Goal: Information Seeking & Learning: Find specific fact

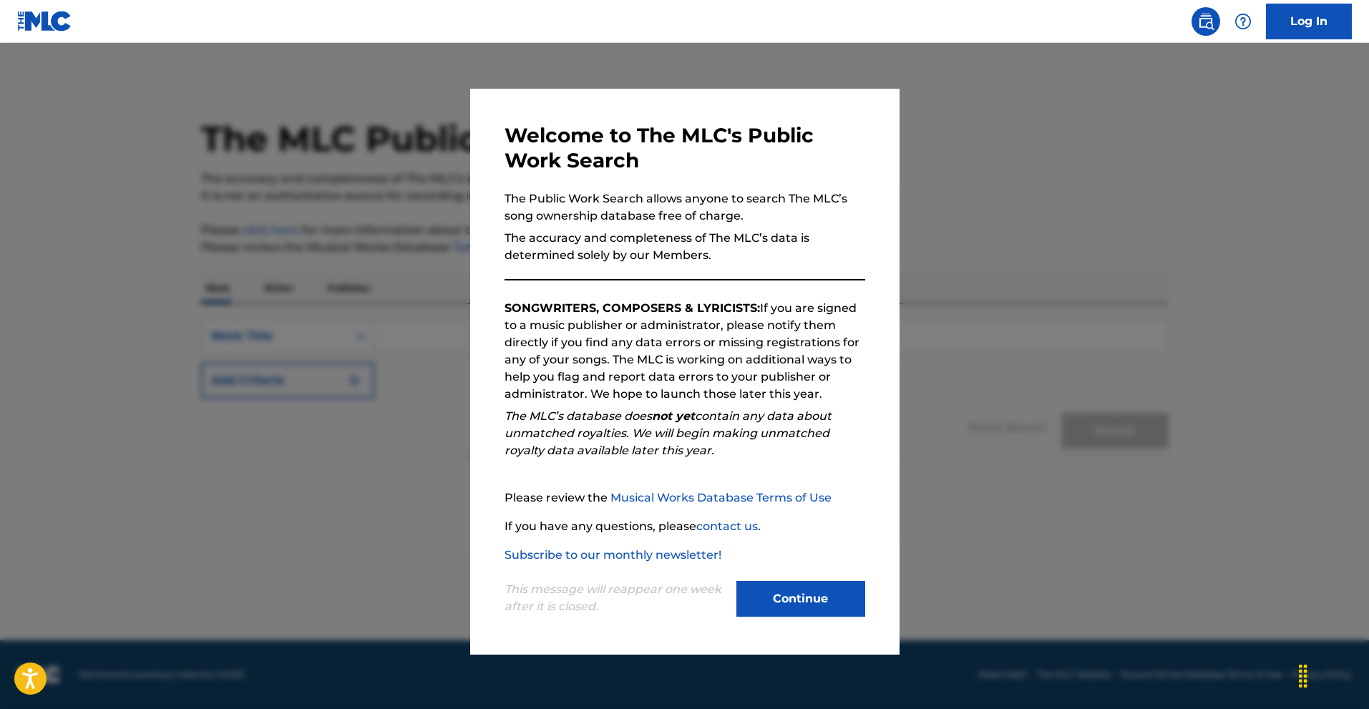
click at [783, 592] on button "Continue" at bounding box center [801, 599] width 129 height 36
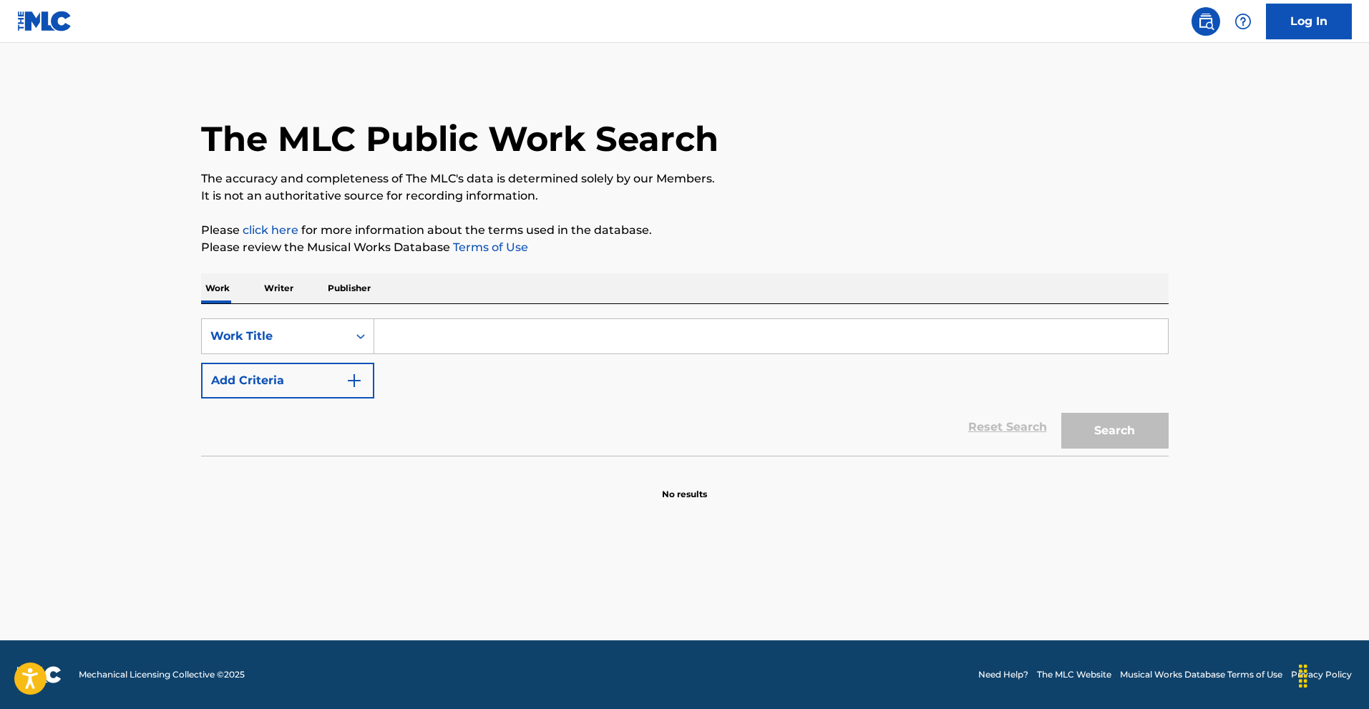
click at [451, 340] on input "Search Form" at bounding box center [771, 336] width 794 height 34
click at [1119, 432] on button "Search" at bounding box center [1114, 431] width 107 height 36
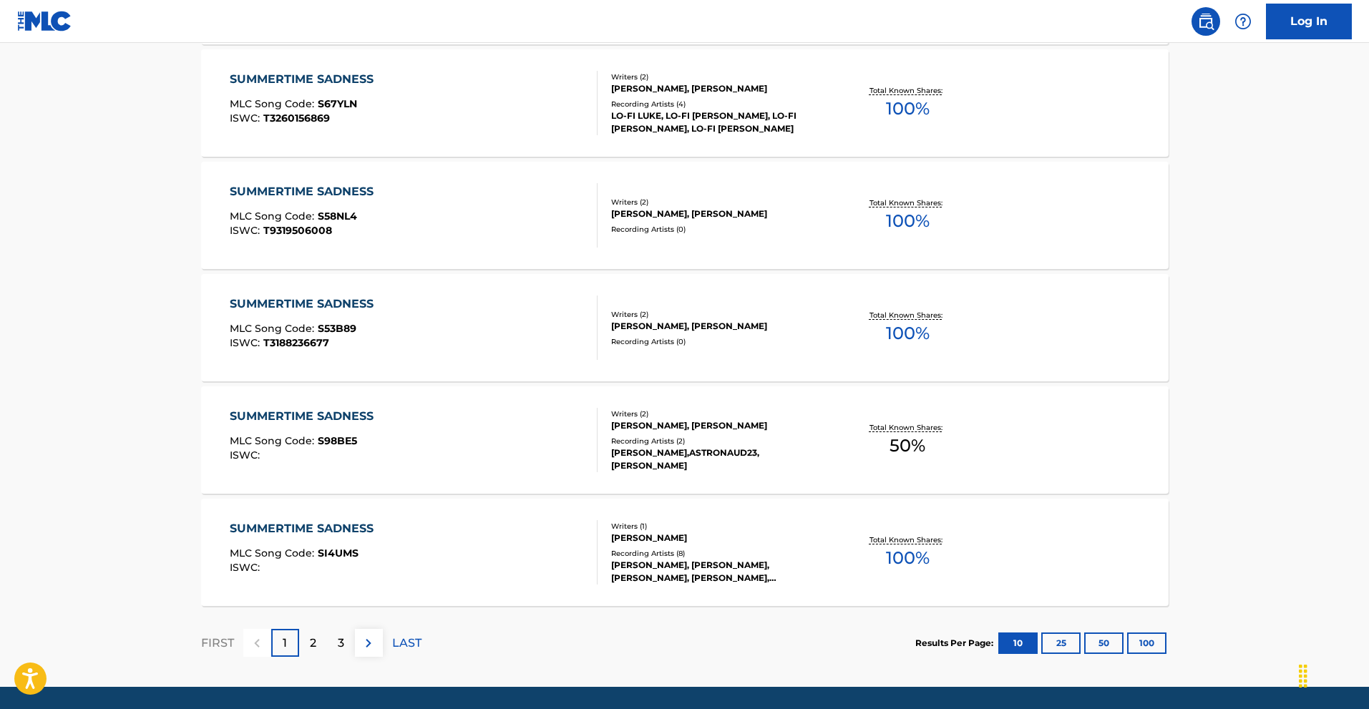
scroll to position [1043, 0]
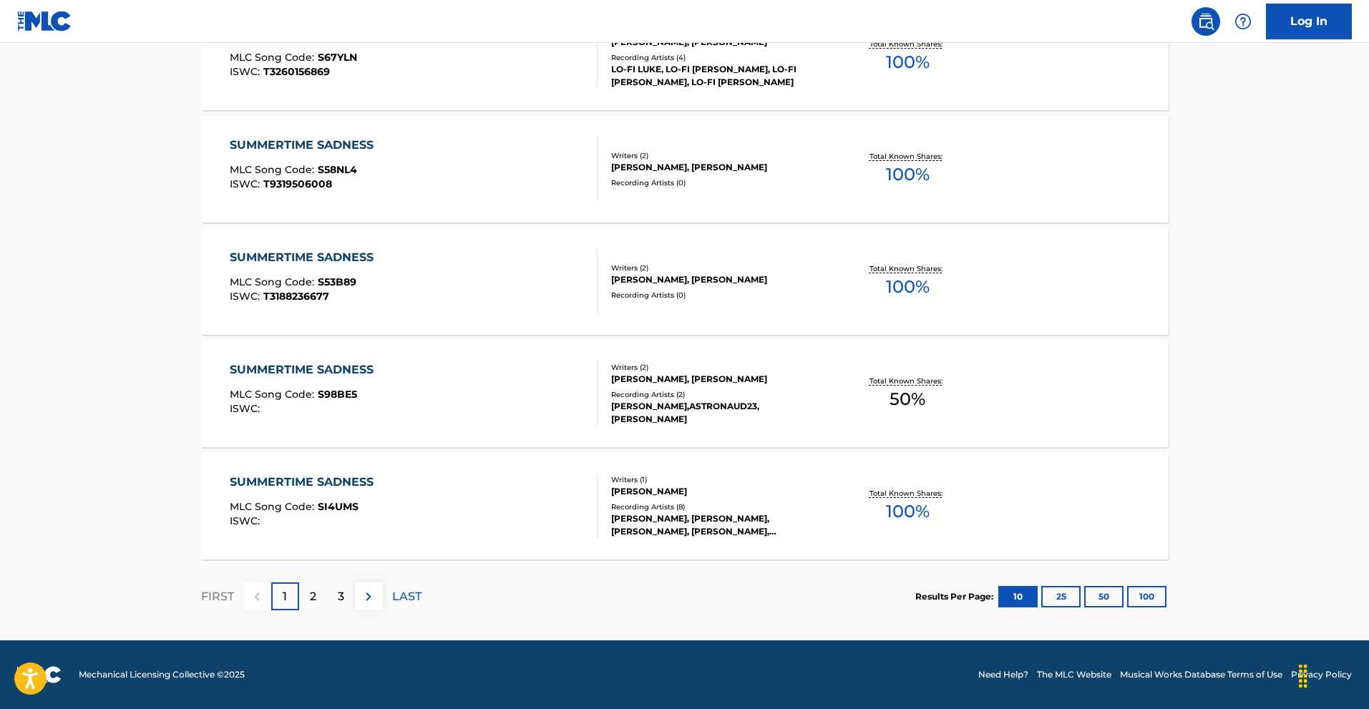
click at [311, 594] on p "2" at bounding box center [313, 596] width 6 height 17
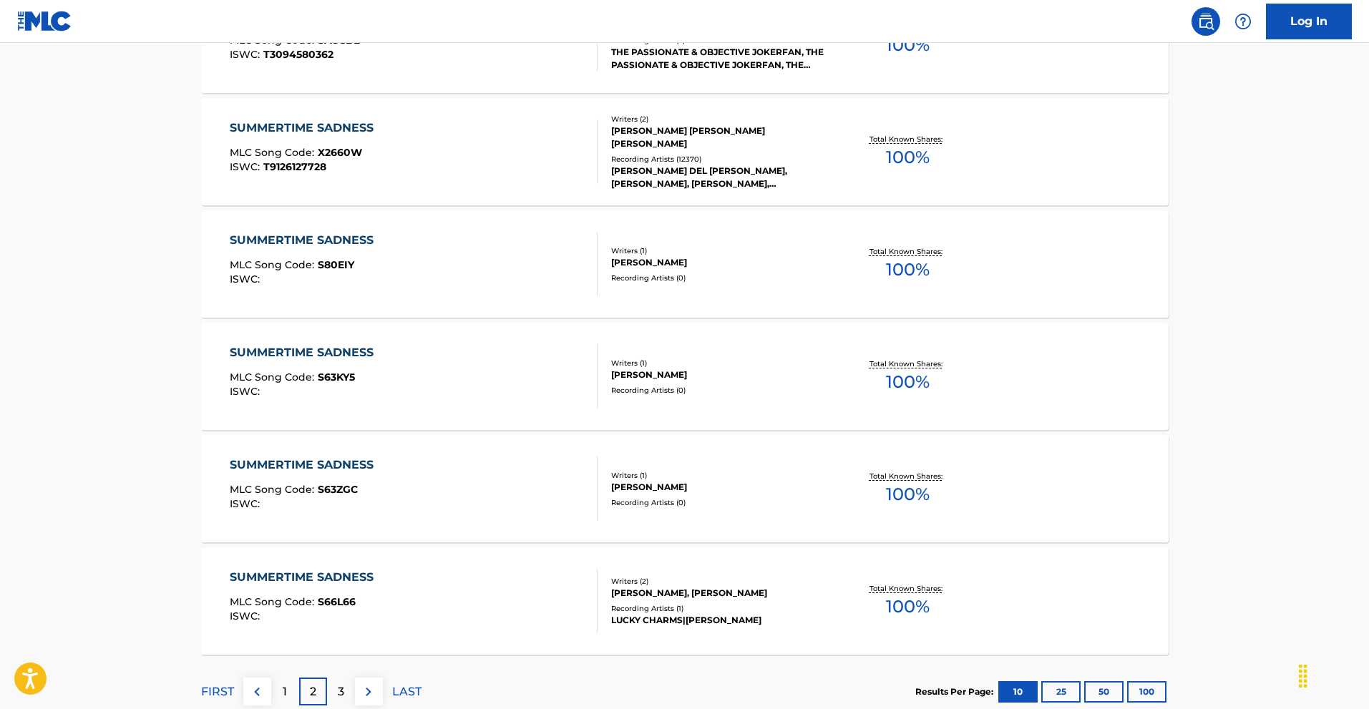
scroll to position [1002, 0]
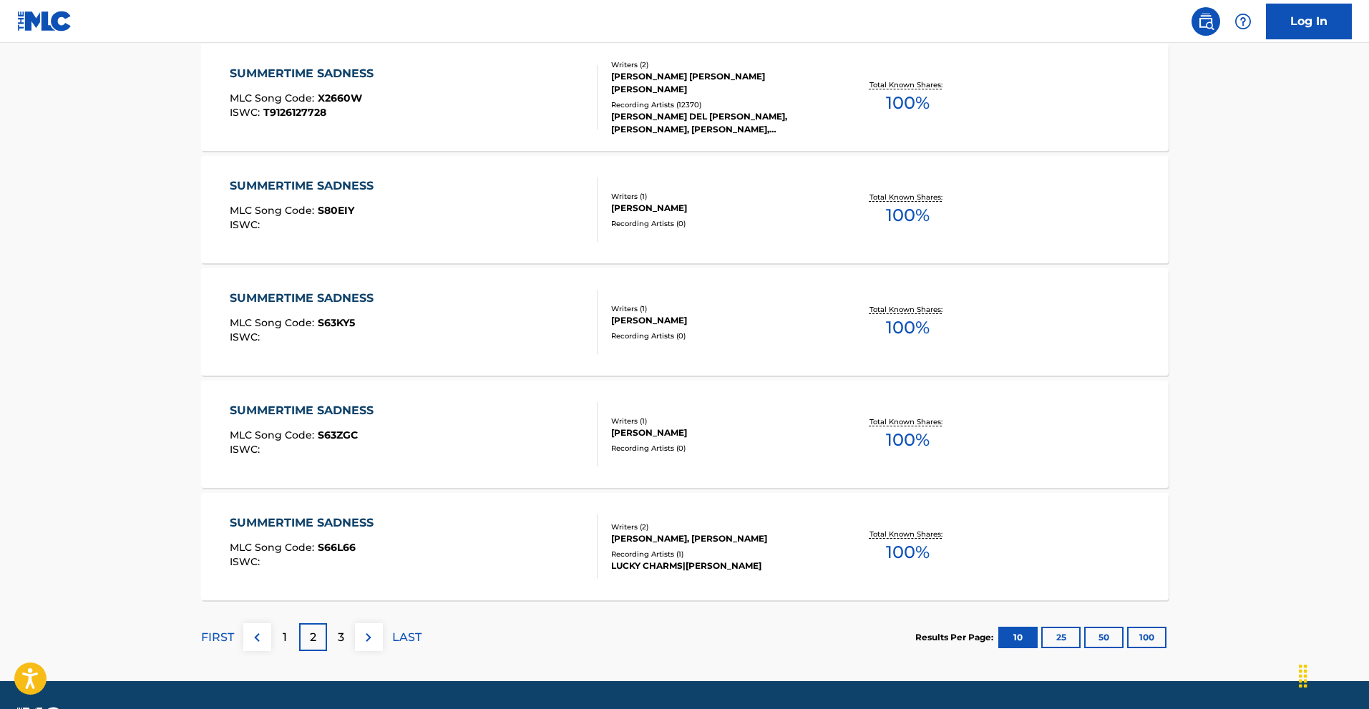
click at [342, 634] on p "3" at bounding box center [341, 637] width 6 height 17
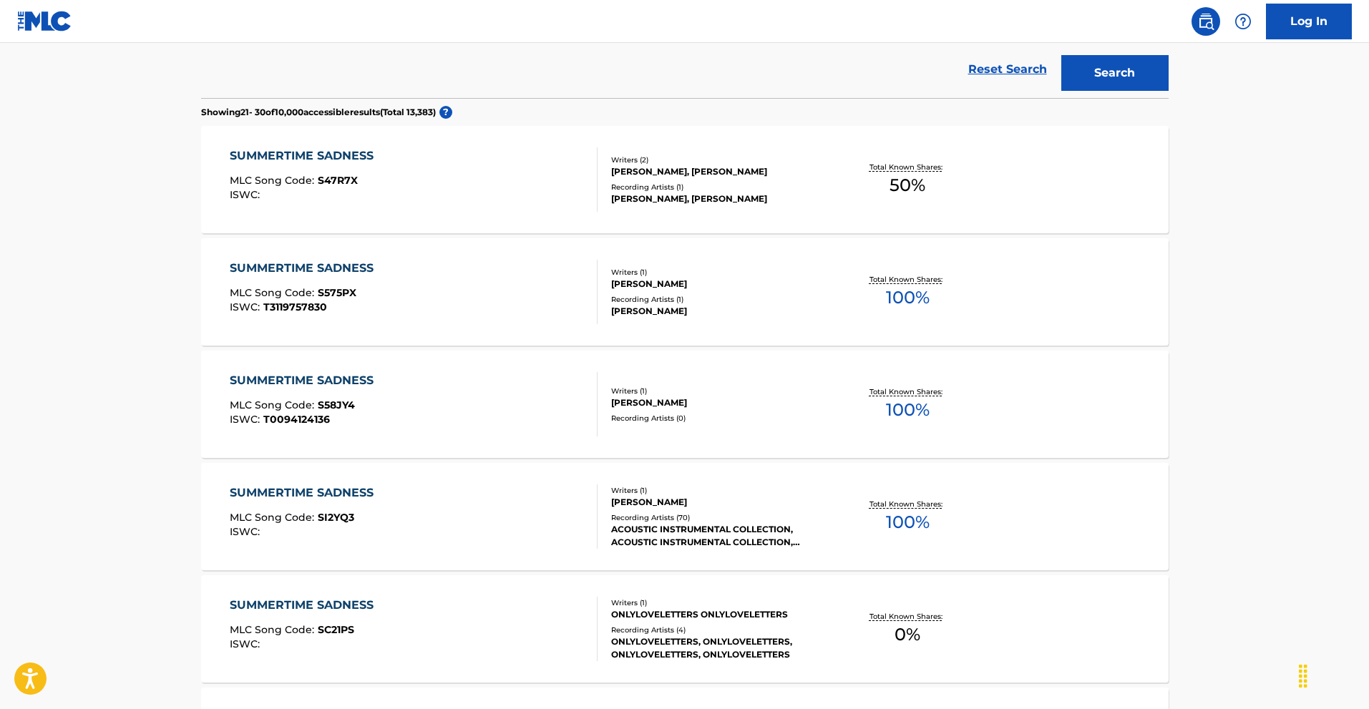
scroll to position [0, 0]
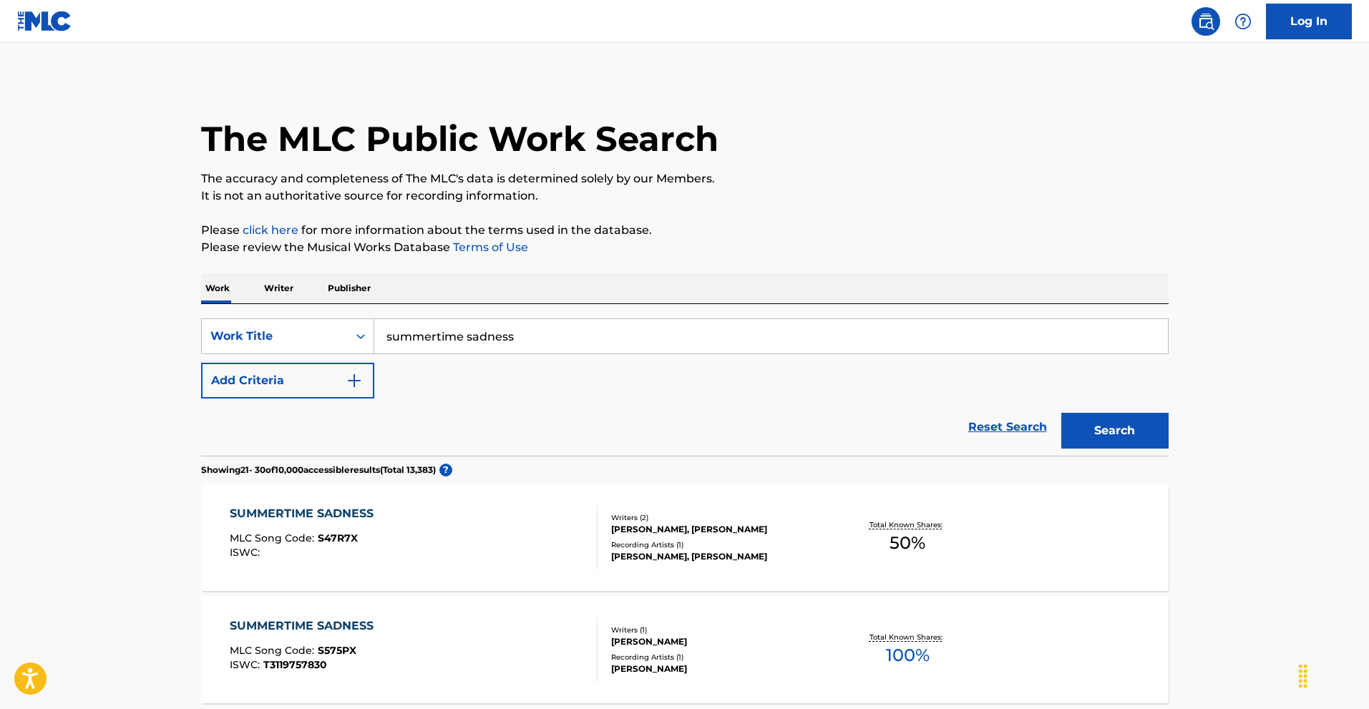
click at [567, 340] on input "summertime sadness" at bounding box center [771, 336] width 794 height 34
click at [1061, 413] on button "Search" at bounding box center [1114, 431] width 107 height 36
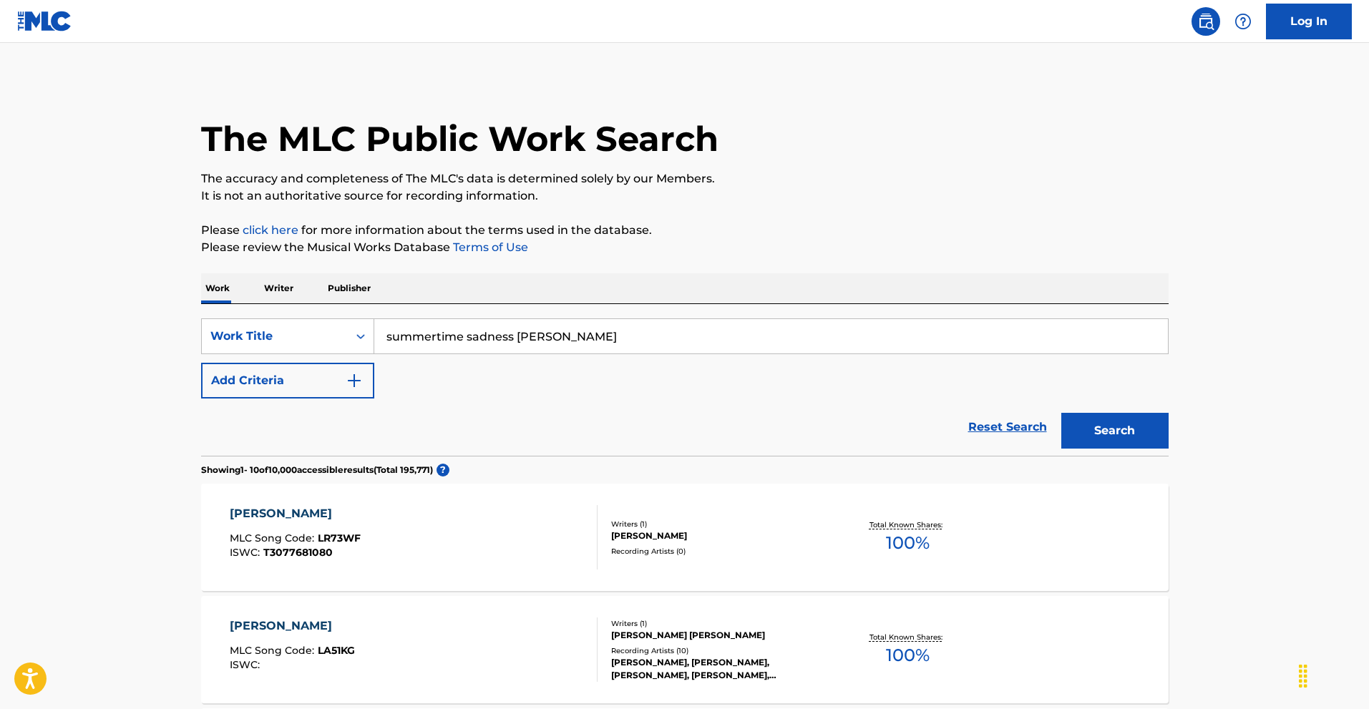
drag, startPoint x: 585, startPoint y: 339, endPoint x: 519, endPoint y: 340, distance: 65.9
click at [519, 340] on input "summertime sadness [PERSON_NAME]" at bounding box center [771, 336] width 794 height 34
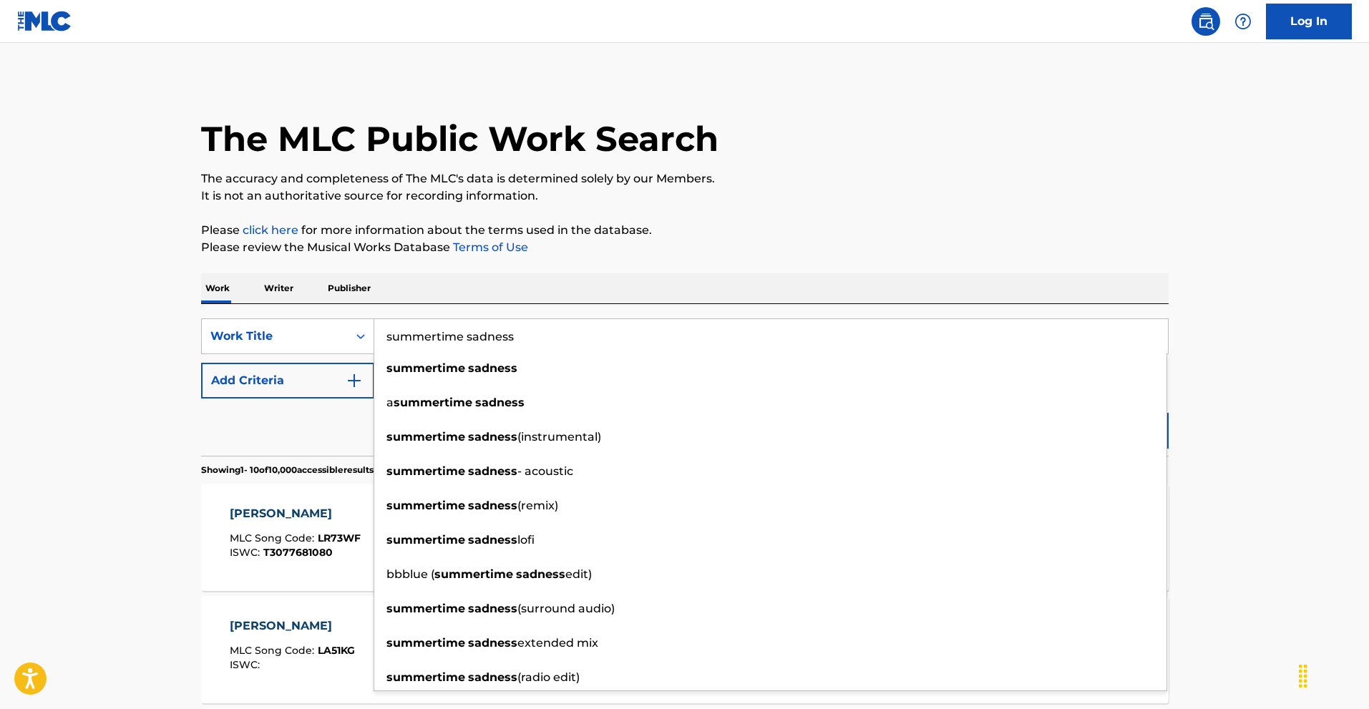
type input "summertime sadness"
click at [353, 378] on img "Search Form" at bounding box center [354, 380] width 17 height 17
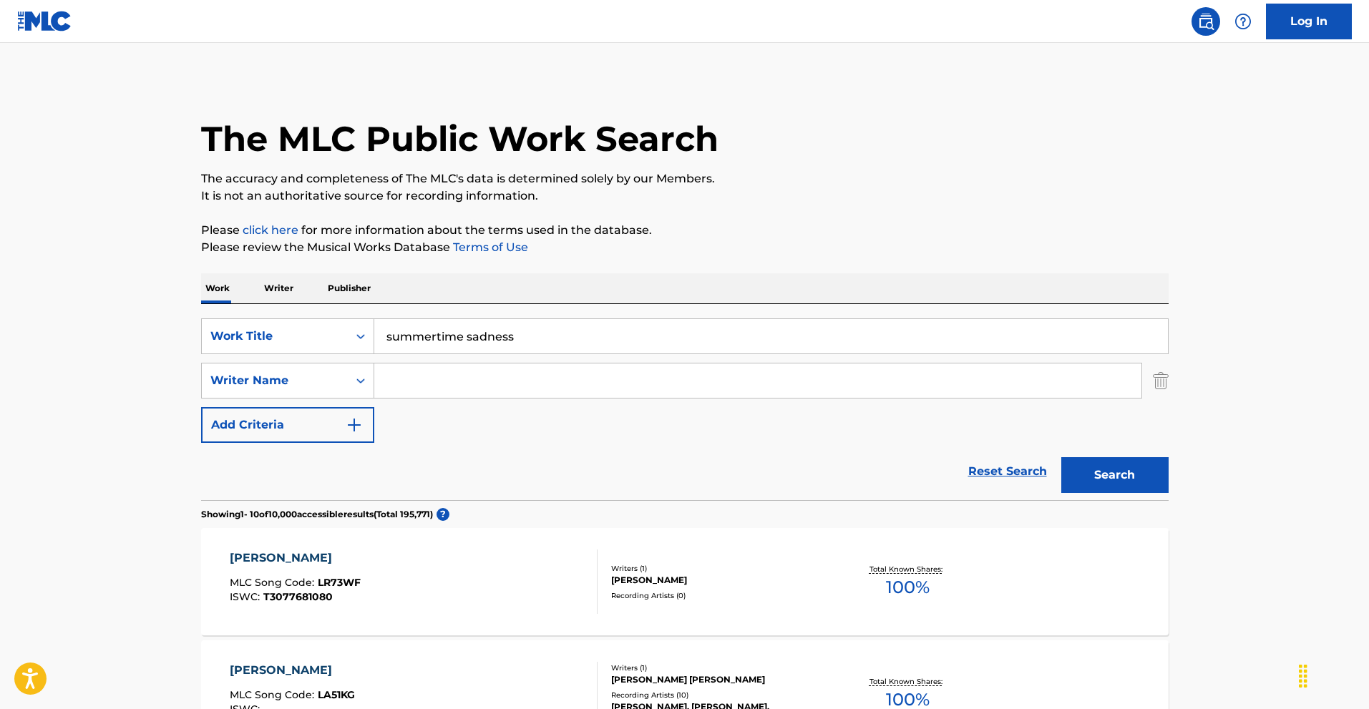
click at [412, 384] on input "Search Form" at bounding box center [757, 381] width 767 height 34
type input "[PERSON_NAME]"
click at [1061, 457] on button "Search" at bounding box center [1114, 475] width 107 height 36
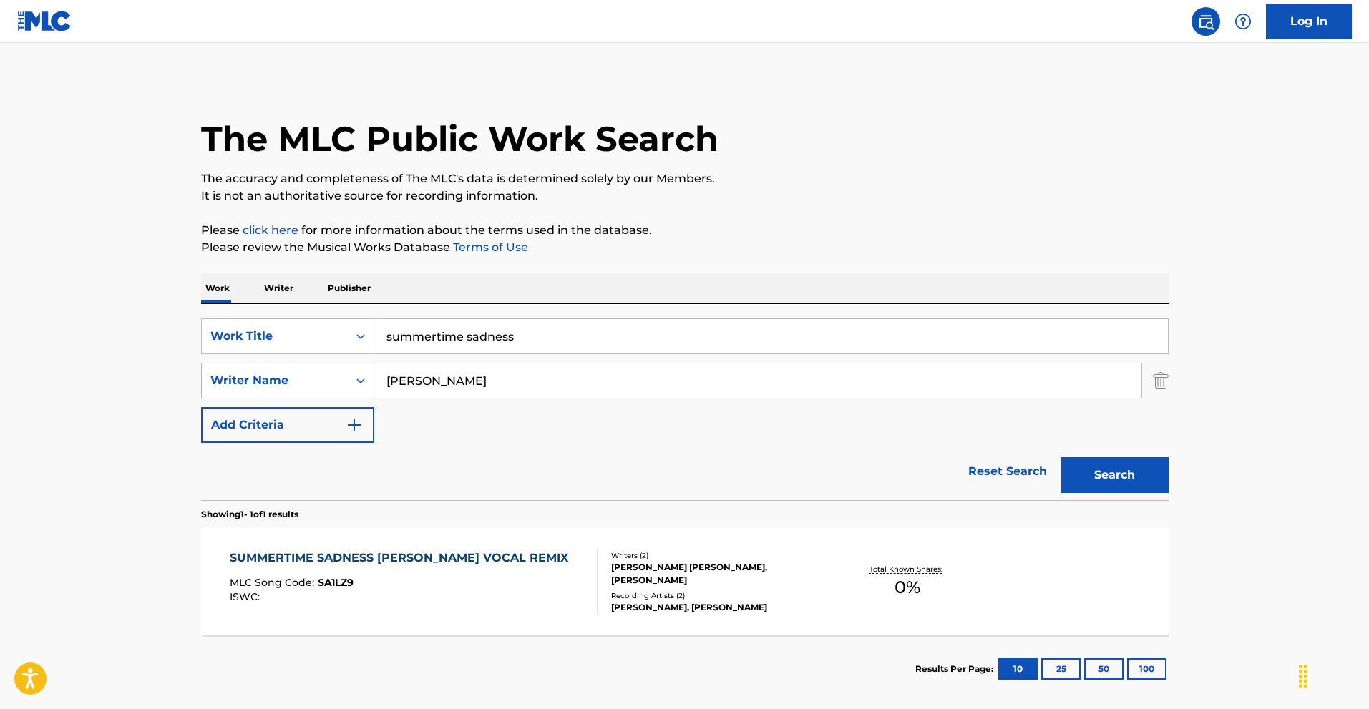
drag, startPoint x: 473, startPoint y: 382, endPoint x: 355, endPoint y: 384, distance: 118.1
click at [355, 384] on div "SearchWithCriteria5e41baf0-5207-4902-aa9e-b5da9eef2ecd Writer Name [PERSON_NAME]" at bounding box center [685, 381] width 968 height 36
click at [1161, 379] on img "Search Form" at bounding box center [1161, 381] width 16 height 36
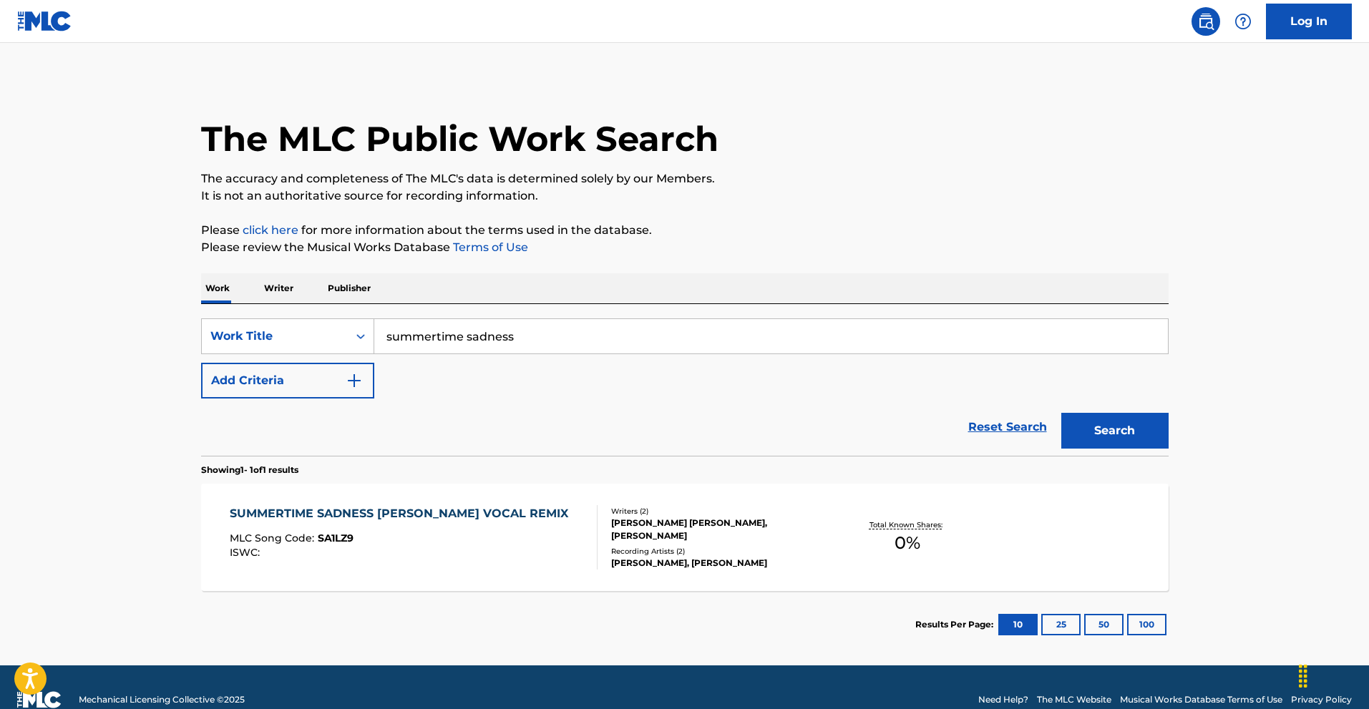
click at [1124, 432] on button "Search" at bounding box center [1114, 431] width 107 height 36
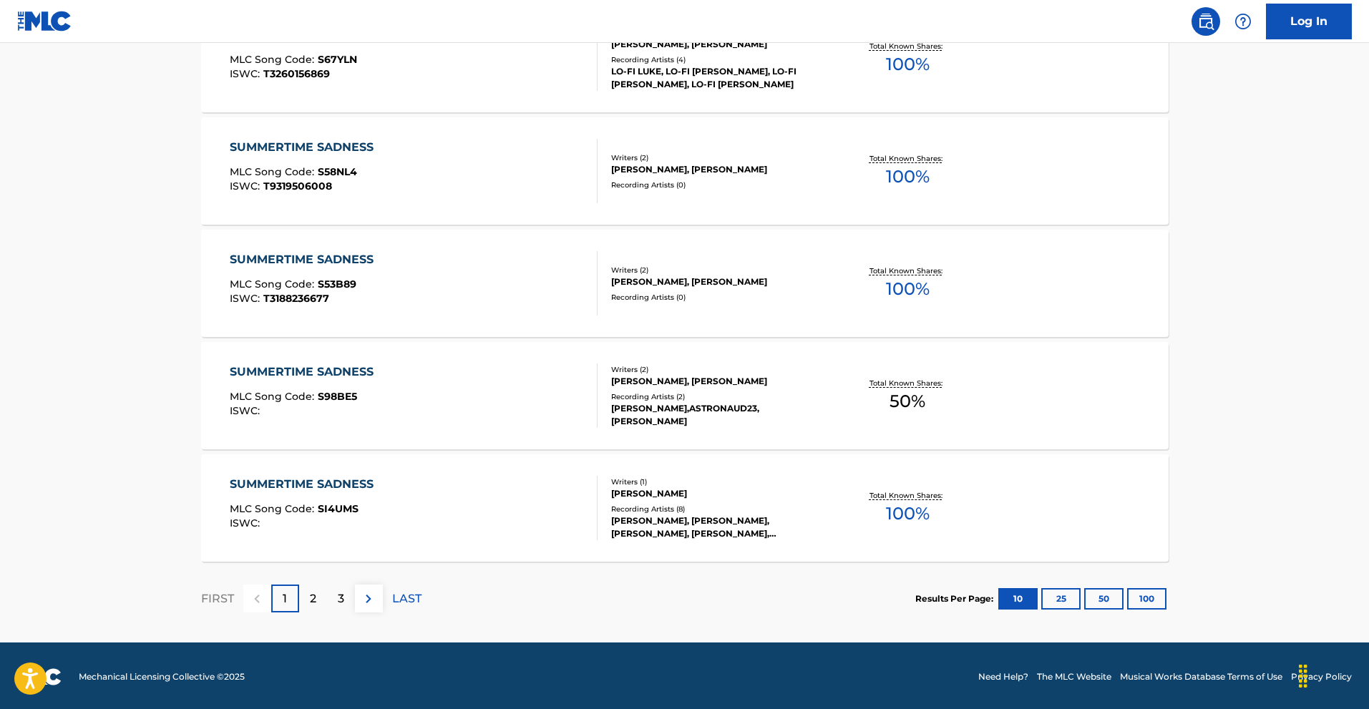
scroll to position [1043, 0]
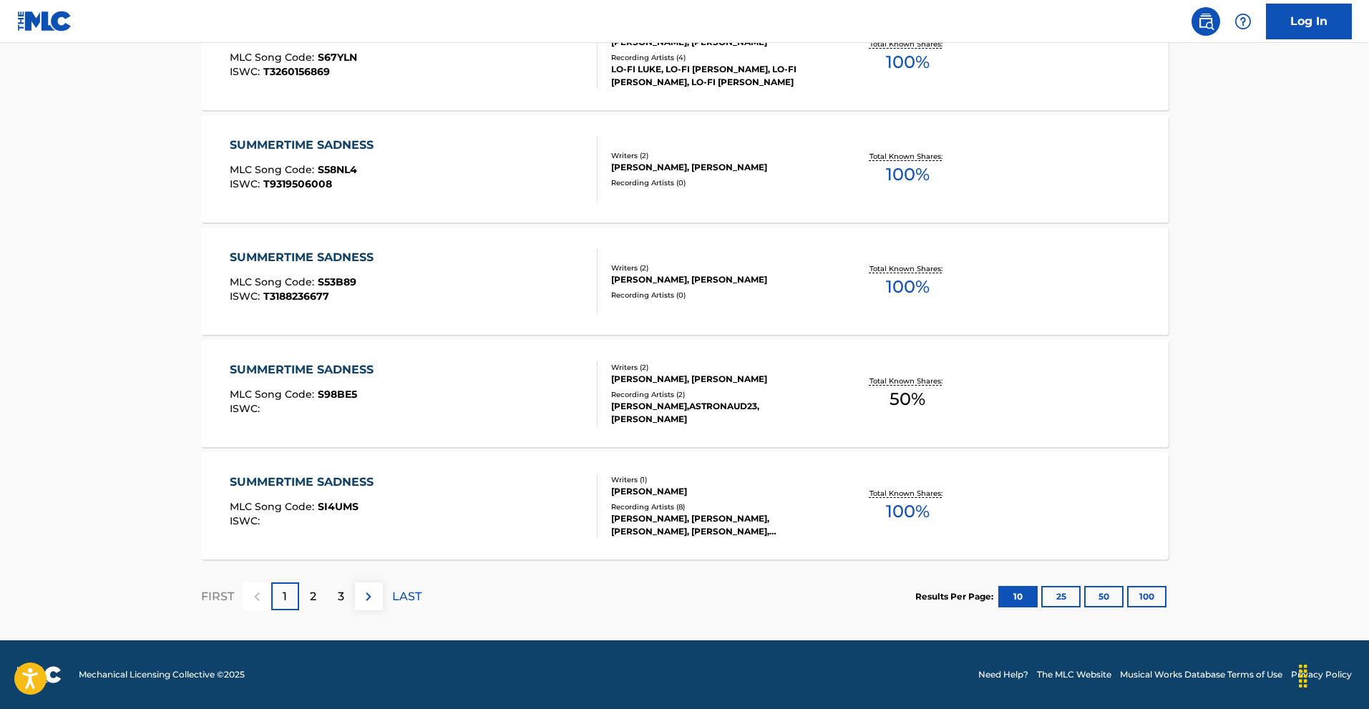
click at [341, 598] on p "3" at bounding box center [341, 596] width 6 height 17
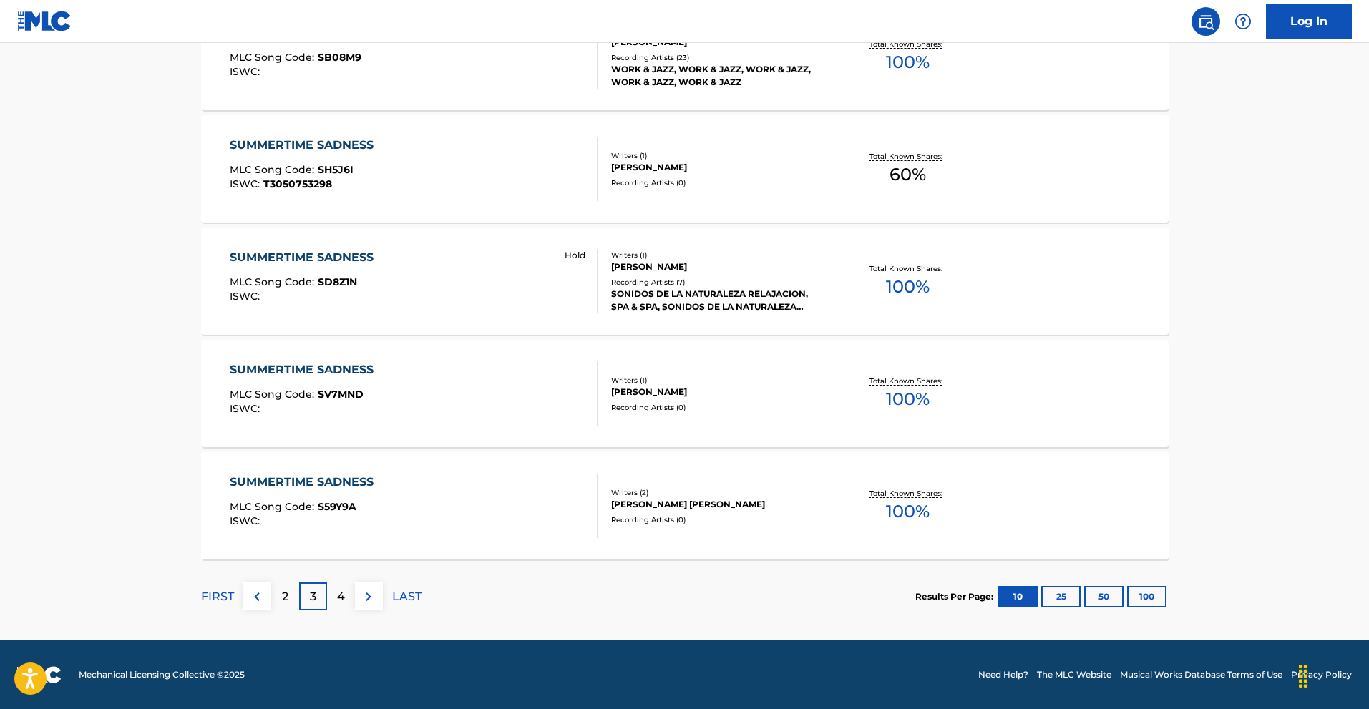
click at [343, 603] on p "4" at bounding box center [341, 596] width 8 height 17
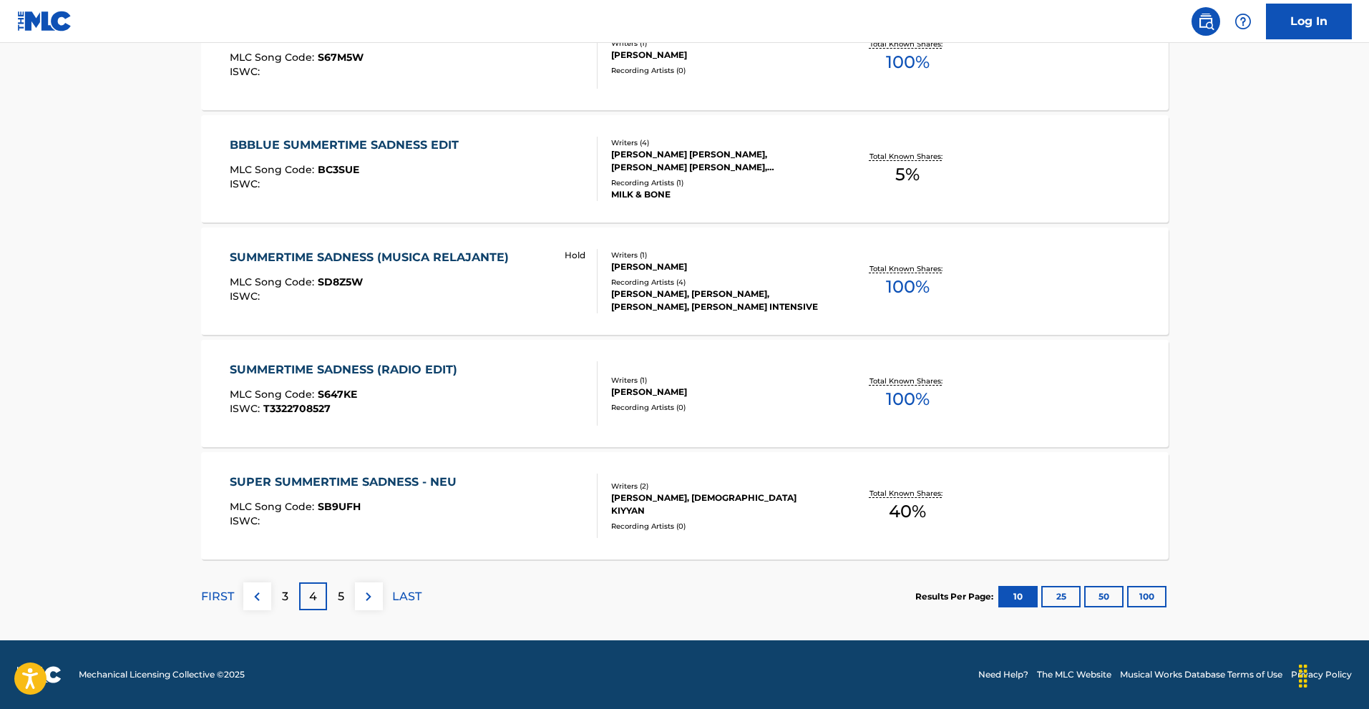
click at [338, 600] on p "5" at bounding box center [341, 596] width 6 height 17
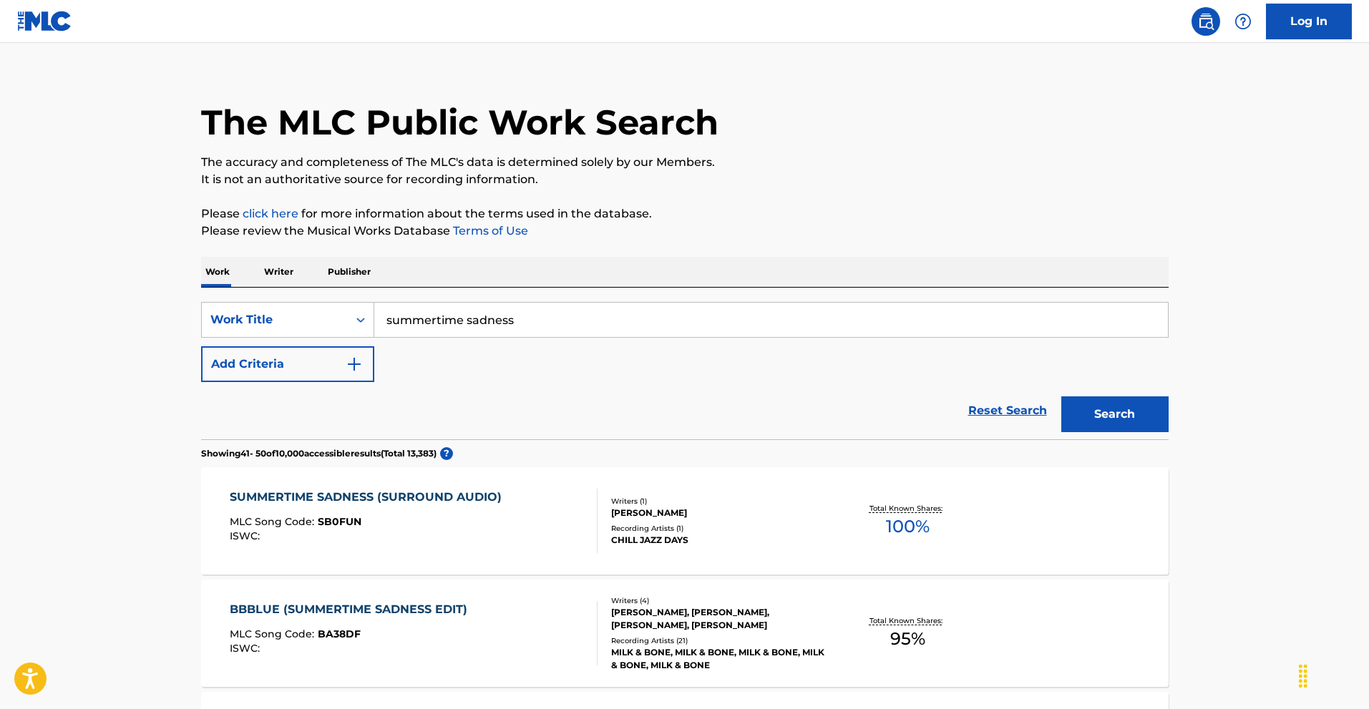
scroll to position [0, 0]
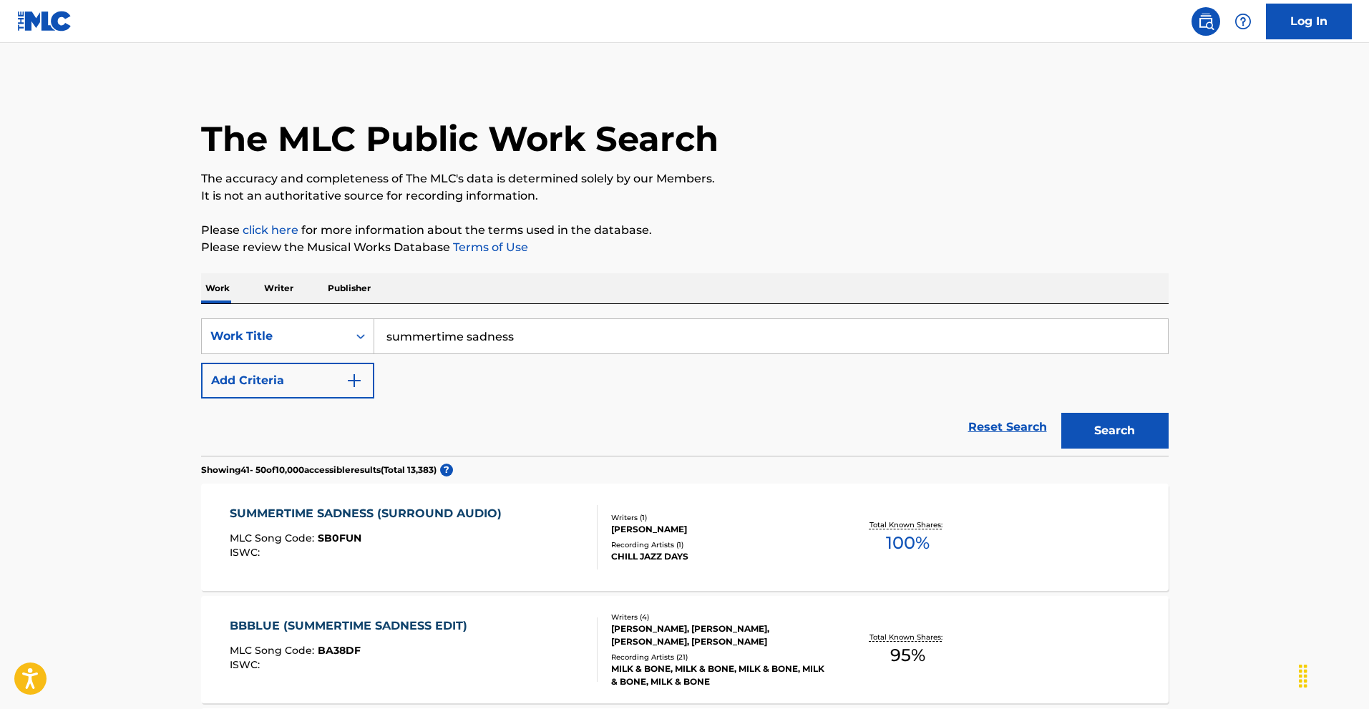
click at [271, 291] on p "Writer" at bounding box center [279, 288] width 38 height 30
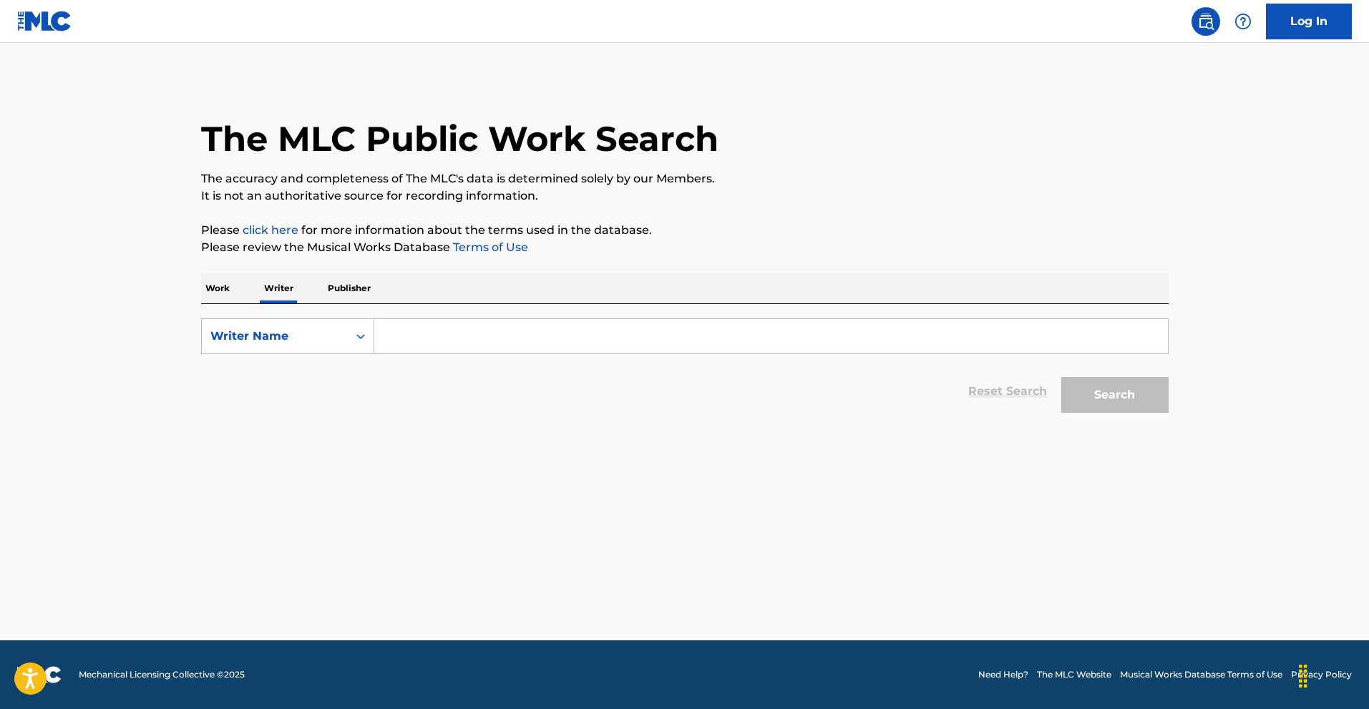
click at [395, 338] on input "Search Form" at bounding box center [771, 336] width 794 height 34
click at [1129, 397] on button "Search" at bounding box center [1114, 395] width 107 height 36
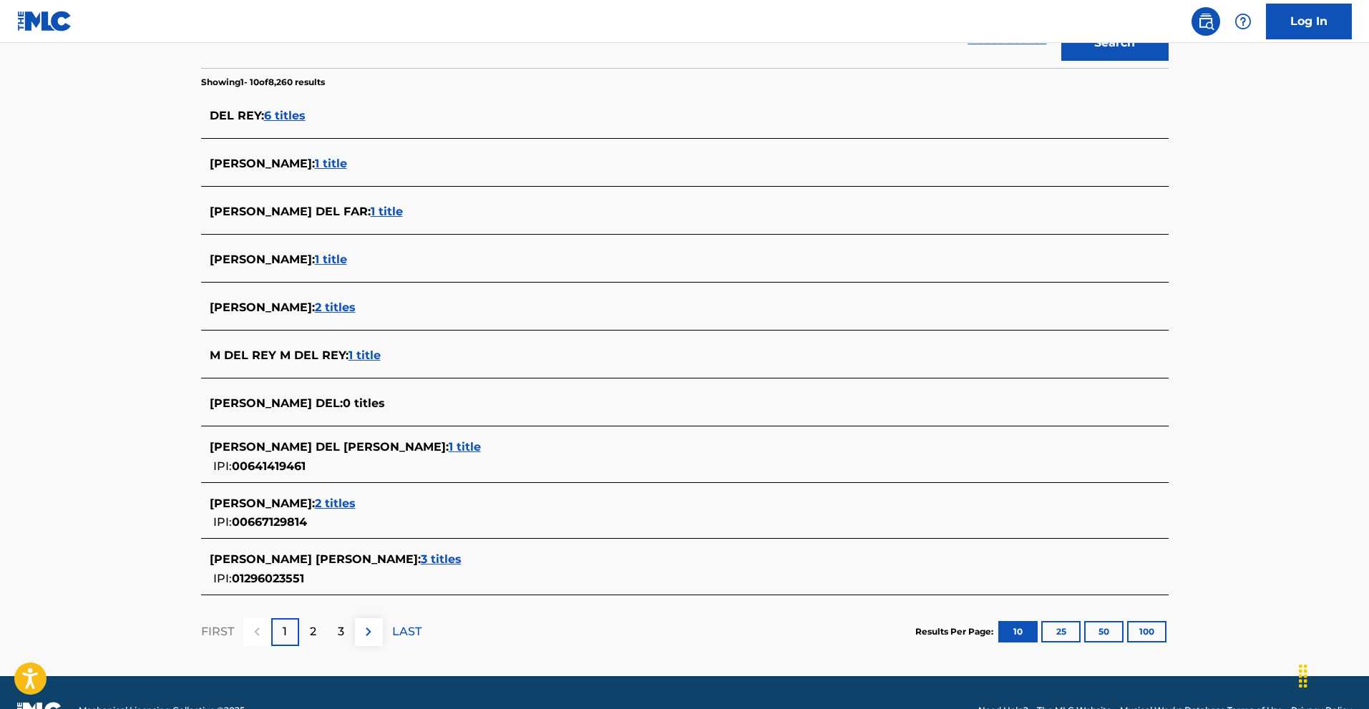
scroll to position [358, 0]
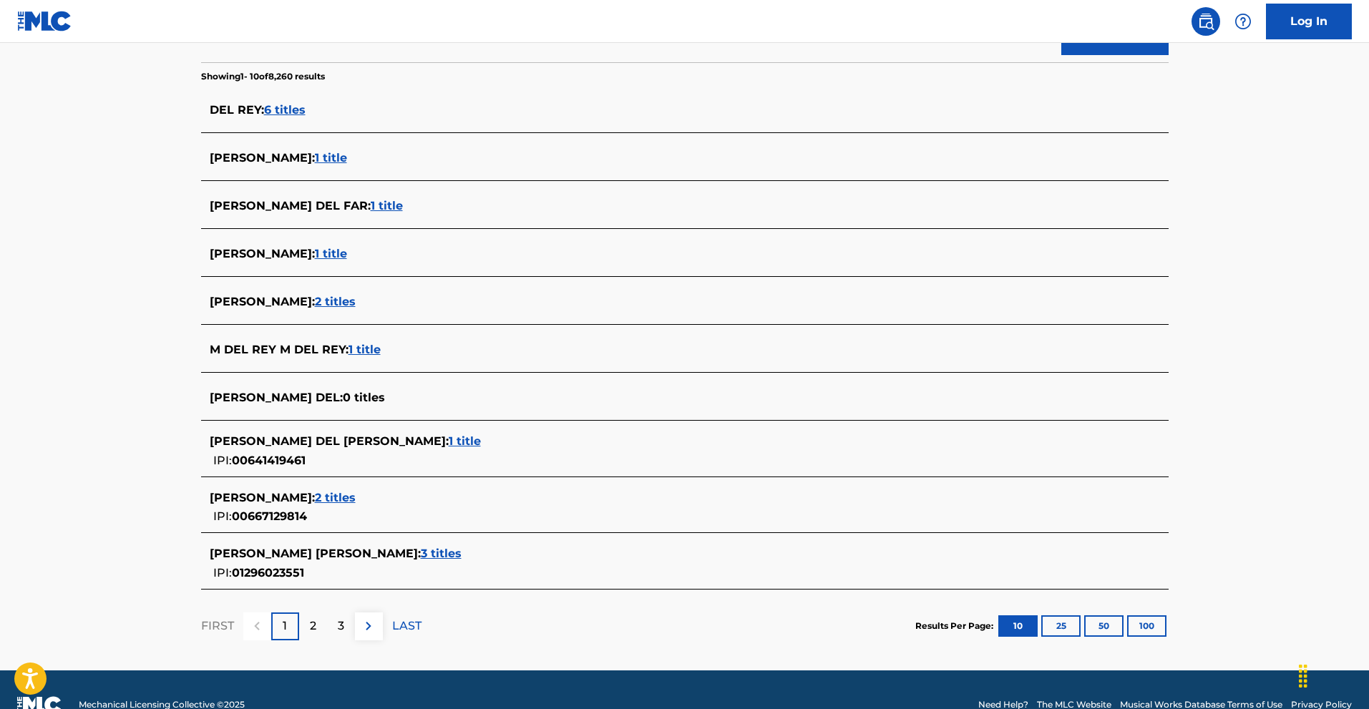
click at [324, 495] on span "2 titles" at bounding box center [335, 498] width 41 height 14
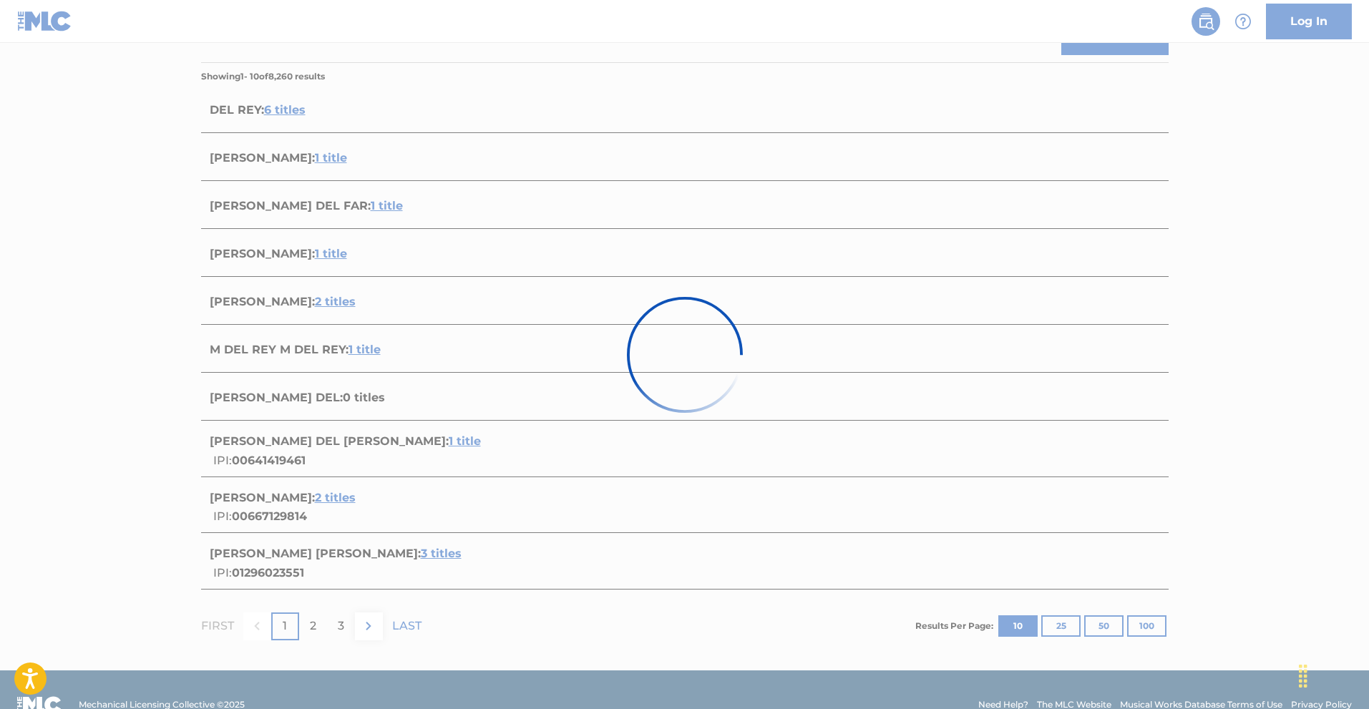
scroll to position [137, 0]
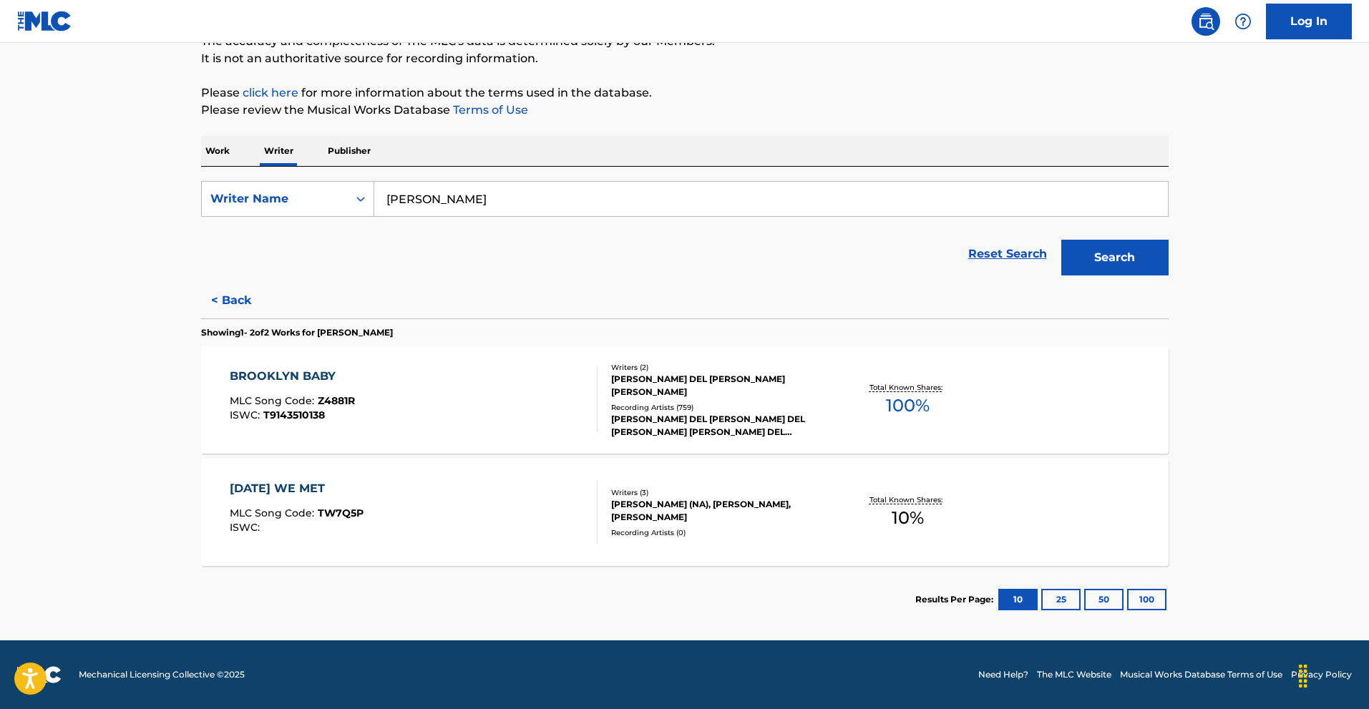
click at [1131, 254] on button "Search" at bounding box center [1114, 258] width 107 height 36
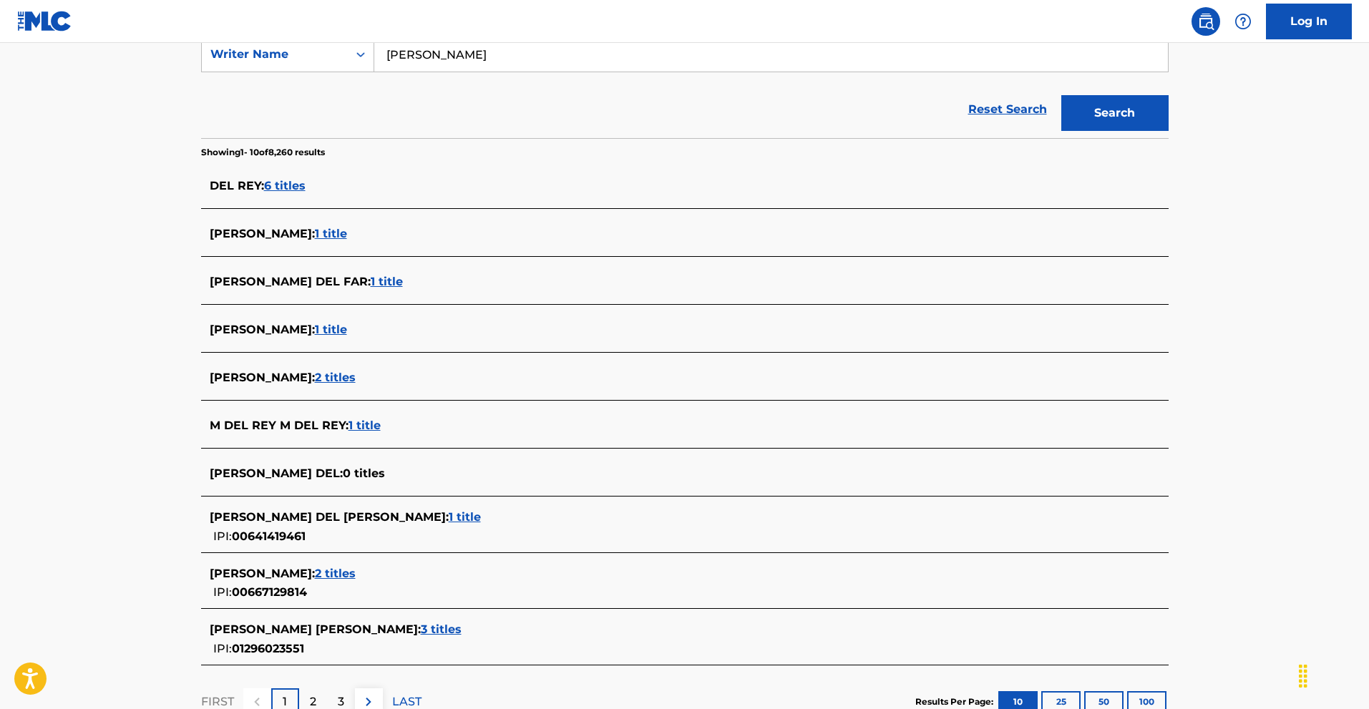
scroll to position [286, 0]
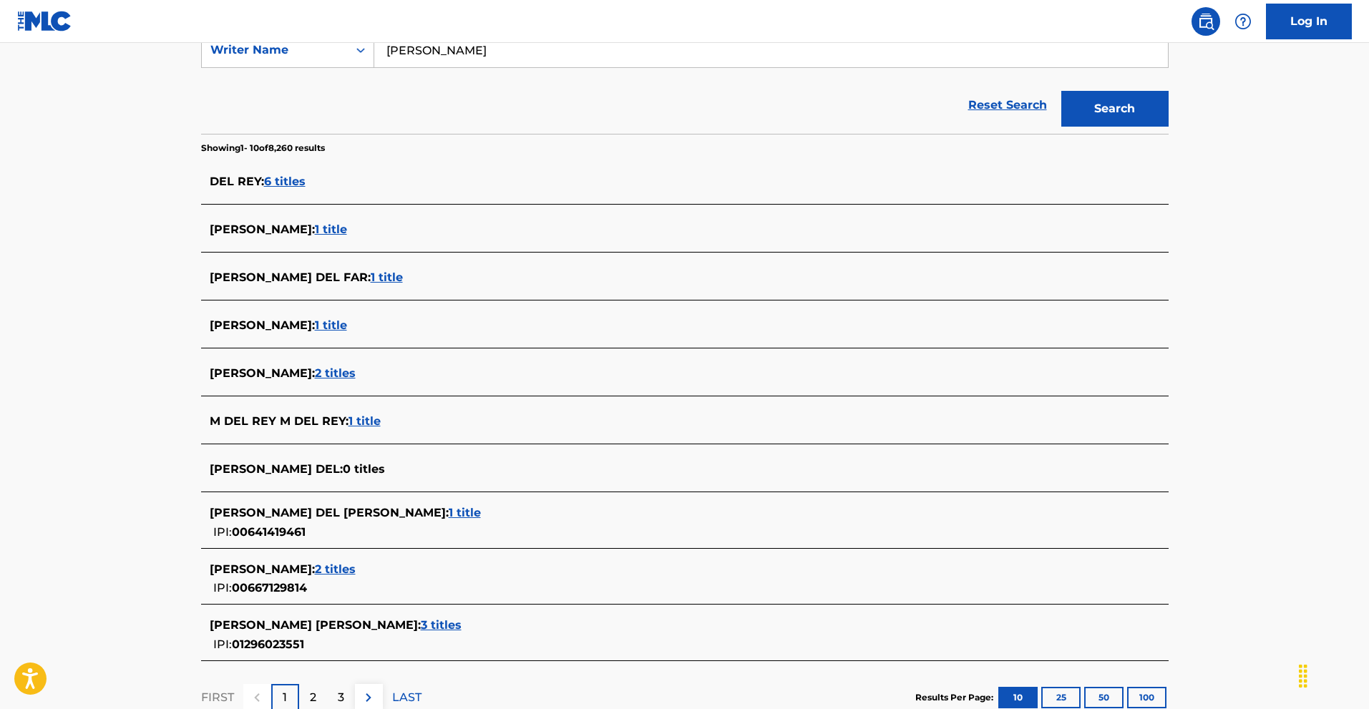
click at [329, 371] on span "2 titles" at bounding box center [335, 373] width 41 height 14
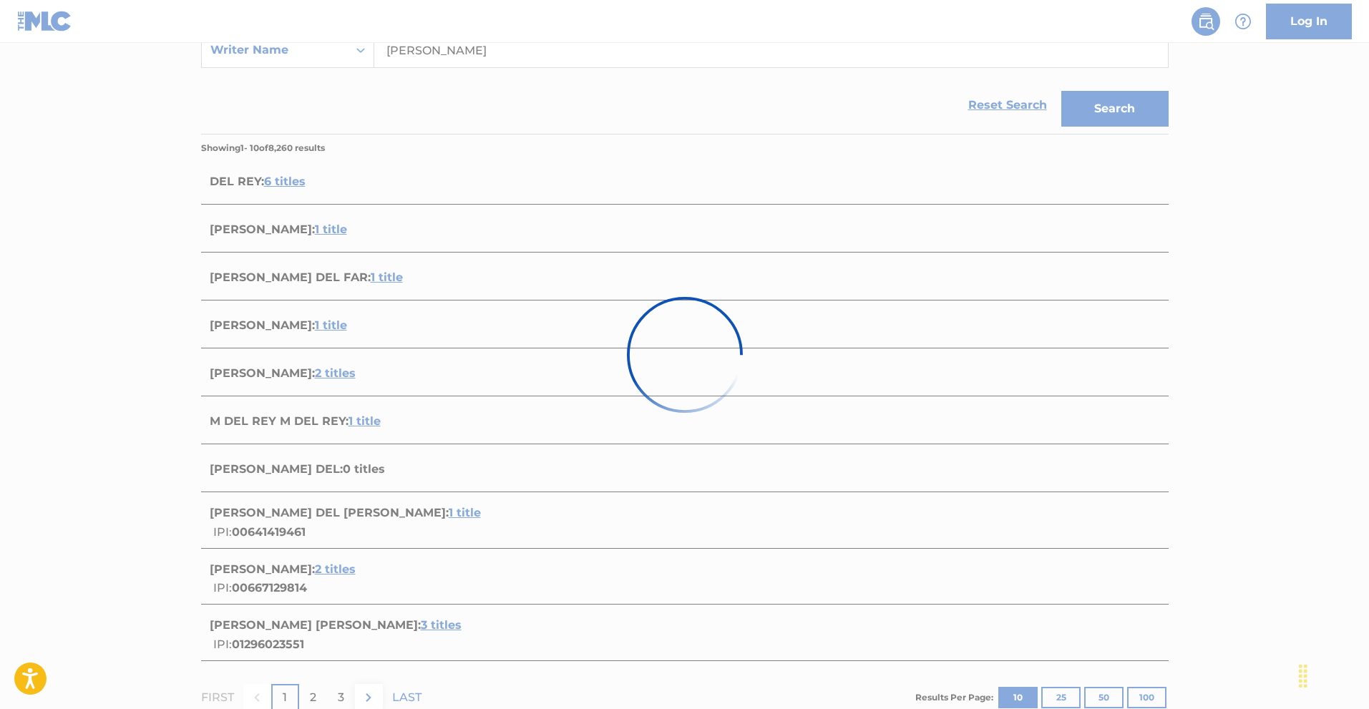
scroll to position [137, 0]
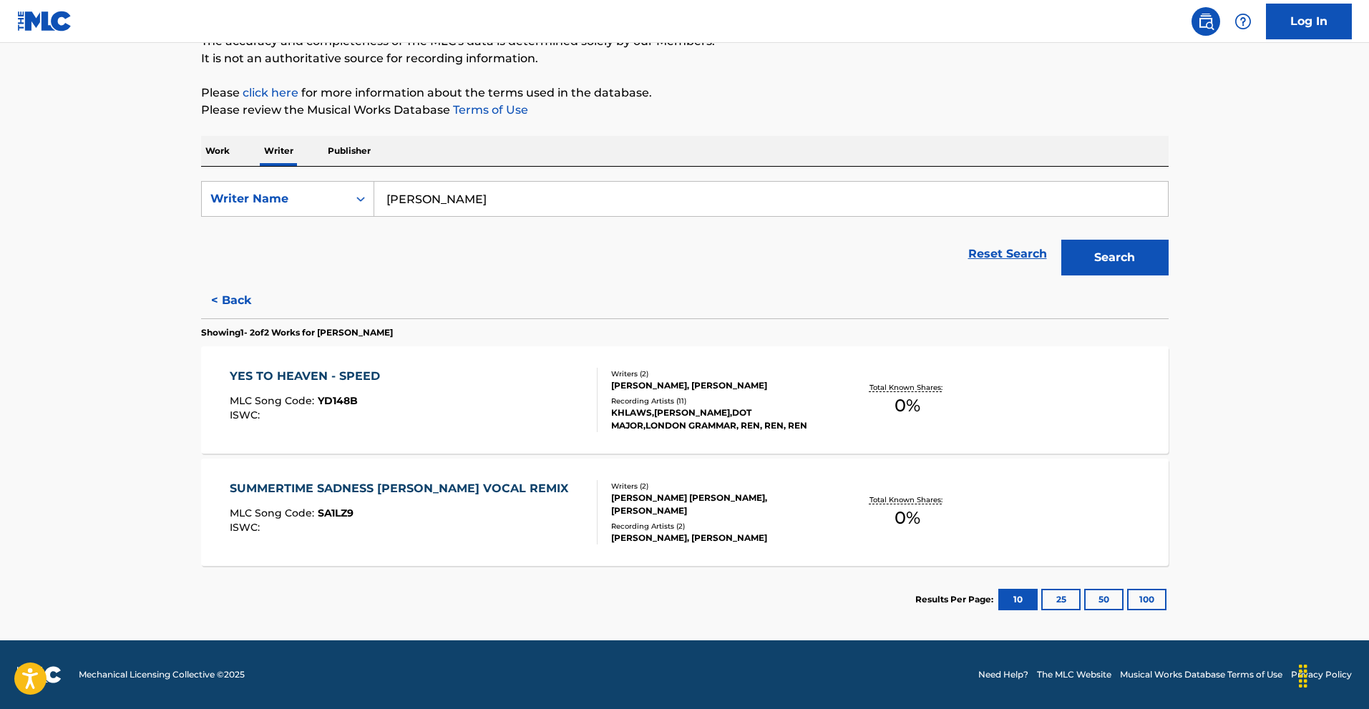
click at [235, 296] on button "< Back" at bounding box center [244, 301] width 86 height 36
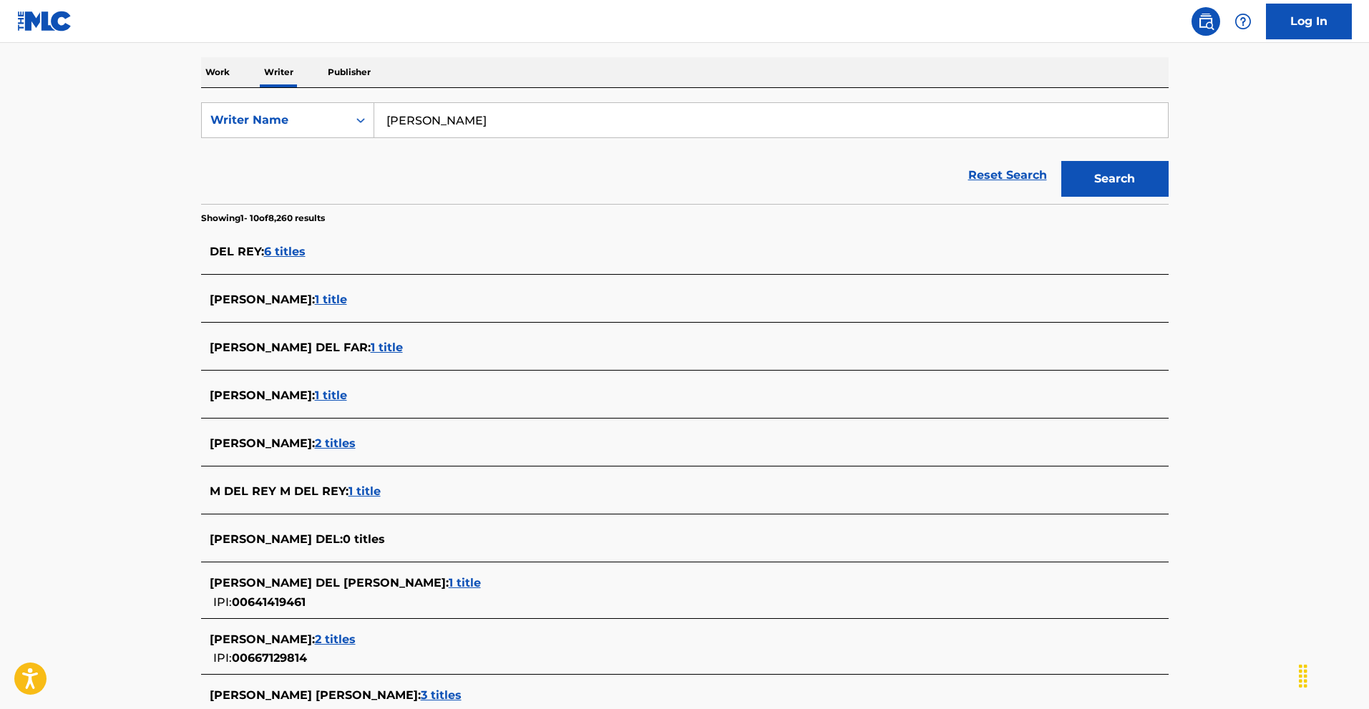
scroll to position [281, 0]
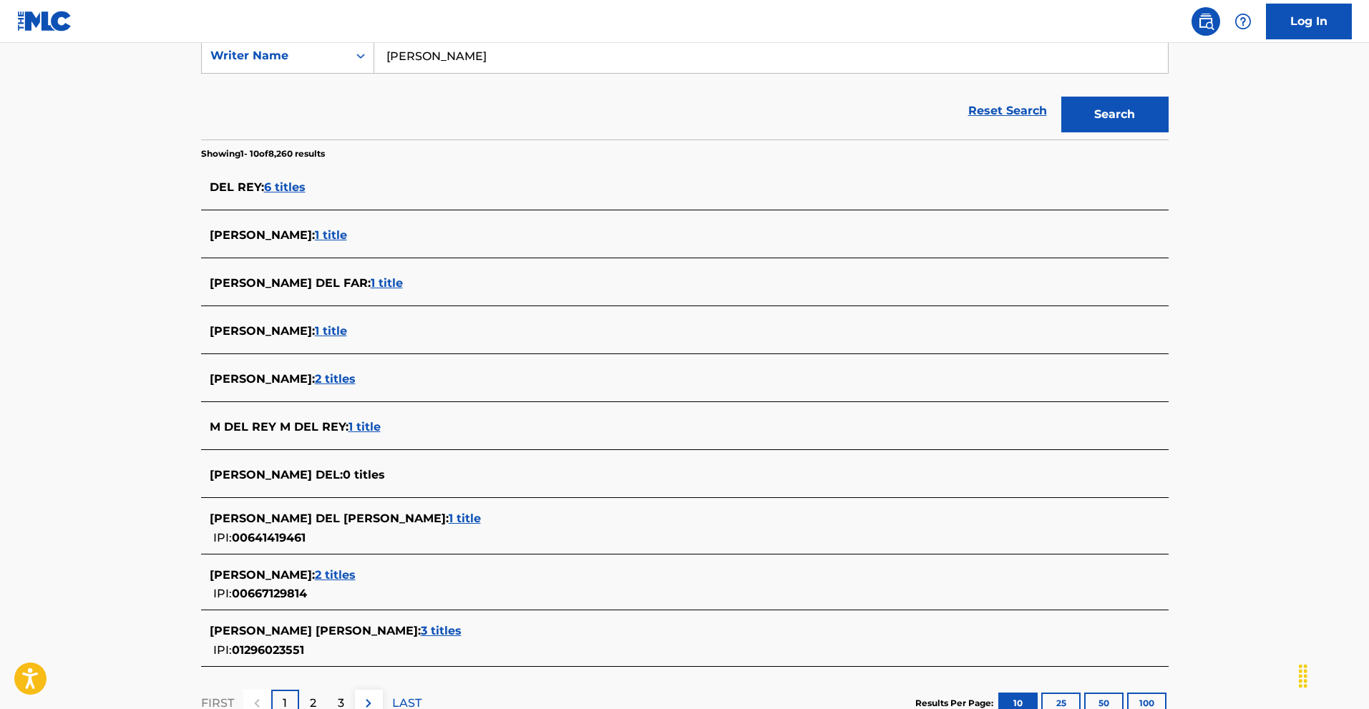
click at [449, 517] on span "1 title" at bounding box center [465, 519] width 32 height 14
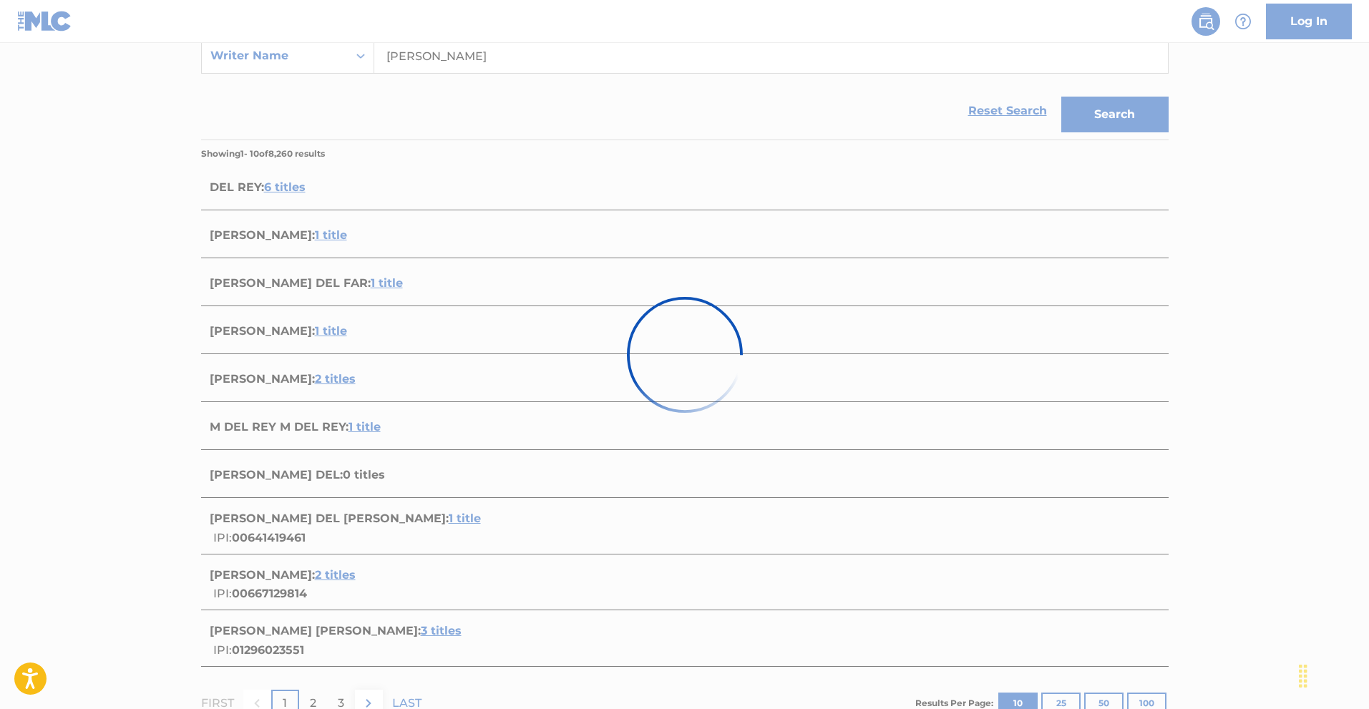
scroll to position [25, 0]
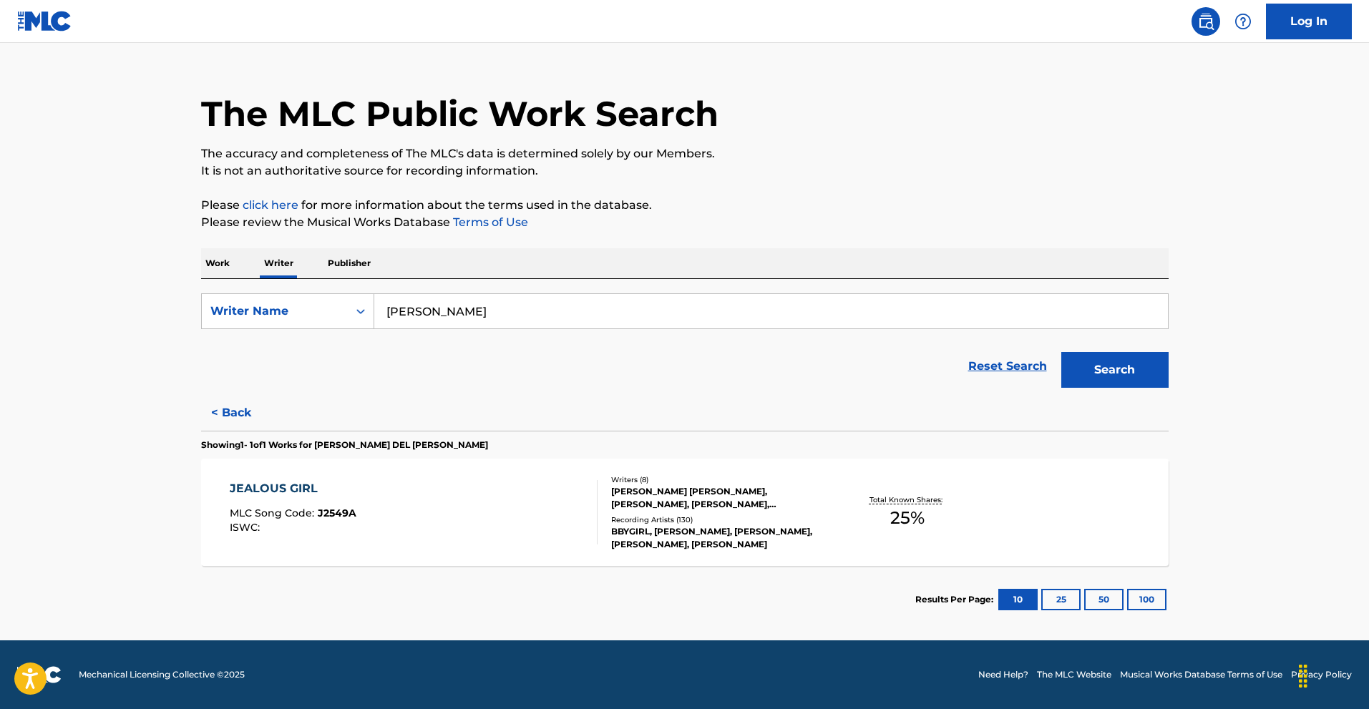
click at [236, 407] on button "< Back" at bounding box center [244, 413] width 86 height 36
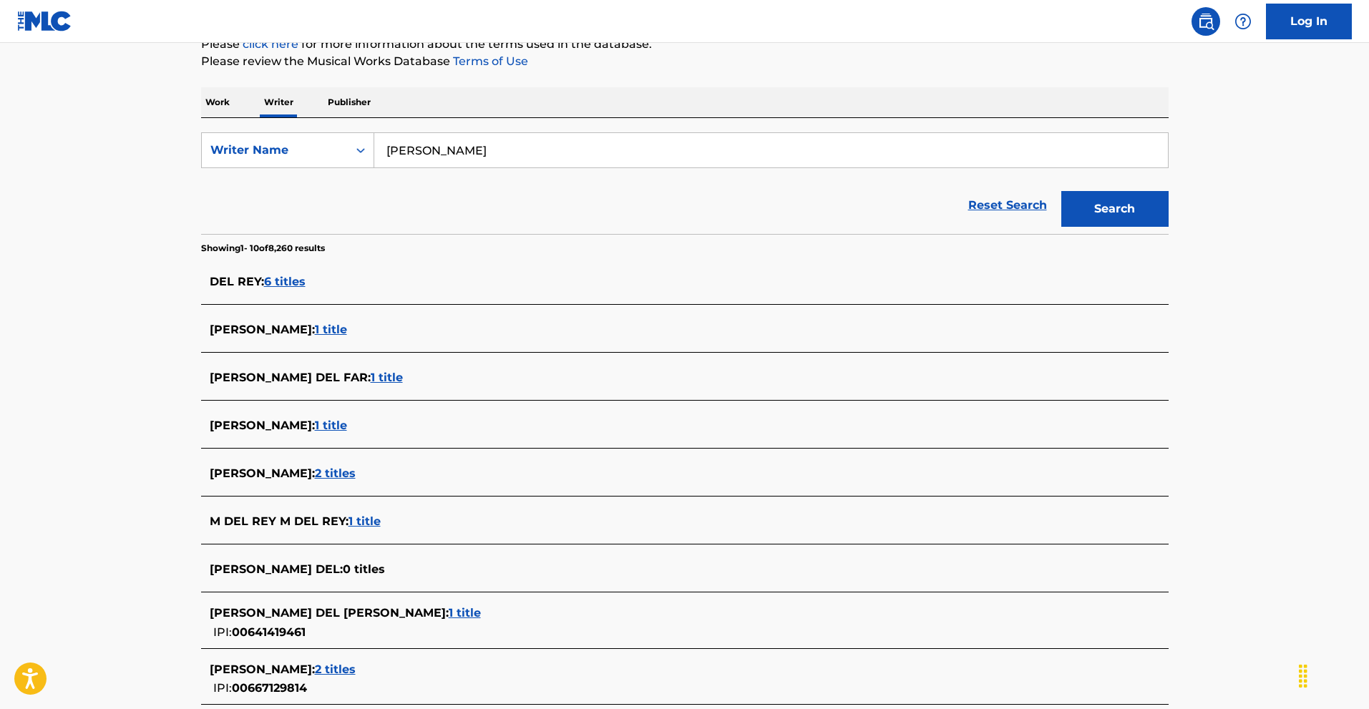
scroll to position [311, 0]
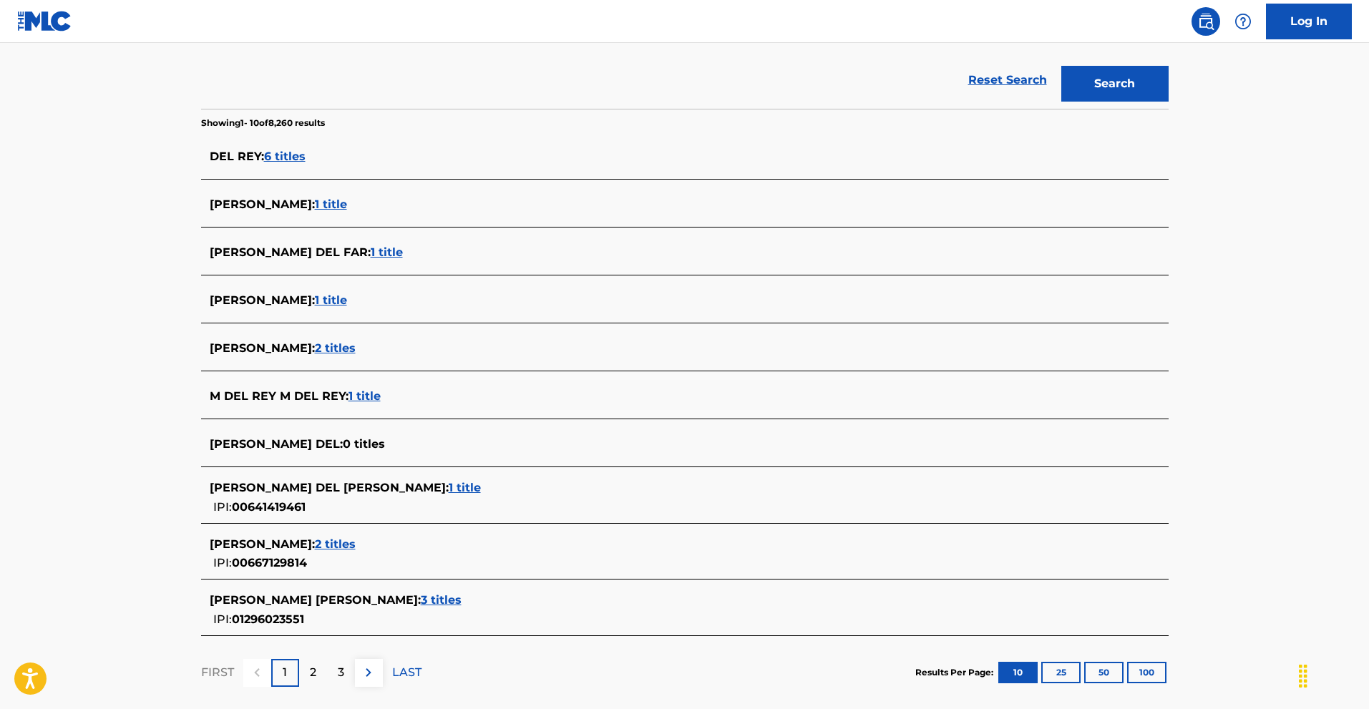
click at [319, 681] on div "2" at bounding box center [313, 673] width 28 height 28
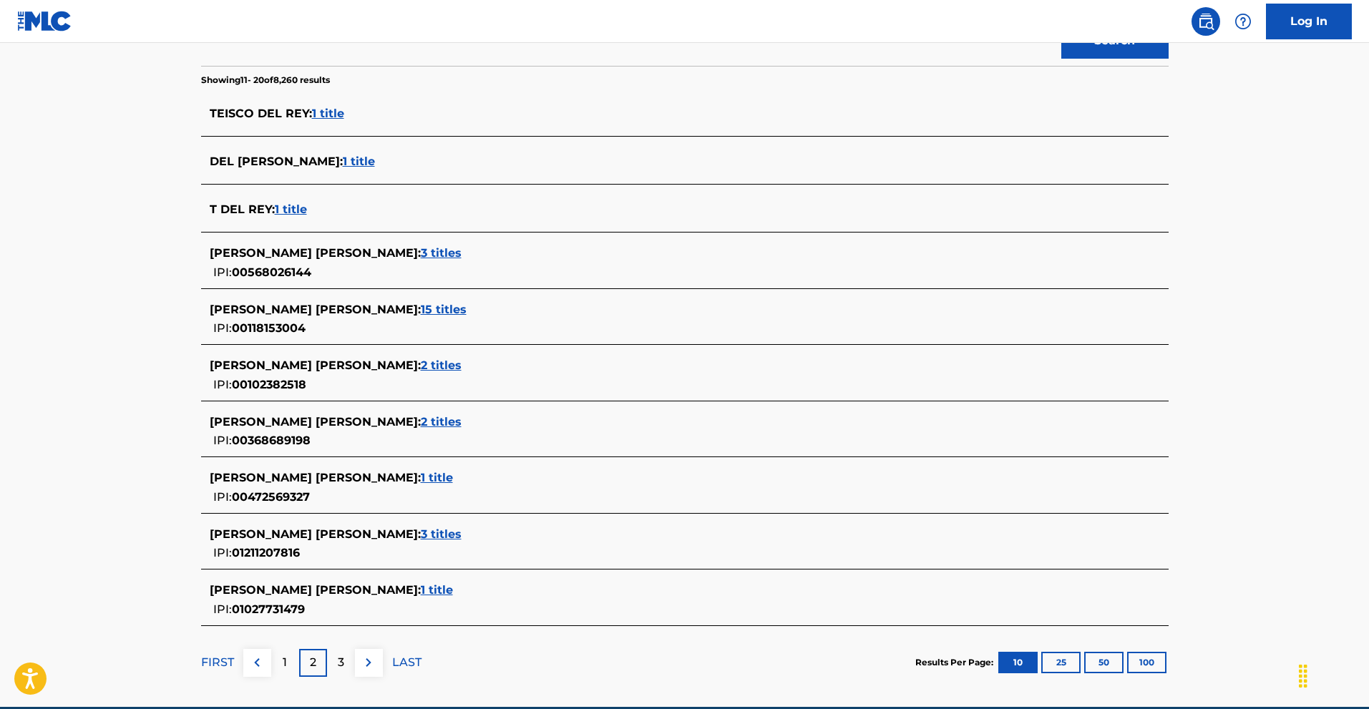
scroll to position [358, 0]
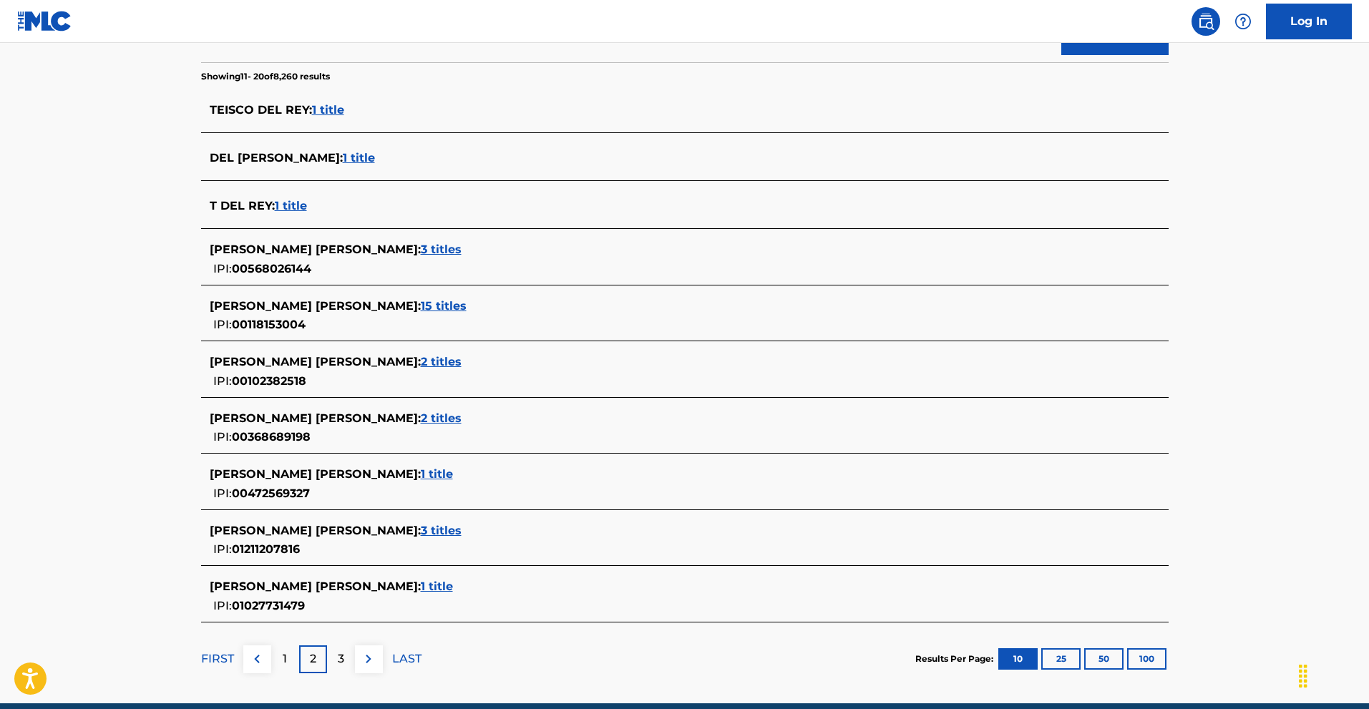
click at [338, 665] on p "3" at bounding box center [341, 659] width 6 height 17
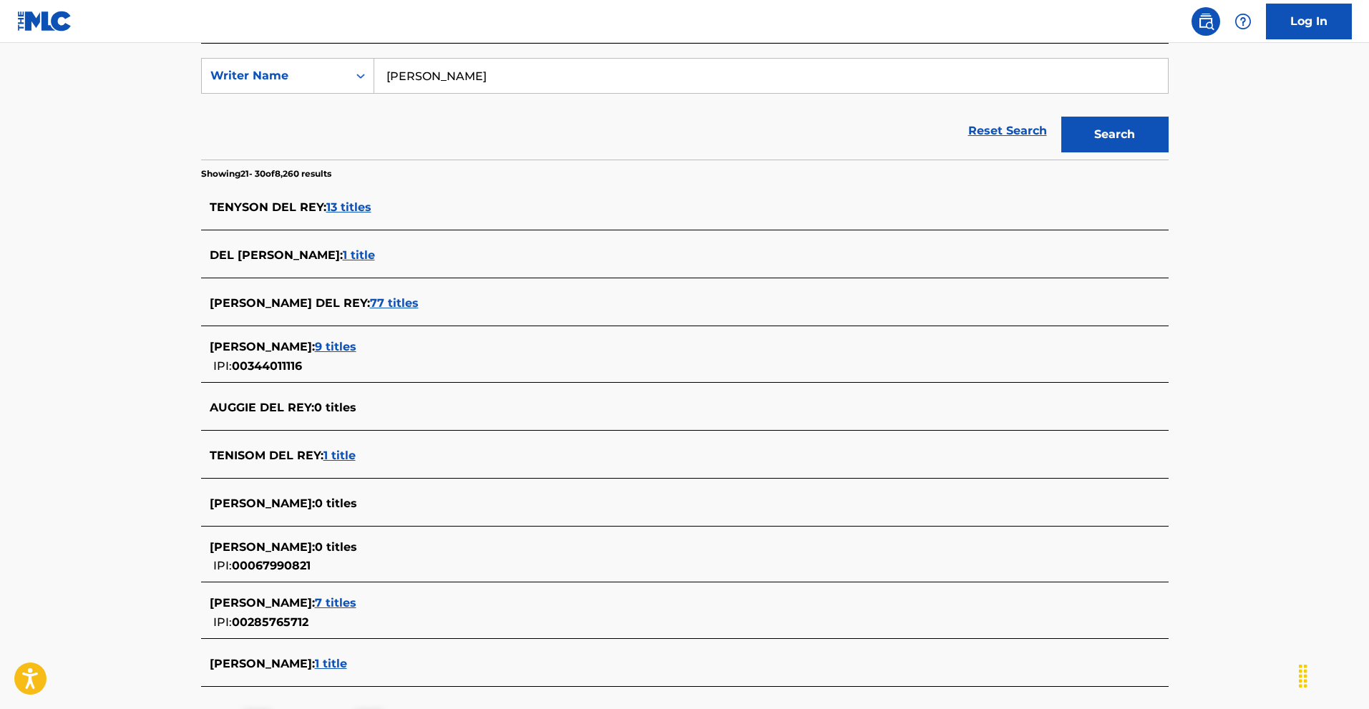
scroll to position [286, 0]
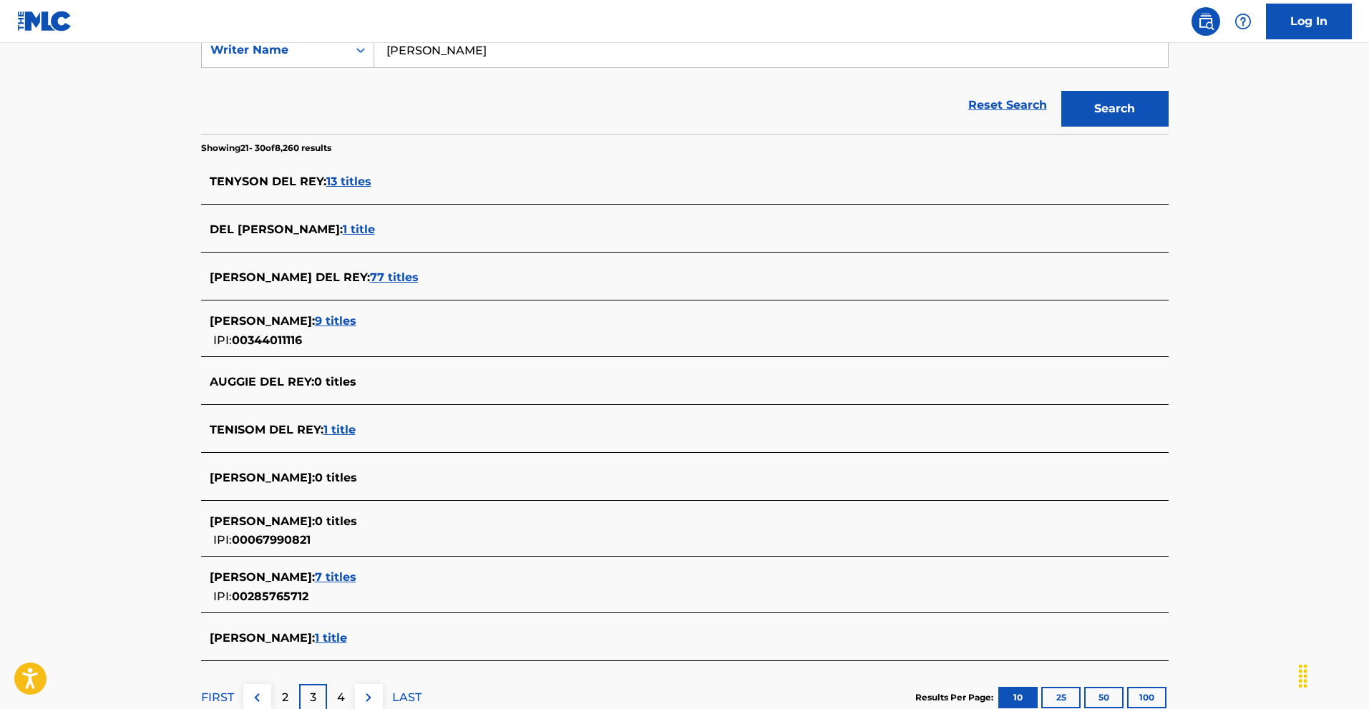
click at [338, 694] on p "4" at bounding box center [341, 697] width 8 height 17
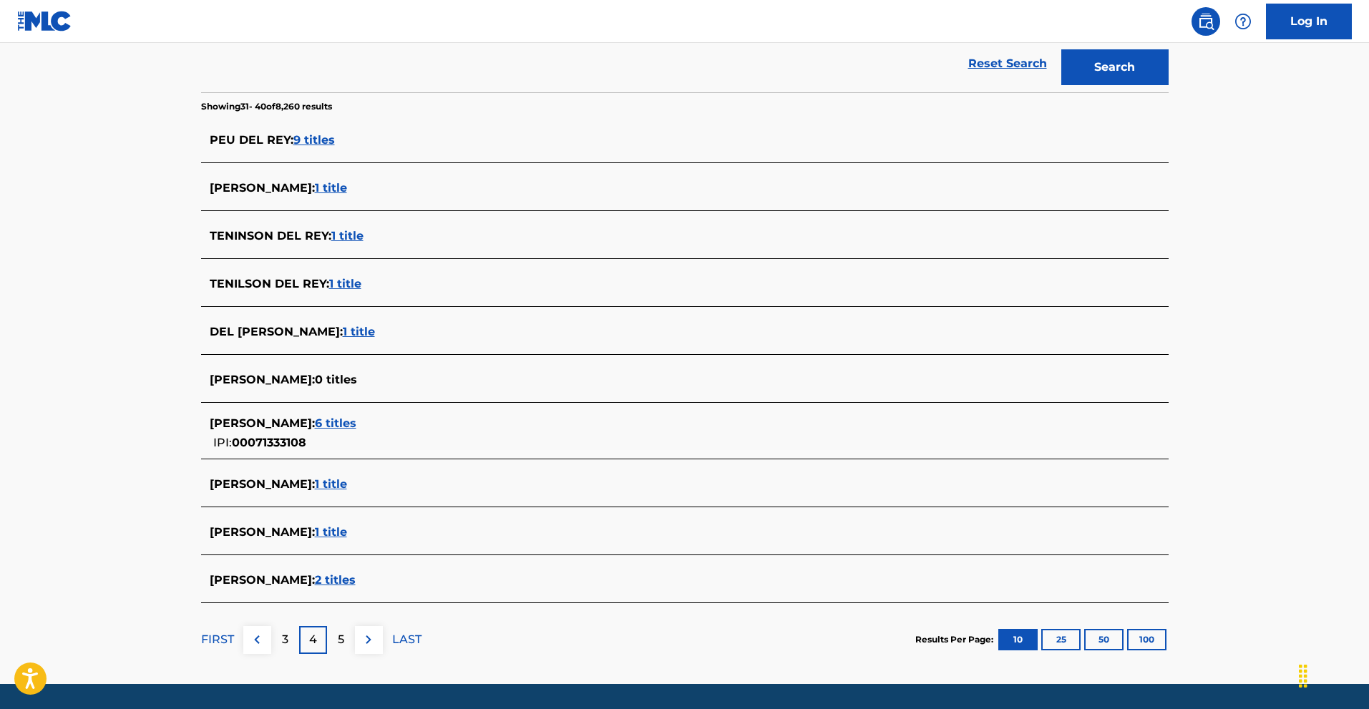
scroll to position [358, 0]
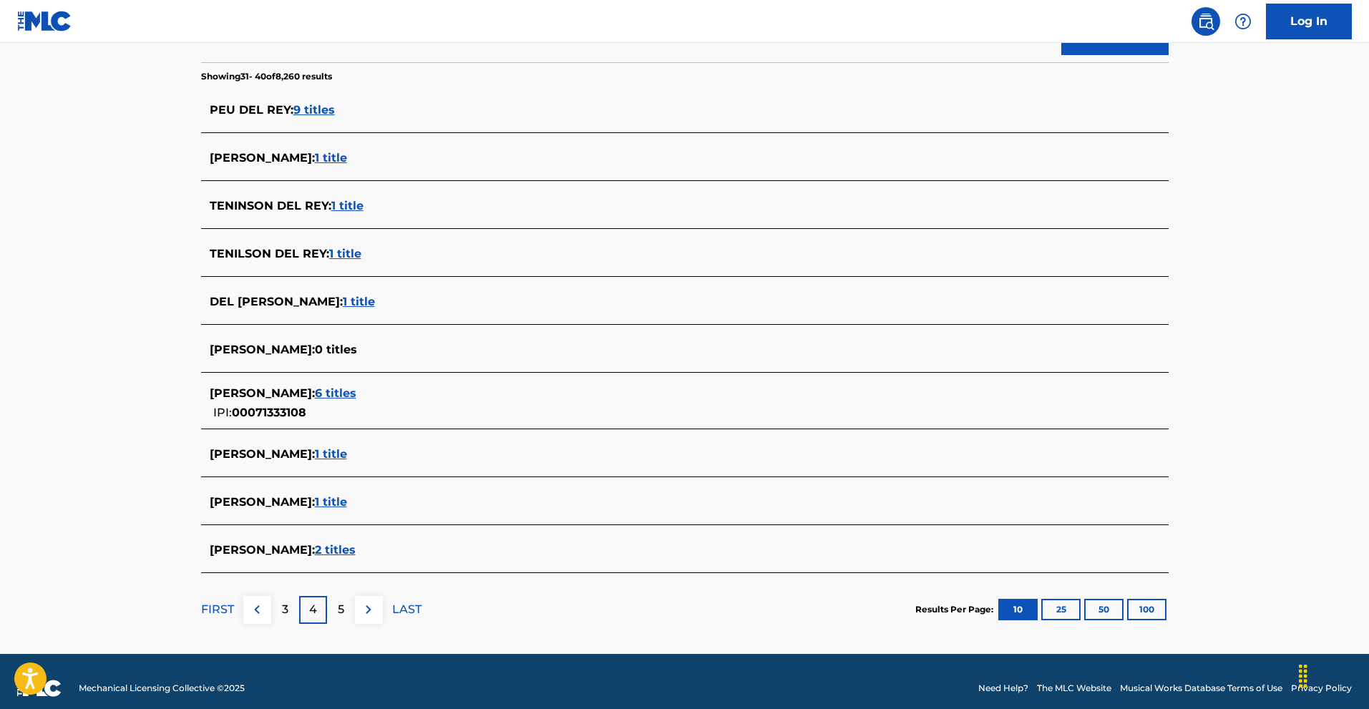
click at [344, 614] on div "5" at bounding box center [341, 610] width 28 height 28
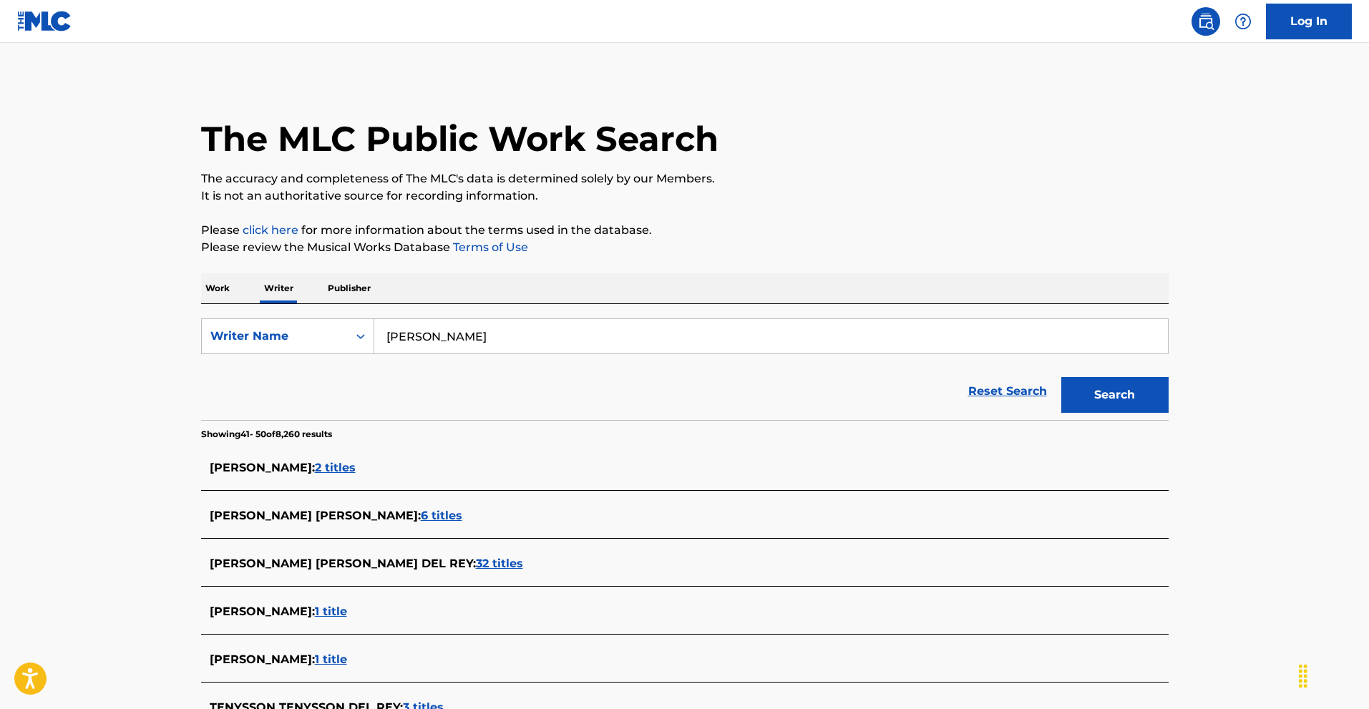
drag, startPoint x: 482, startPoint y: 341, endPoint x: 184, endPoint y: 331, distance: 298.6
click at [184, 331] on div "The MLC Public Work Search The accuracy and completeness of The MLC's data is d…" at bounding box center [685, 542] width 1002 height 926
type input "[PERSON_NAME]"
click at [1152, 407] on button "Search" at bounding box center [1114, 395] width 107 height 36
click at [322, 473] on span "1 title" at bounding box center [331, 468] width 32 height 14
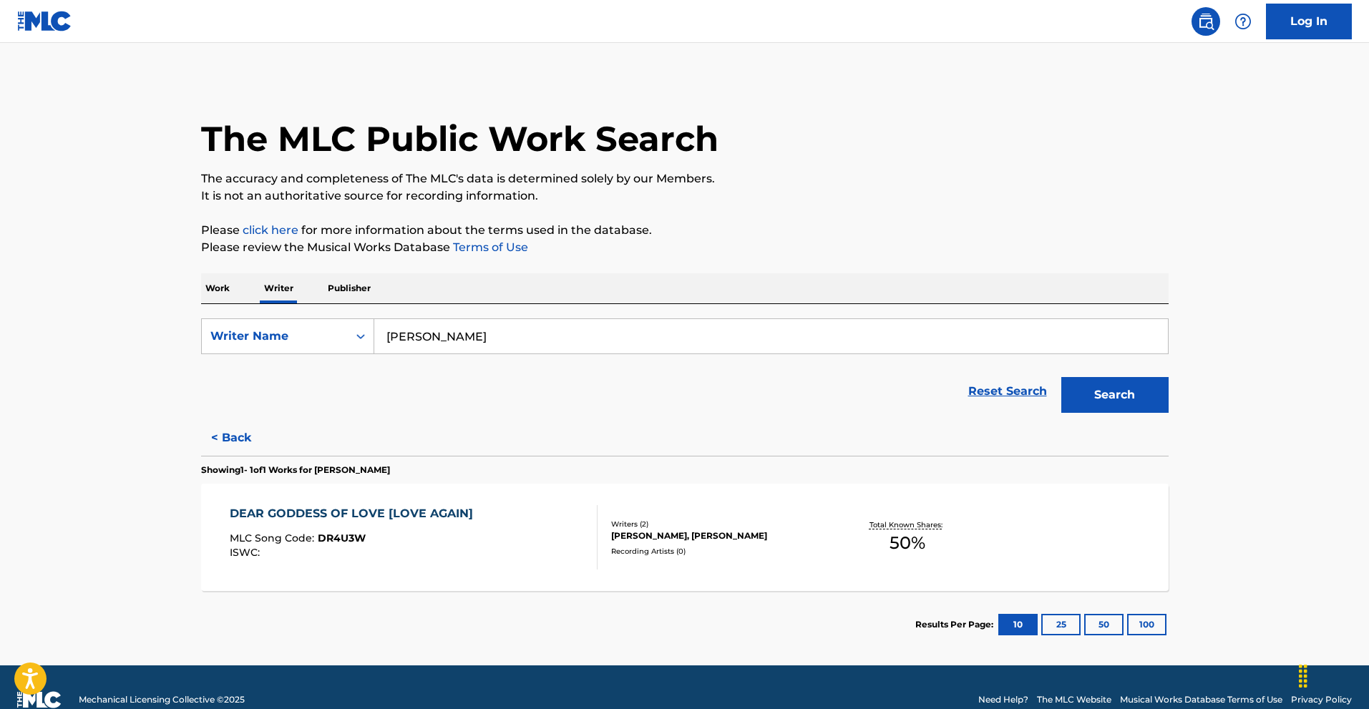
click at [243, 437] on button "< Back" at bounding box center [244, 438] width 86 height 36
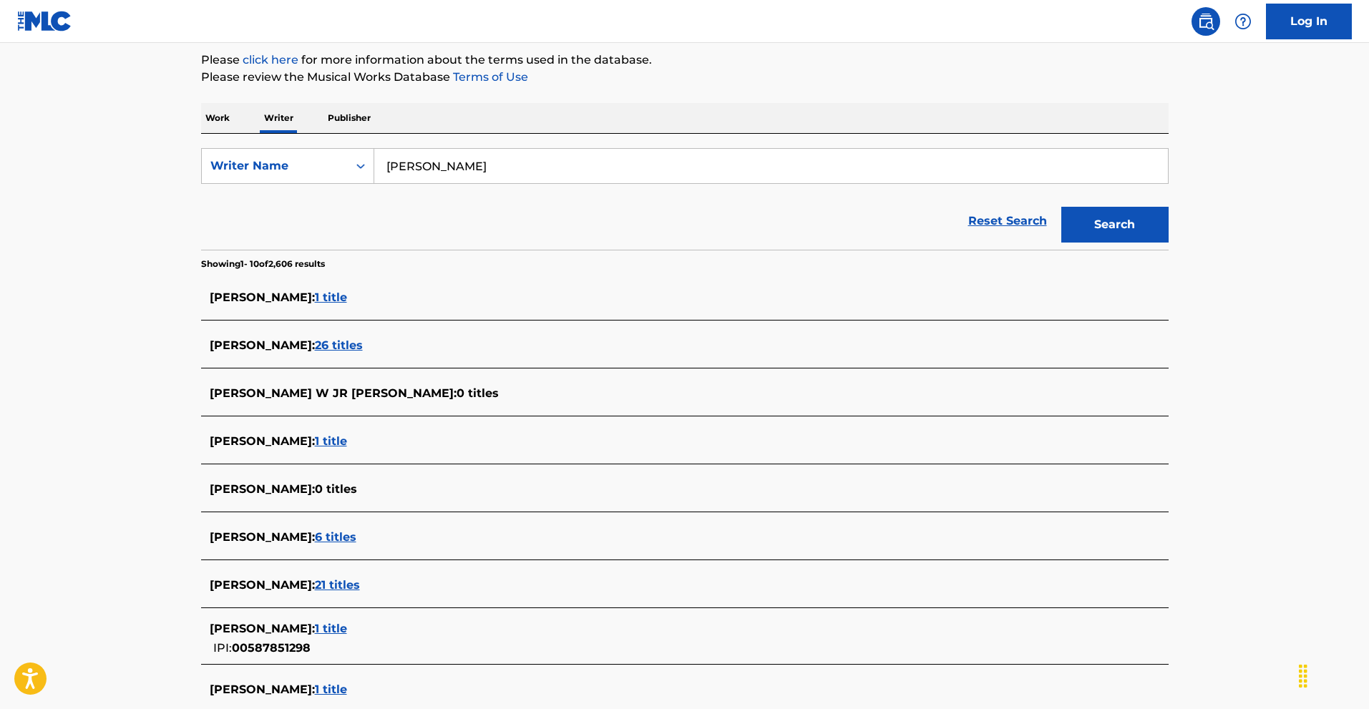
scroll to position [215, 0]
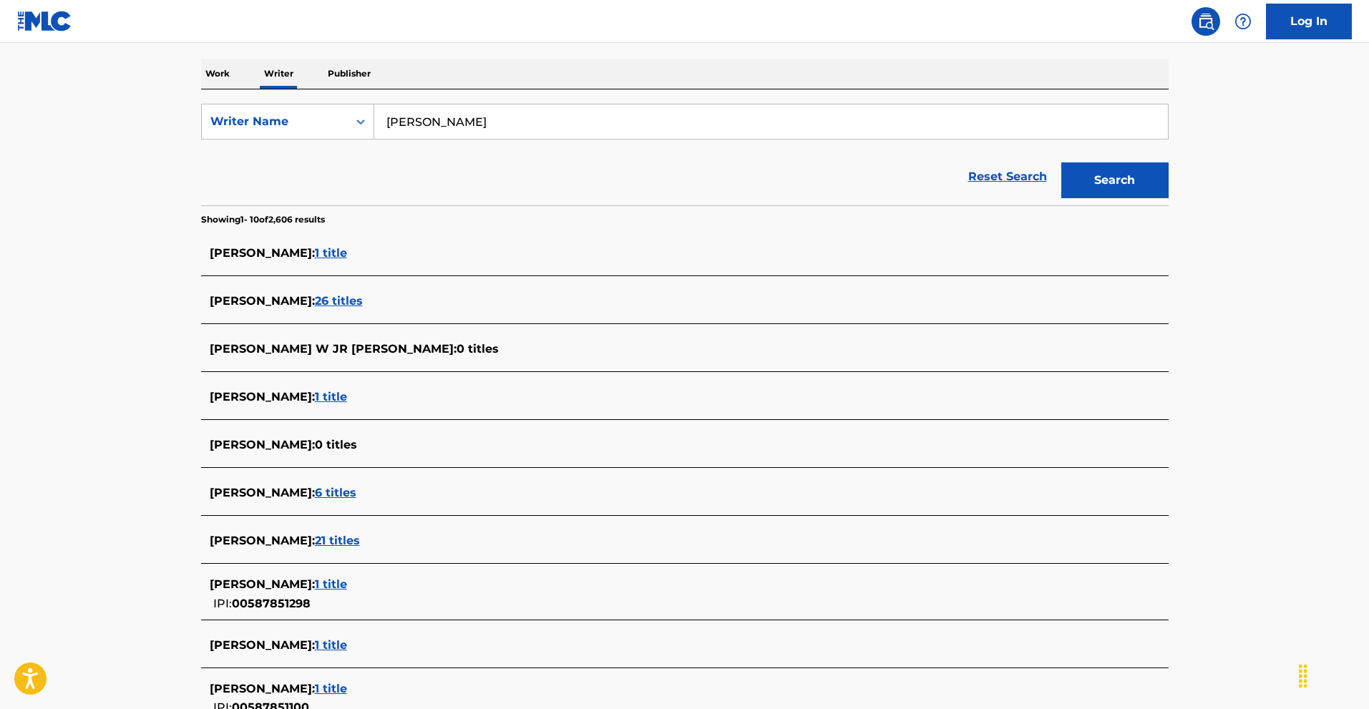
click at [336, 538] on span "21 titles" at bounding box center [337, 541] width 45 height 14
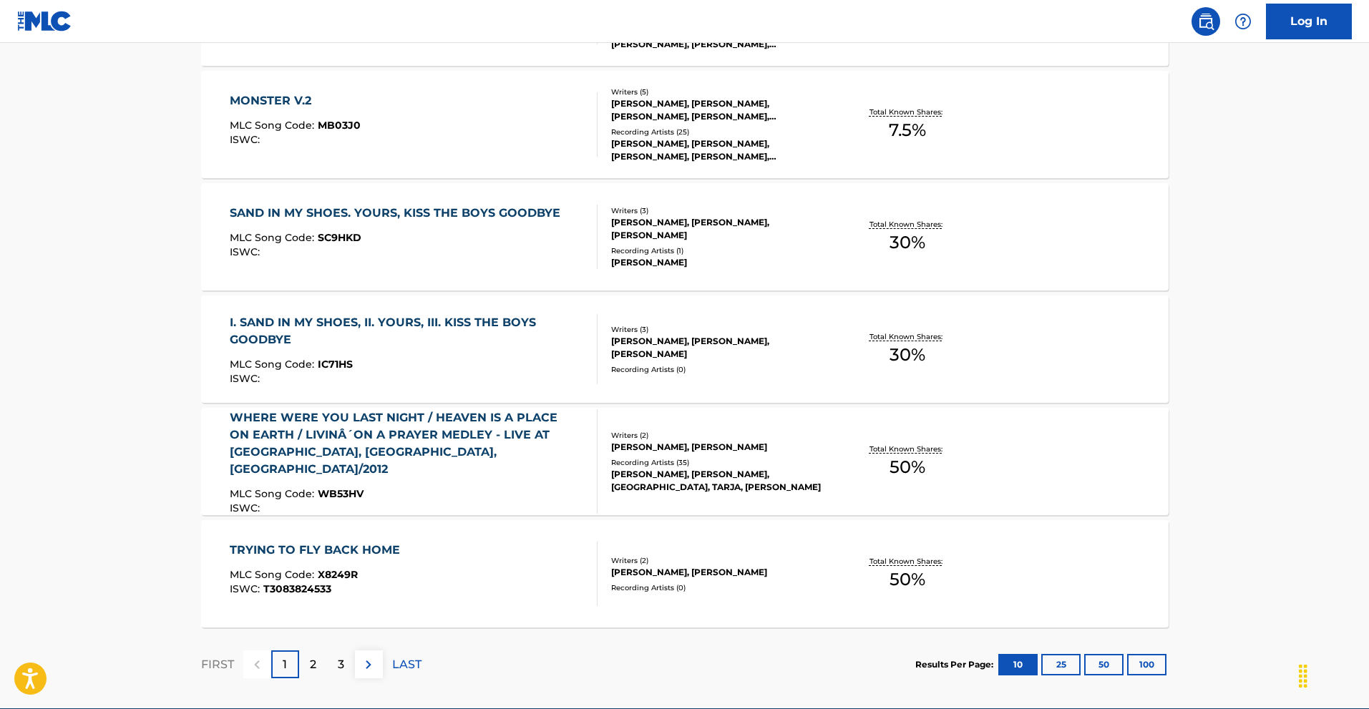
scroll to position [1043, 0]
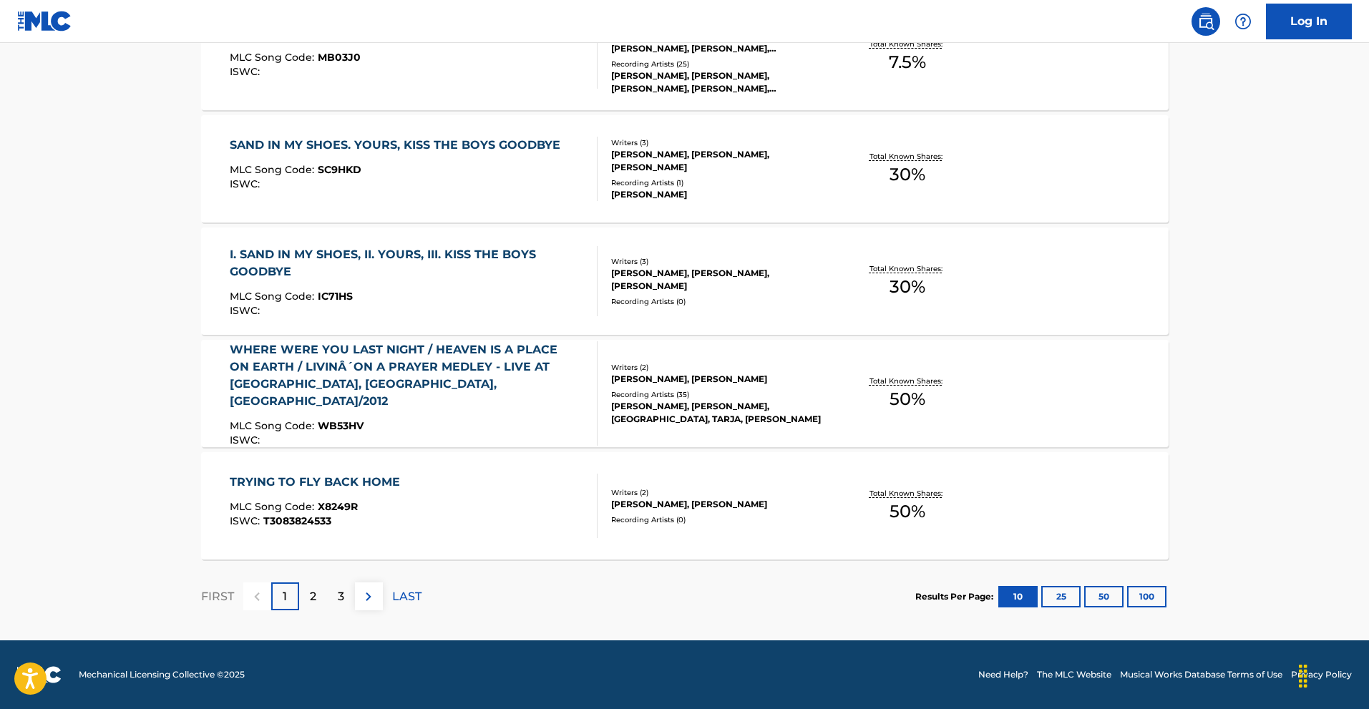
click at [324, 600] on div "2" at bounding box center [313, 597] width 28 height 28
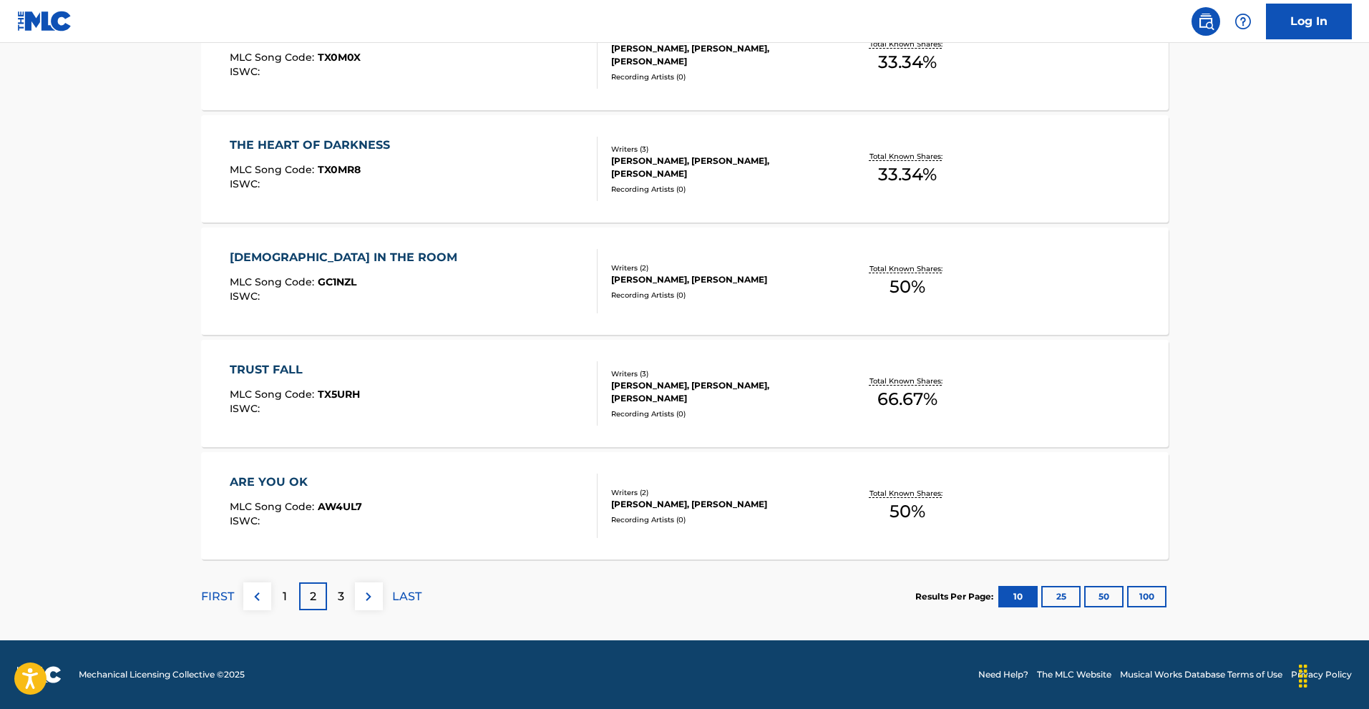
click at [345, 590] on div "3" at bounding box center [341, 597] width 28 height 28
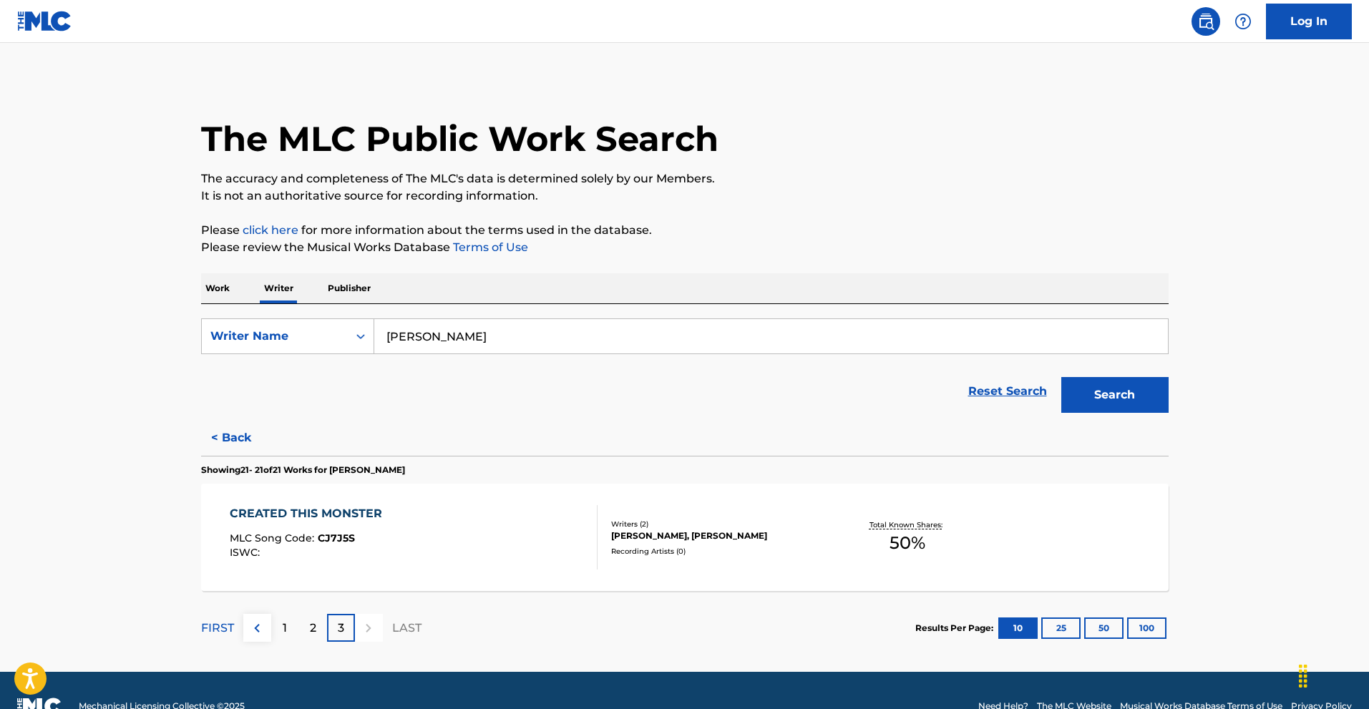
click at [228, 434] on button "< Back" at bounding box center [244, 438] width 86 height 36
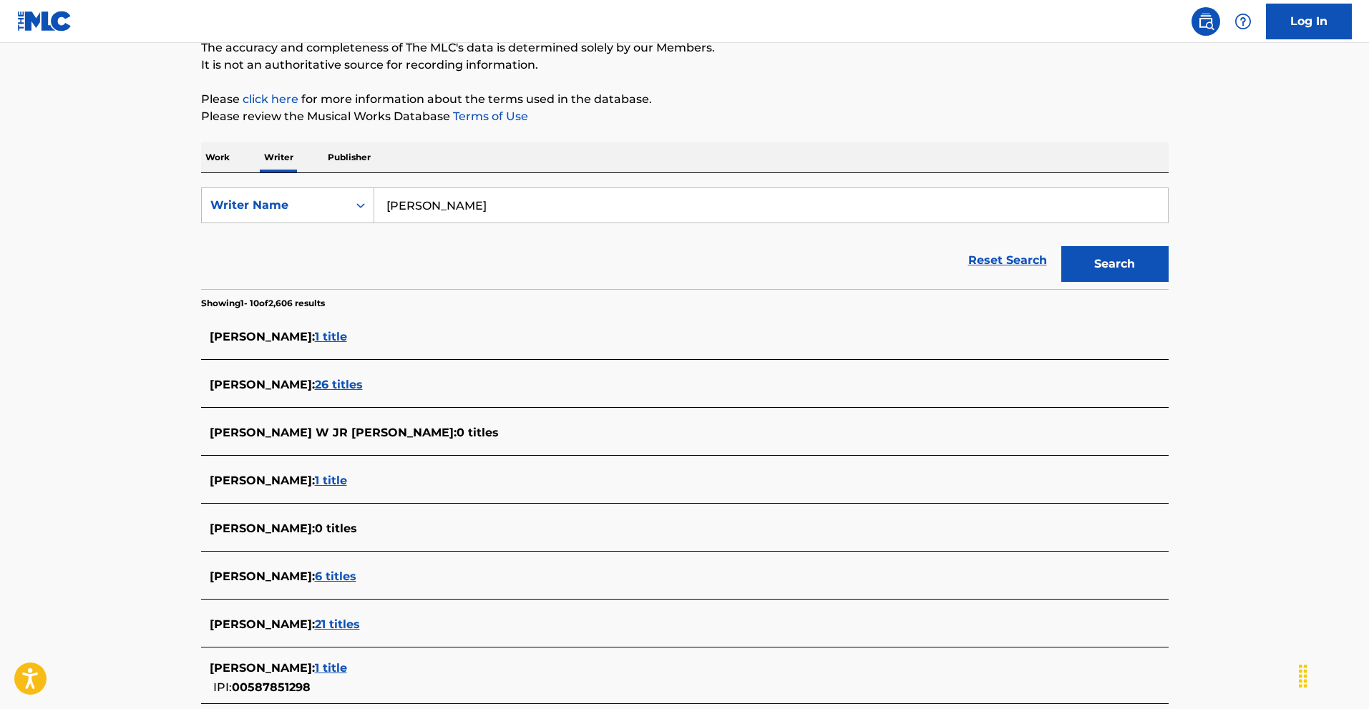
scroll to position [215, 0]
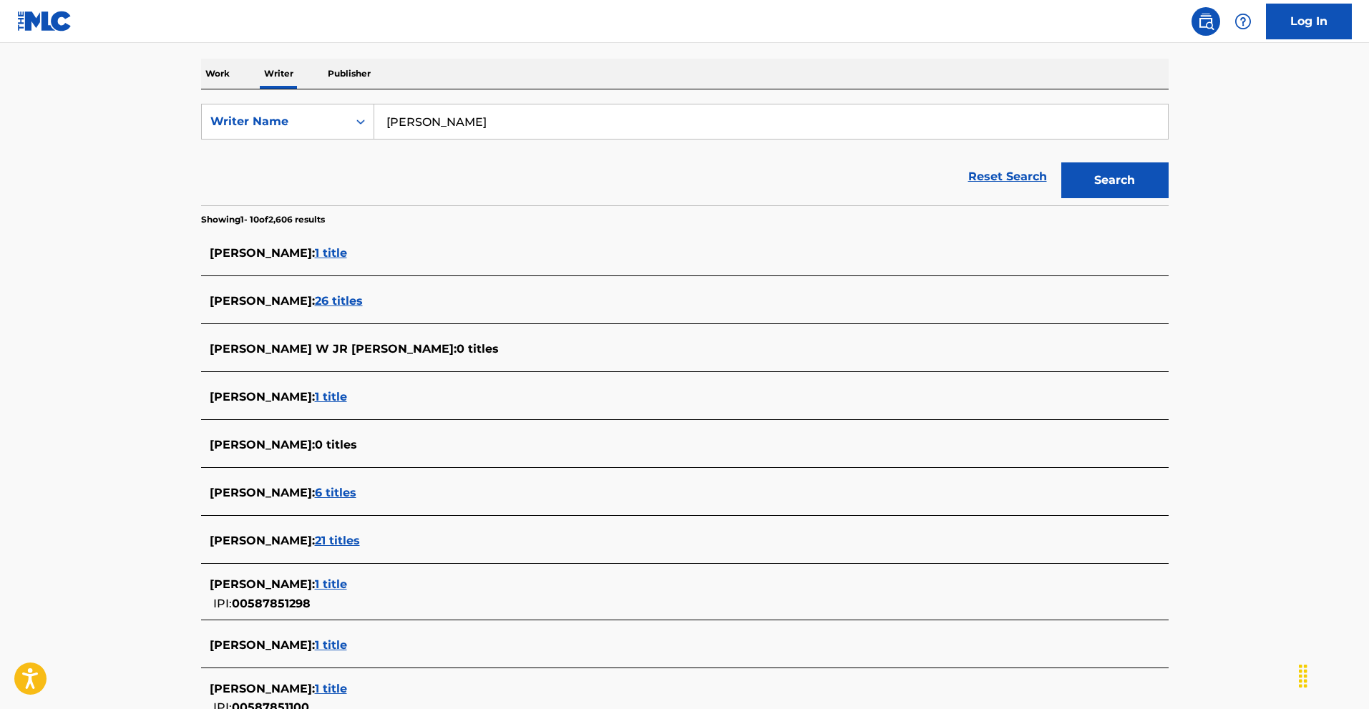
click at [330, 495] on span "6 titles" at bounding box center [336, 493] width 42 height 14
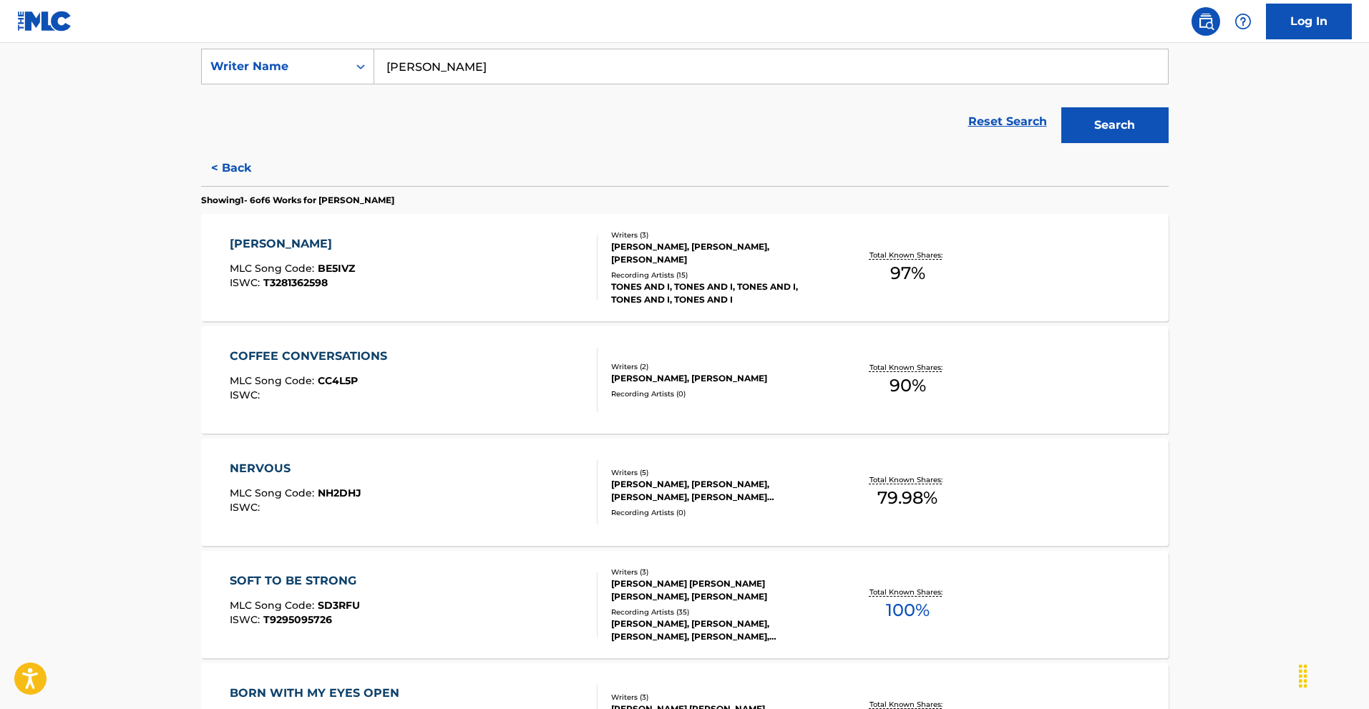
scroll to position [157, 0]
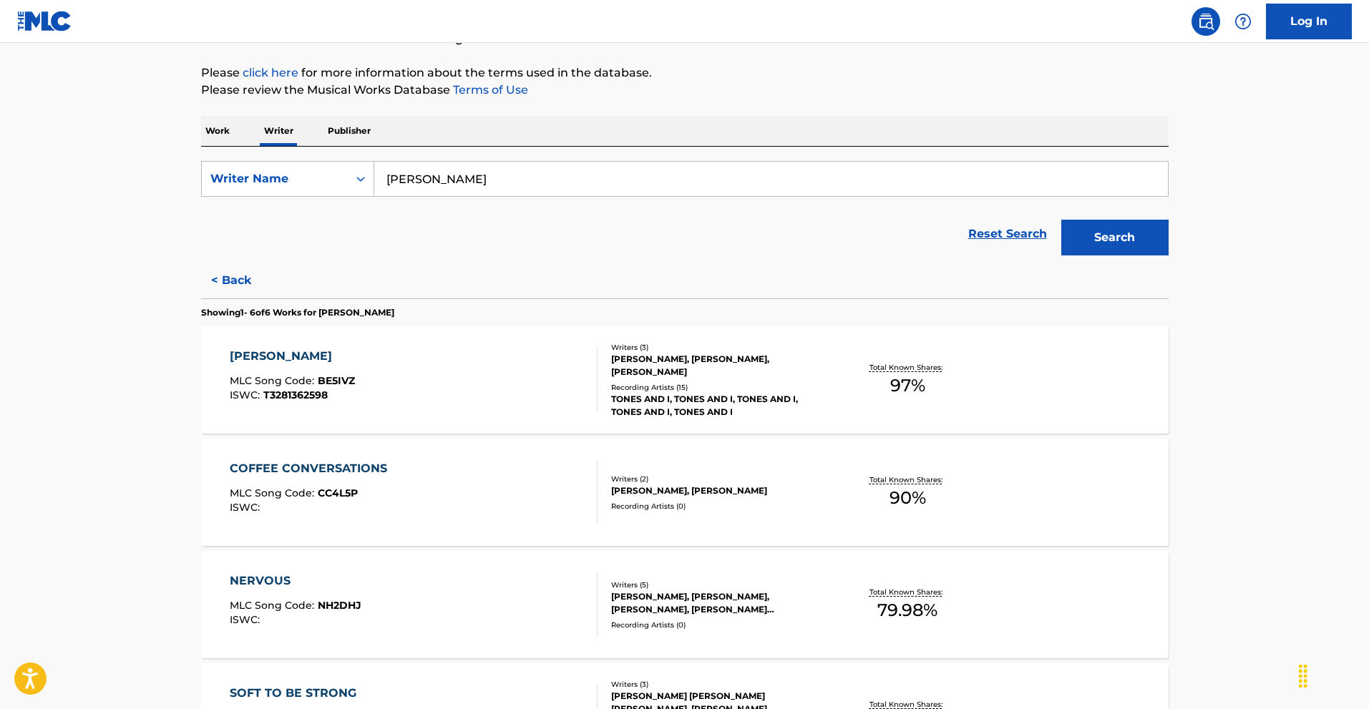
click at [238, 280] on button "< Back" at bounding box center [244, 281] width 86 height 36
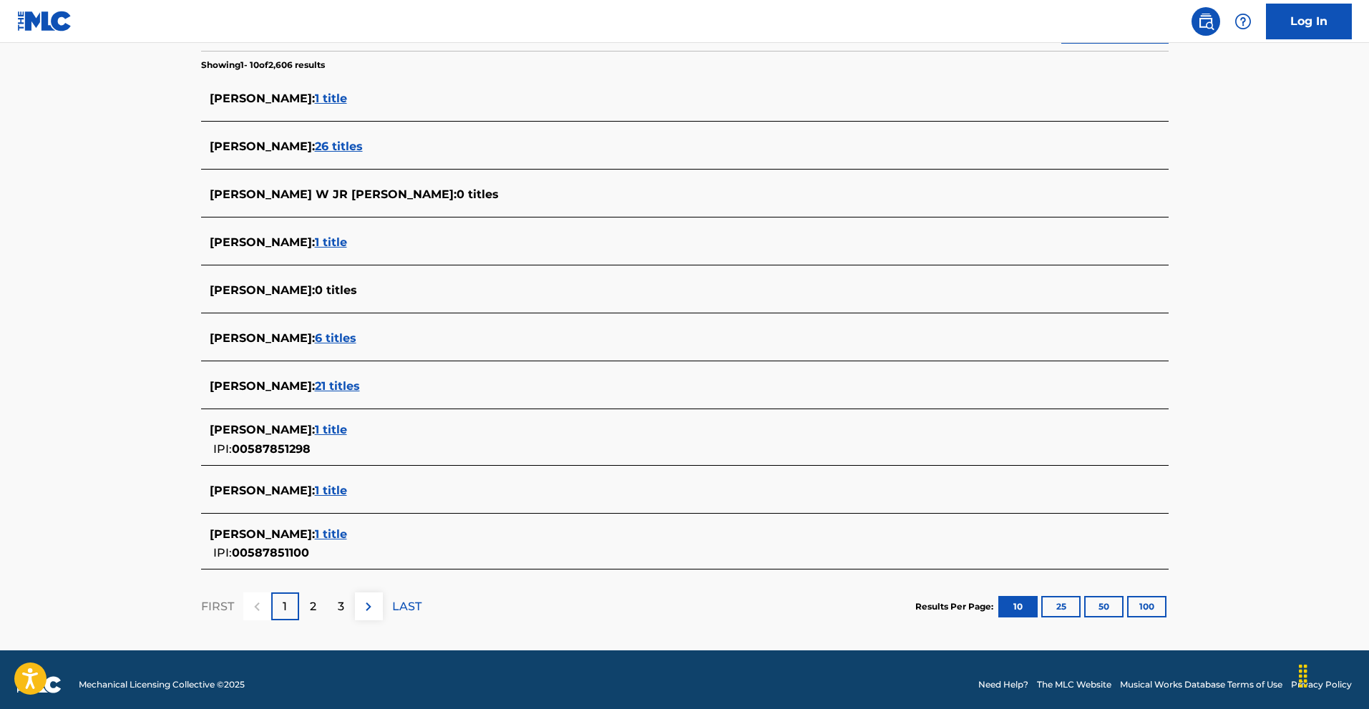
scroll to position [372, 0]
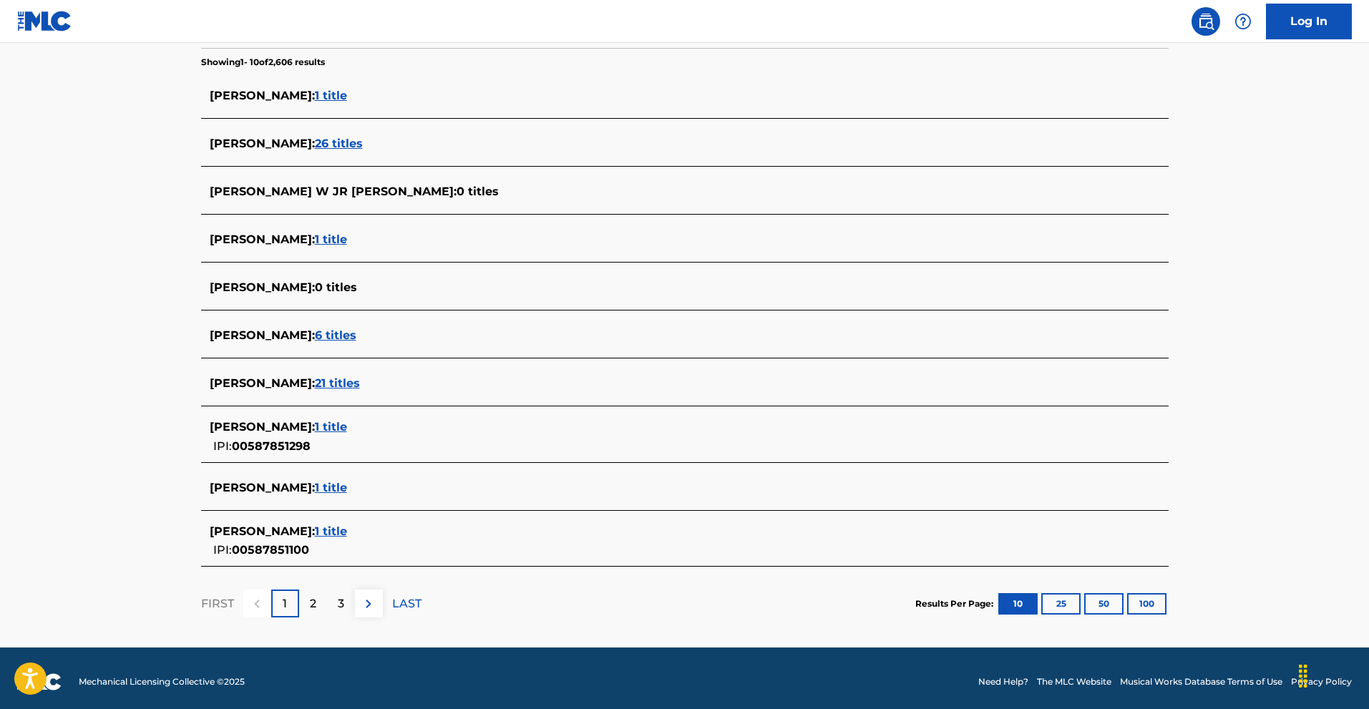
click at [324, 533] on span "1 title" at bounding box center [331, 532] width 32 height 14
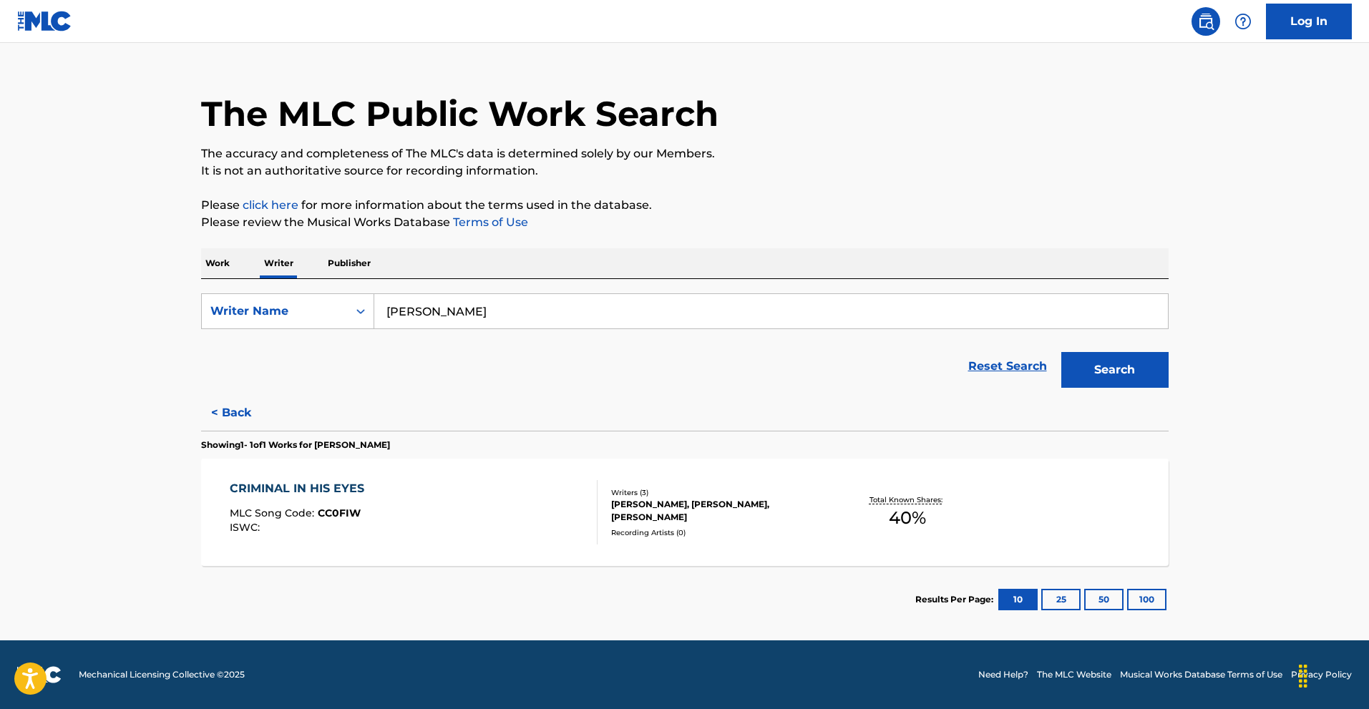
click at [235, 415] on button "< Back" at bounding box center [244, 413] width 86 height 36
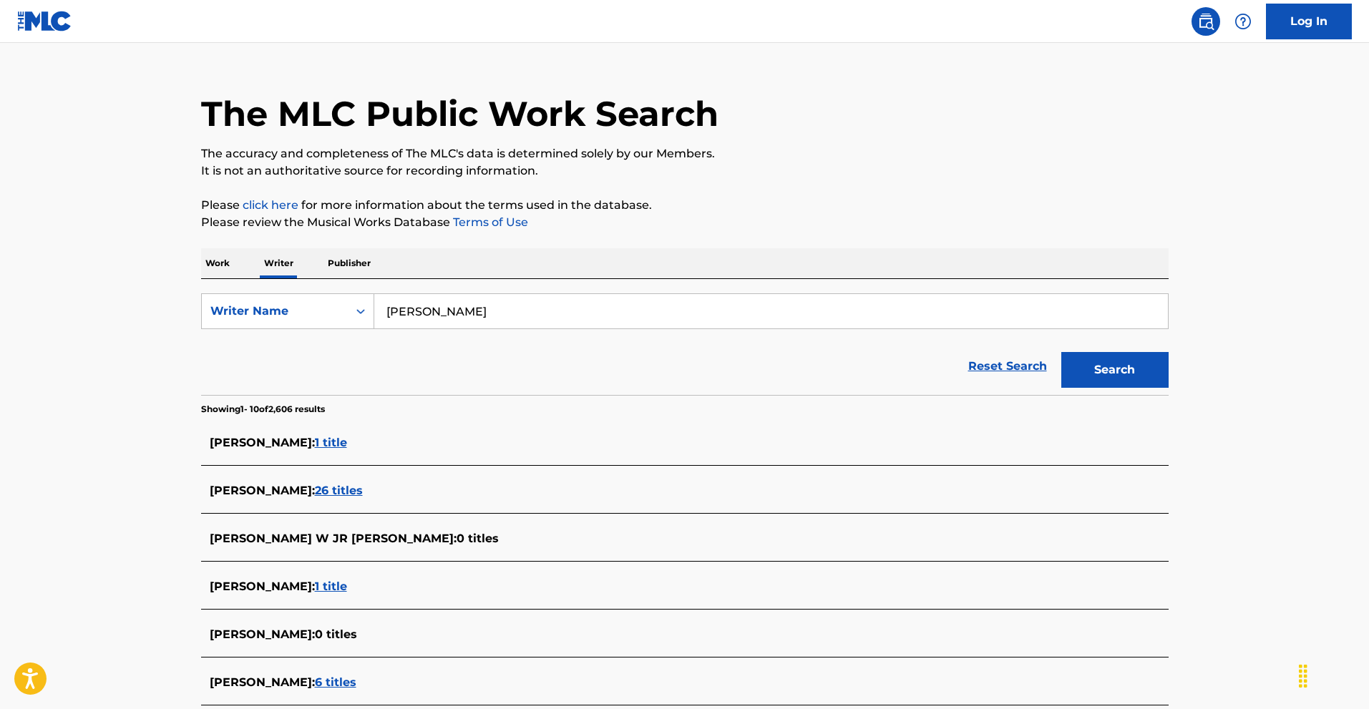
click at [324, 444] on span "1 title" at bounding box center [331, 443] width 32 height 14
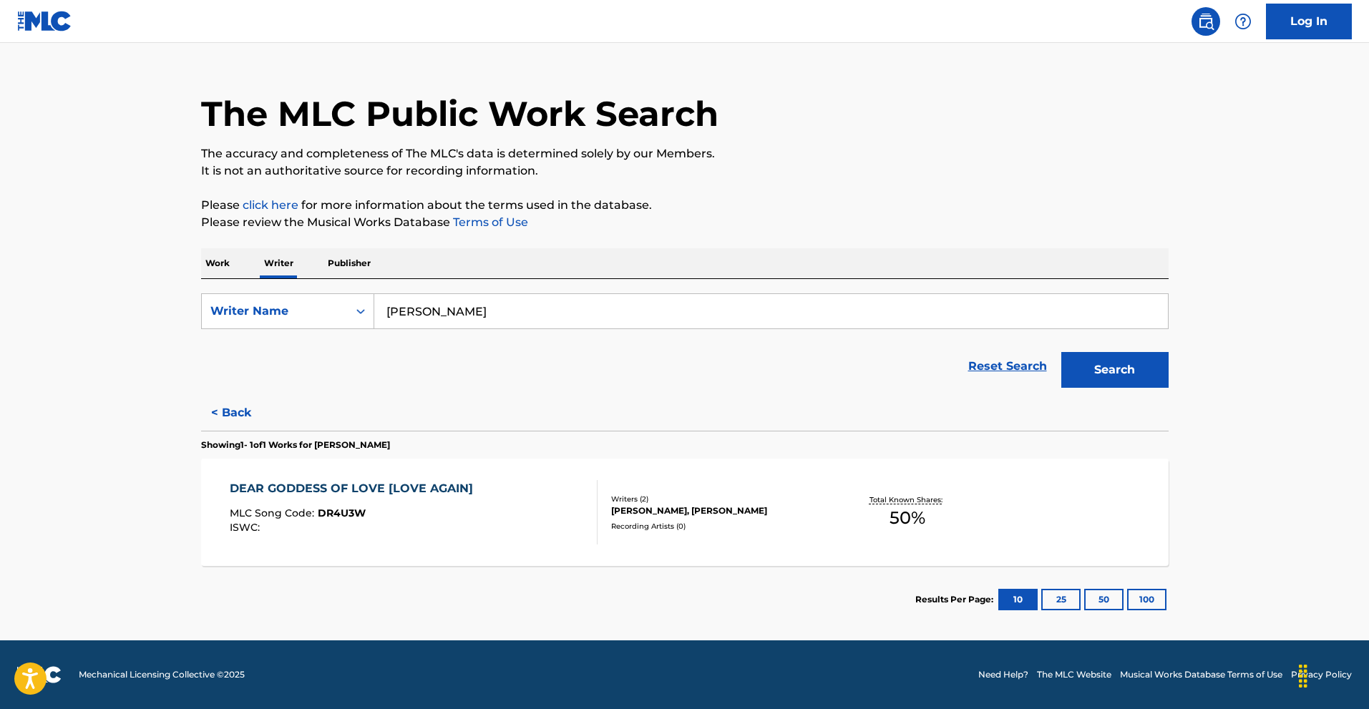
click at [240, 417] on button "< Back" at bounding box center [244, 413] width 86 height 36
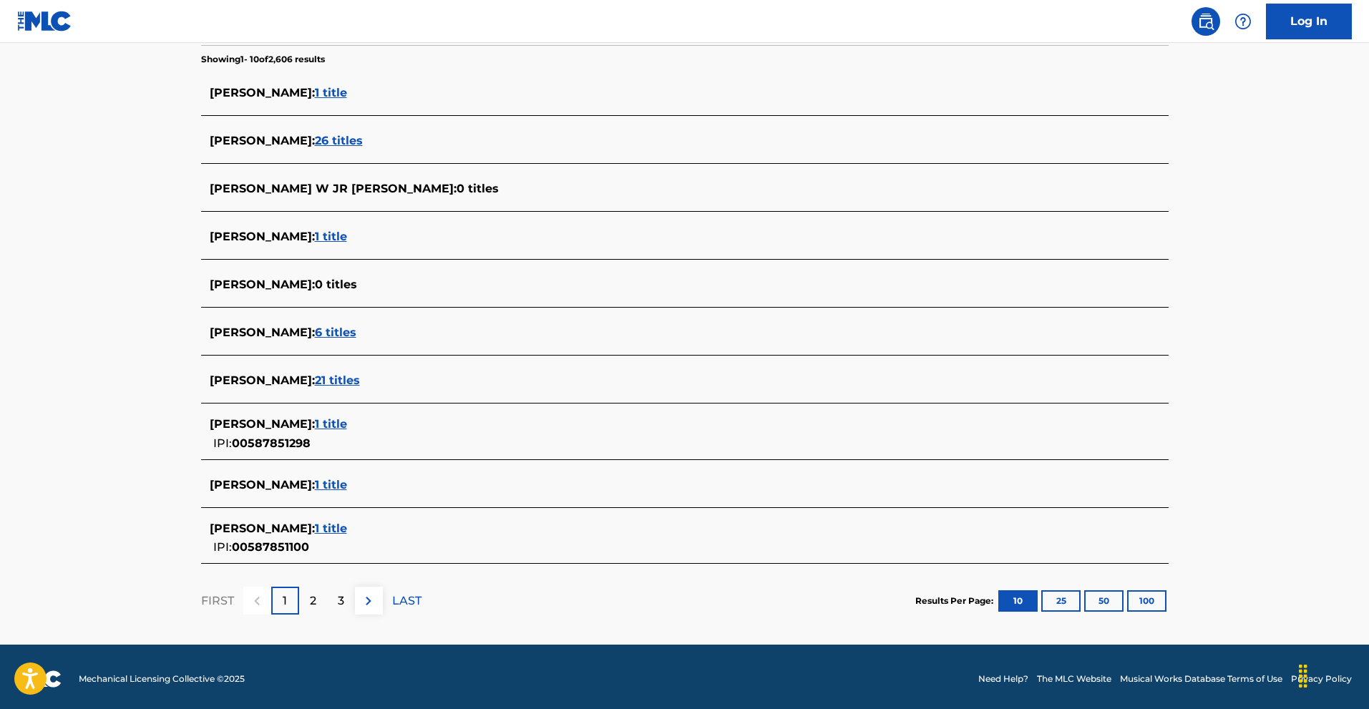
scroll to position [379, 0]
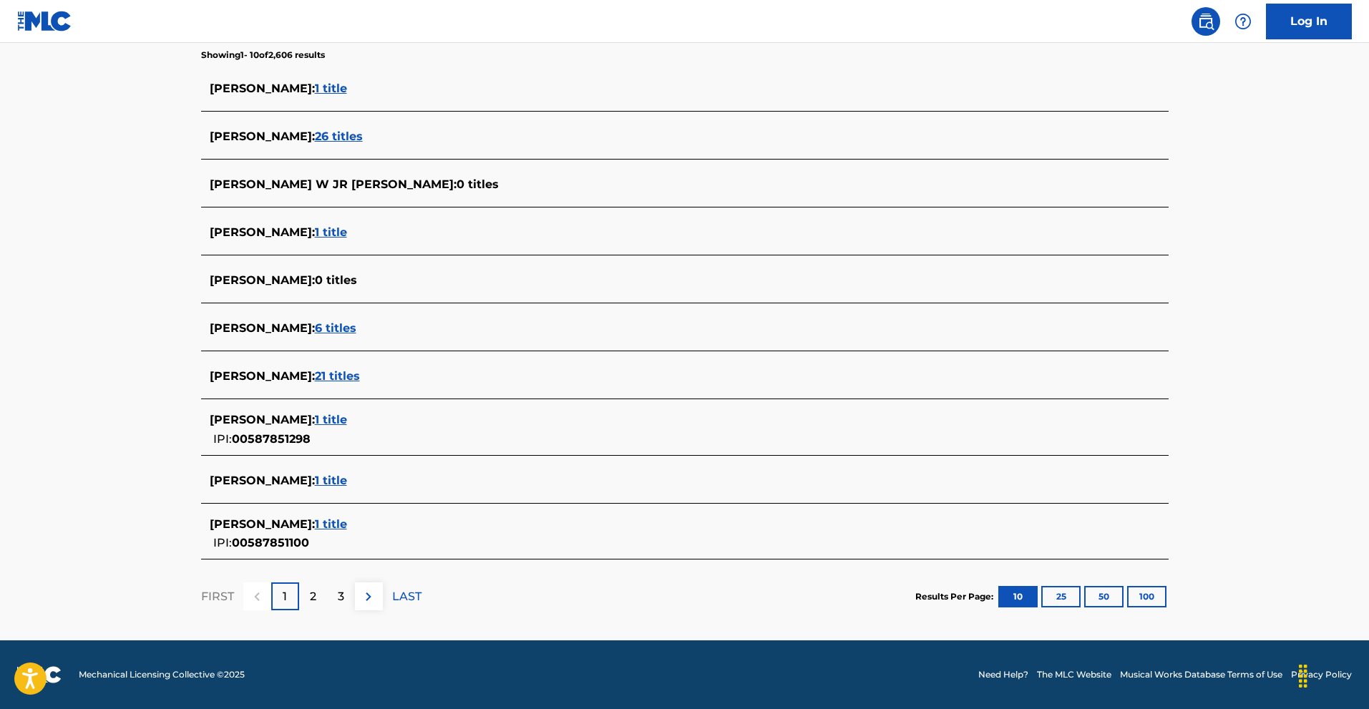
click at [314, 589] on p "2" at bounding box center [313, 596] width 6 height 17
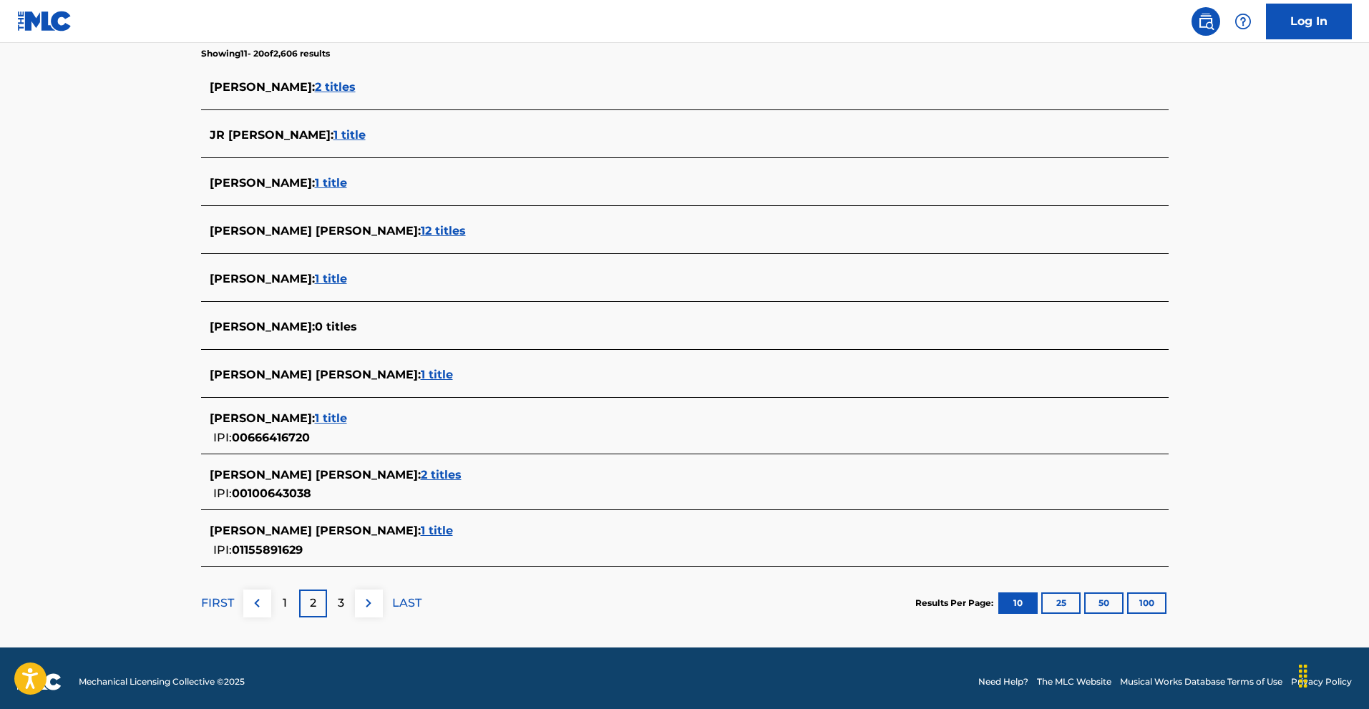
scroll to position [388, 0]
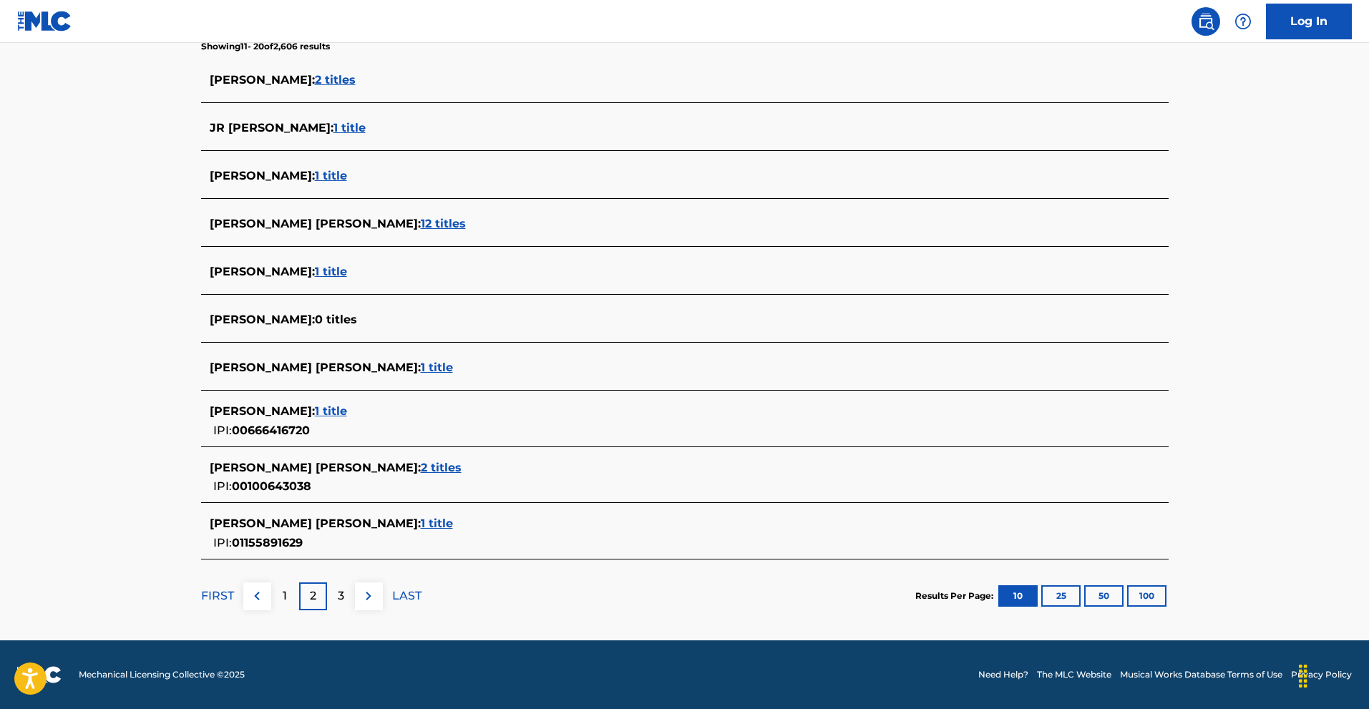
click at [348, 585] on div "3" at bounding box center [341, 597] width 28 height 28
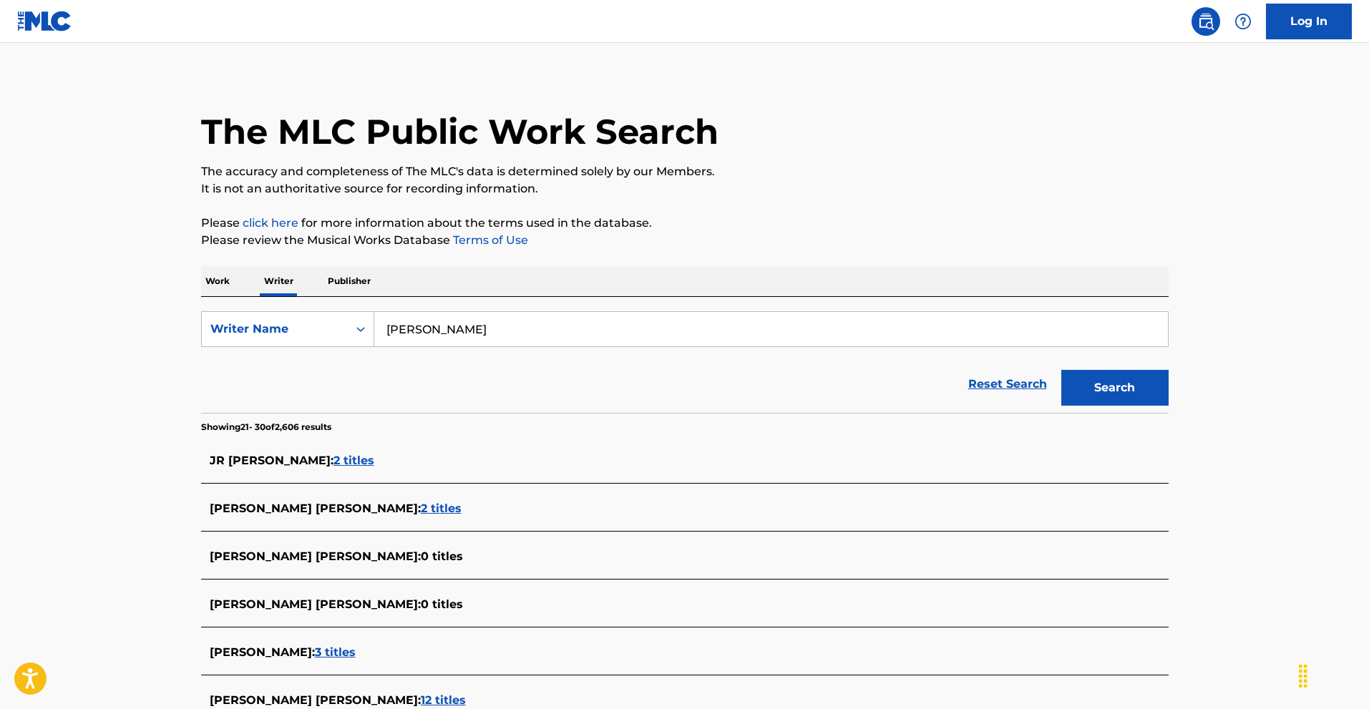
scroll to position [0, 0]
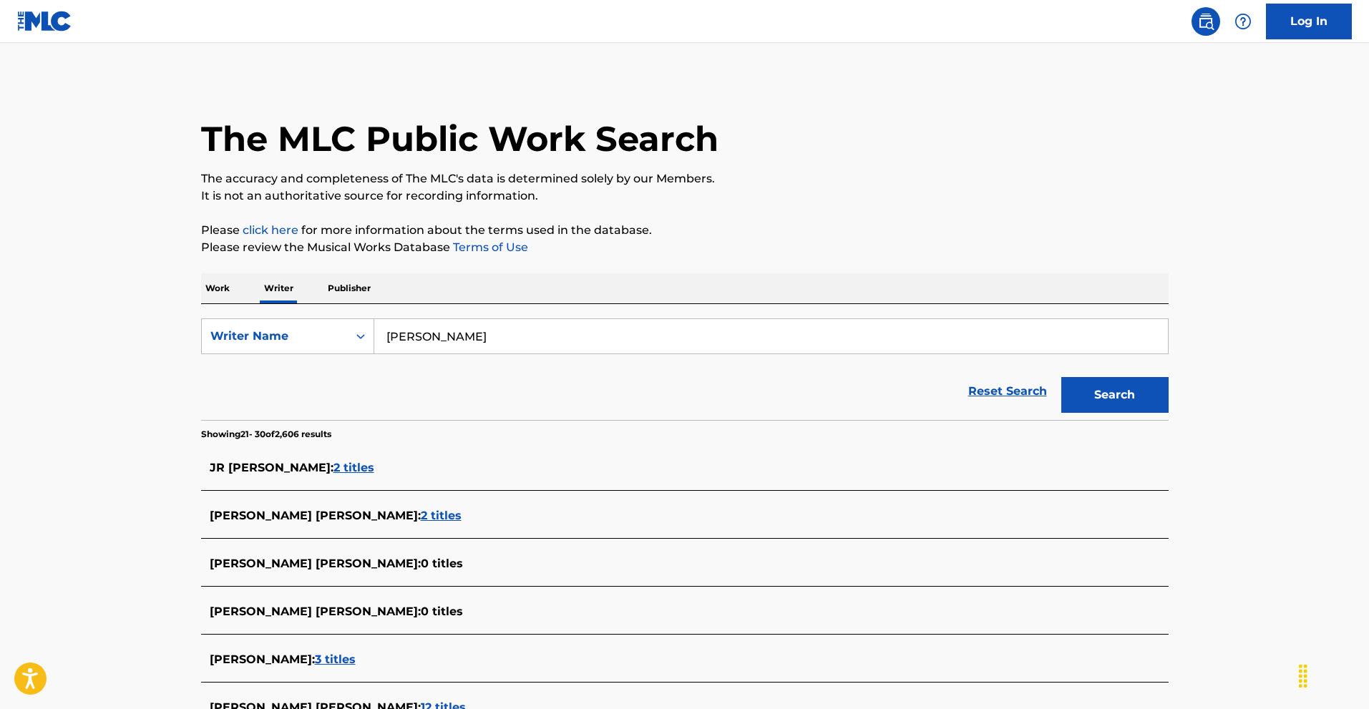
click at [215, 285] on p "Work" at bounding box center [217, 288] width 33 height 30
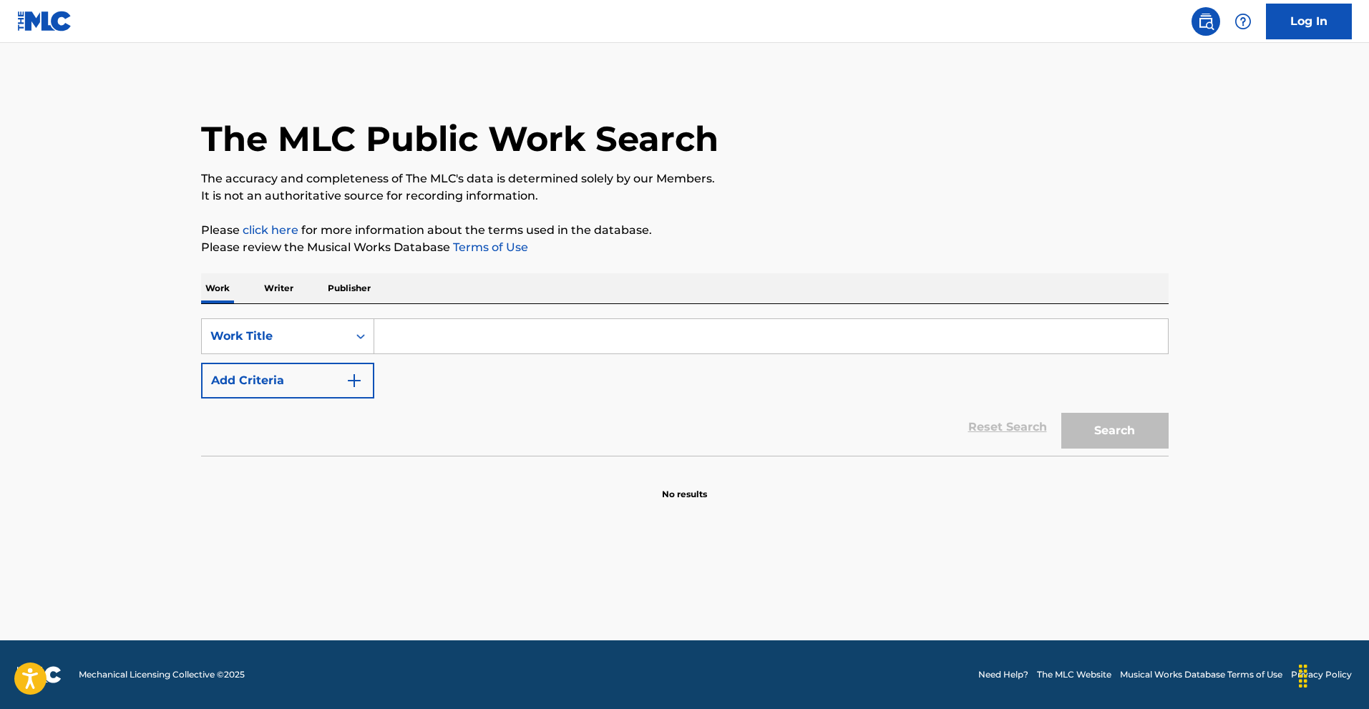
click at [414, 341] on input "Search Form" at bounding box center [771, 336] width 794 height 34
type input "summertime sadness"
click at [1127, 444] on button "Search" at bounding box center [1114, 431] width 107 height 36
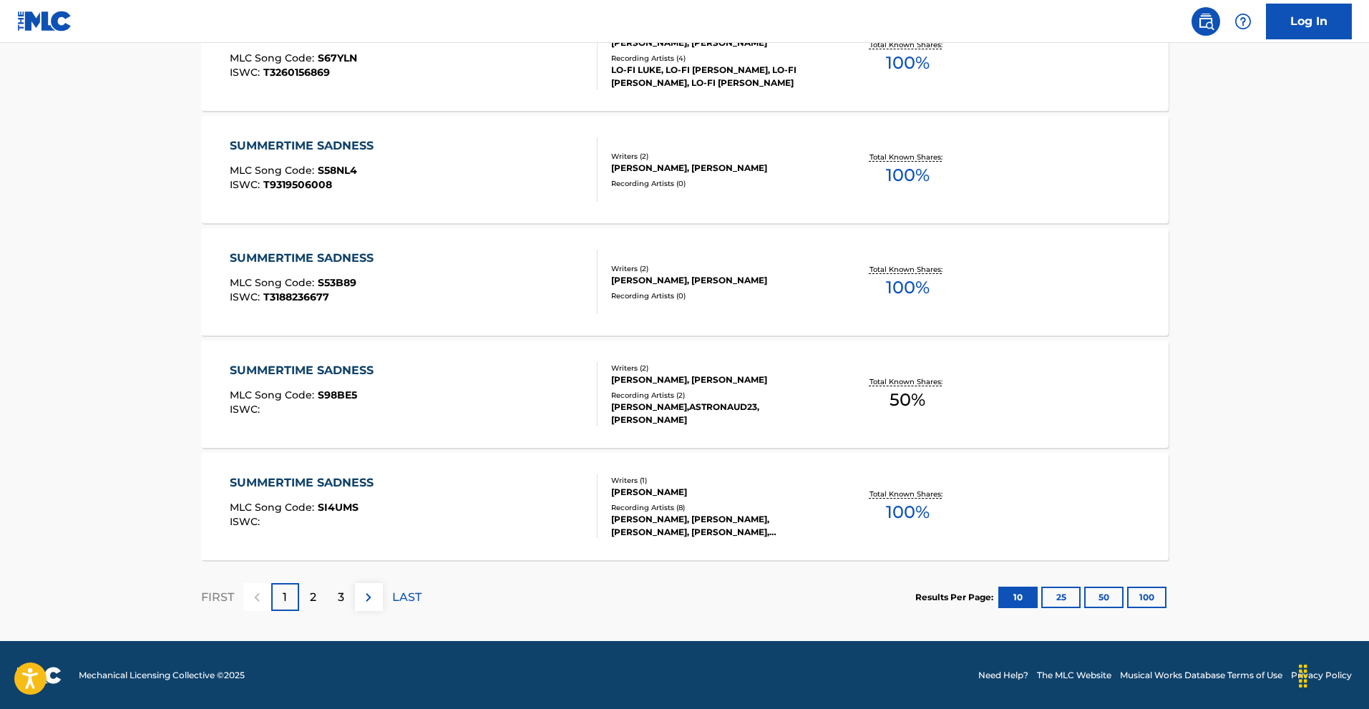
scroll to position [1043, 0]
click at [302, 585] on div "2" at bounding box center [313, 597] width 28 height 28
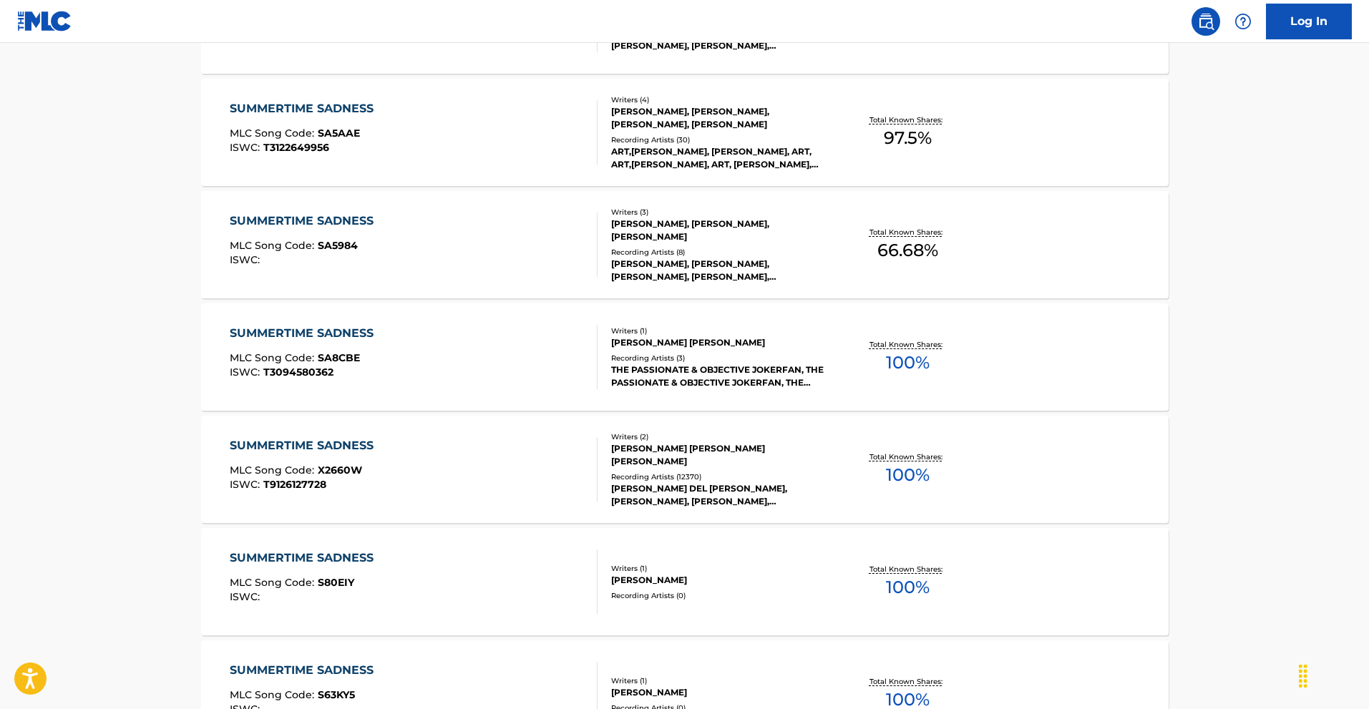
scroll to position [644, 0]
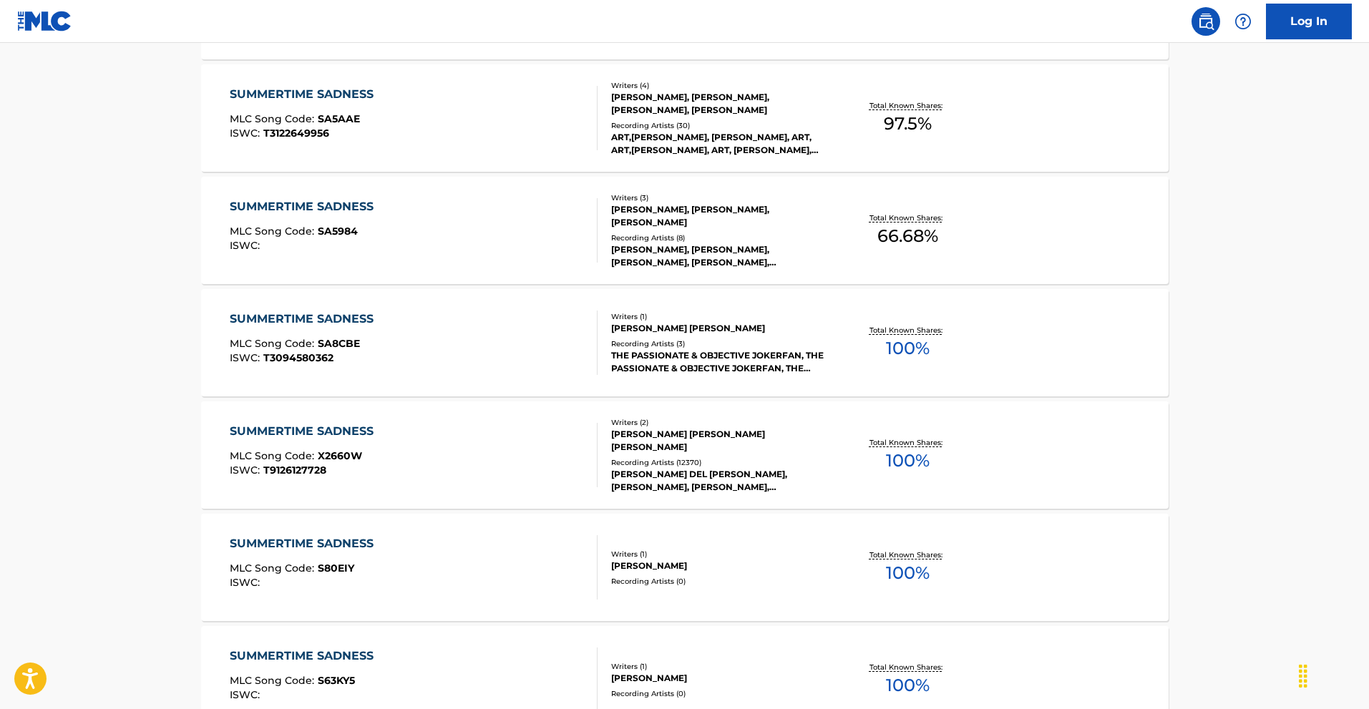
click at [324, 433] on div "SUMMERTIME SADNESS" at bounding box center [305, 431] width 151 height 17
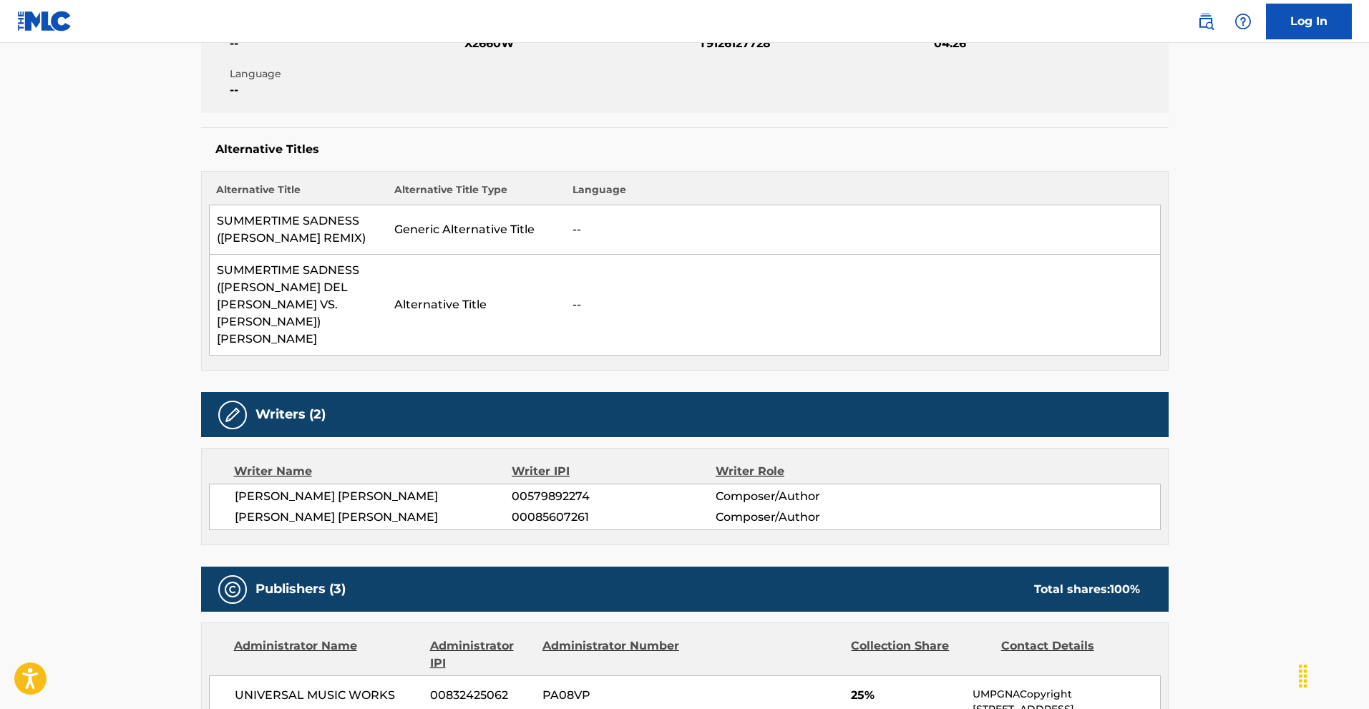
scroll to position [286, 0]
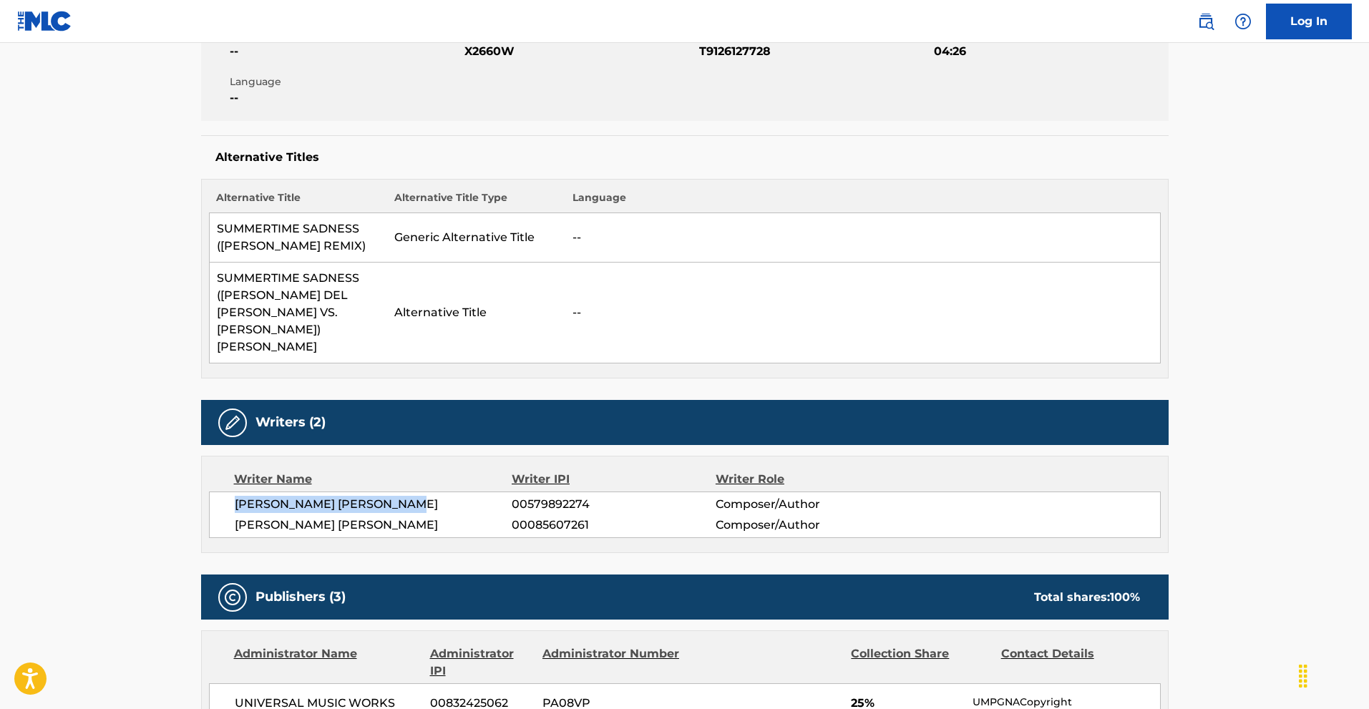
drag, startPoint x: 422, startPoint y: 469, endPoint x: 236, endPoint y: 466, distance: 186.1
click at [236, 496] on span "[PERSON_NAME] [PERSON_NAME]" at bounding box center [374, 504] width 278 height 17
copy span "[PERSON_NAME] [PERSON_NAME]"
drag, startPoint x: 382, startPoint y: 491, endPoint x: 234, endPoint y: 490, distance: 148.2
click at [235, 517] on span "[PERSON_NAME] [PERSON_NAME]" at bounding box center [374, 525] width 278 height 17
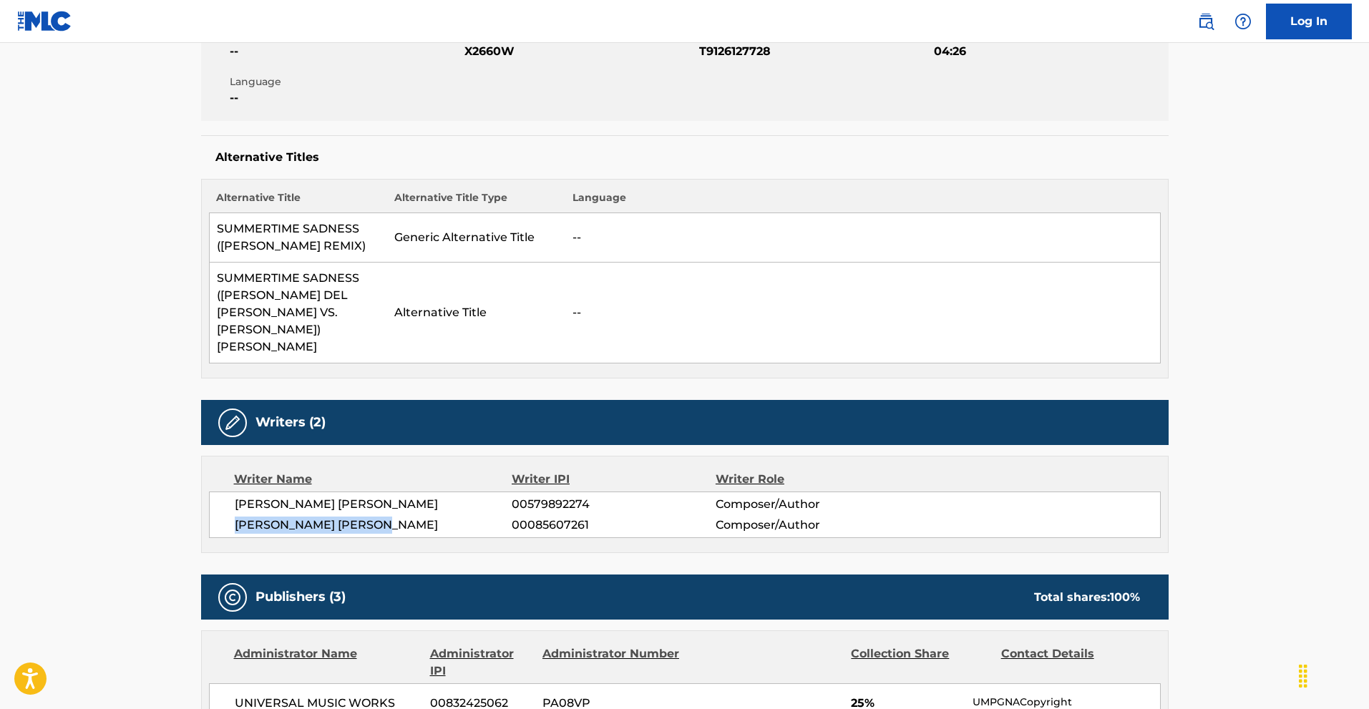
copy span "[PERSON_NAME] [PERSON_NAME]"
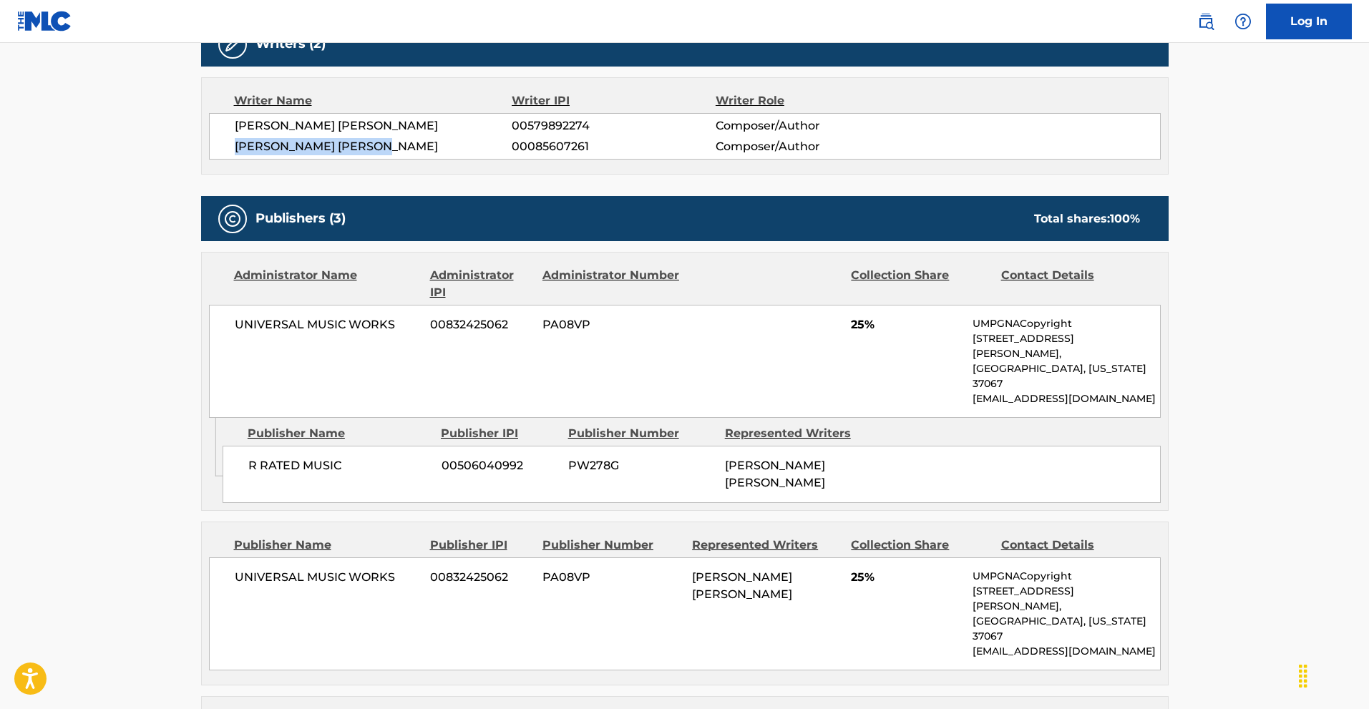
scroll to position [716, 0]
